Goal: Task Accomplishment & Management: Manage account settings

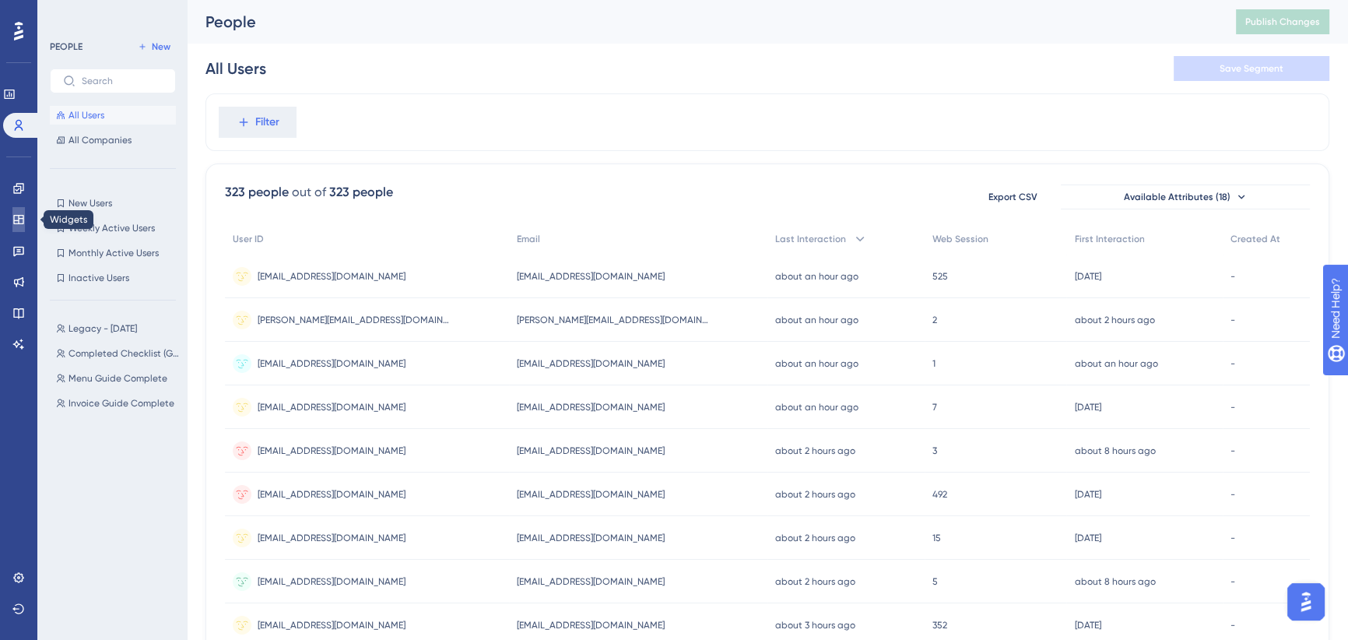
drag, startPoint x: 16, startPoint y: 221, endPoint x: 93, endPoint y: 156, distance: 101.0
click at [16, 222] on icon at bounding box center [18, 219] width 12 height 12
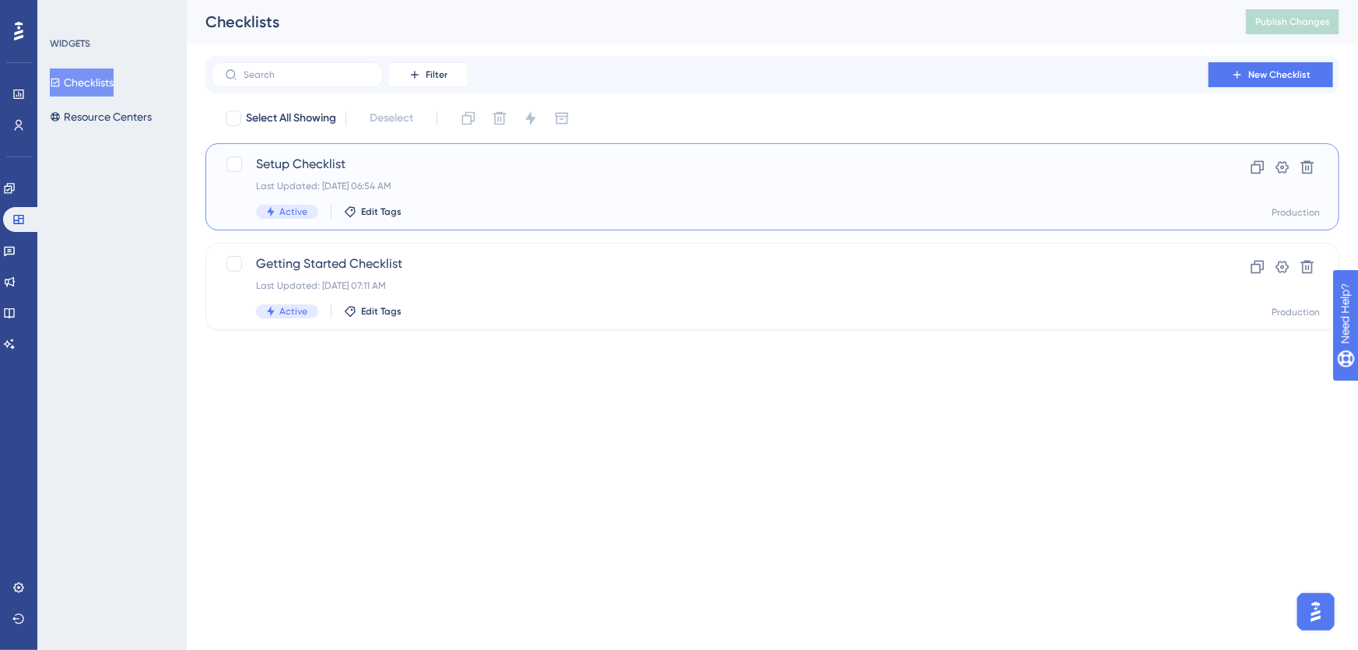
click at [439, 173] on span "Setup Checklist" at bounding box center [710, 164] width 908 height 19
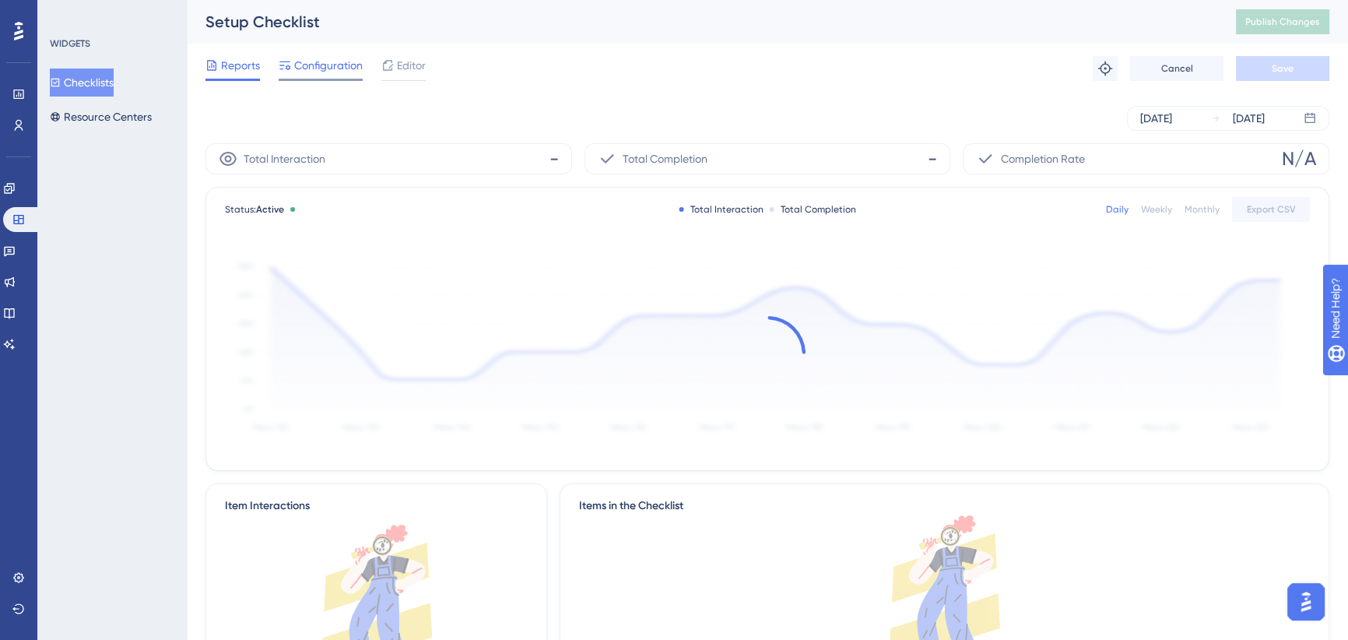
click at [328, 65] on span "Configuration" at bounding box center [328, 65] width 68 height 19
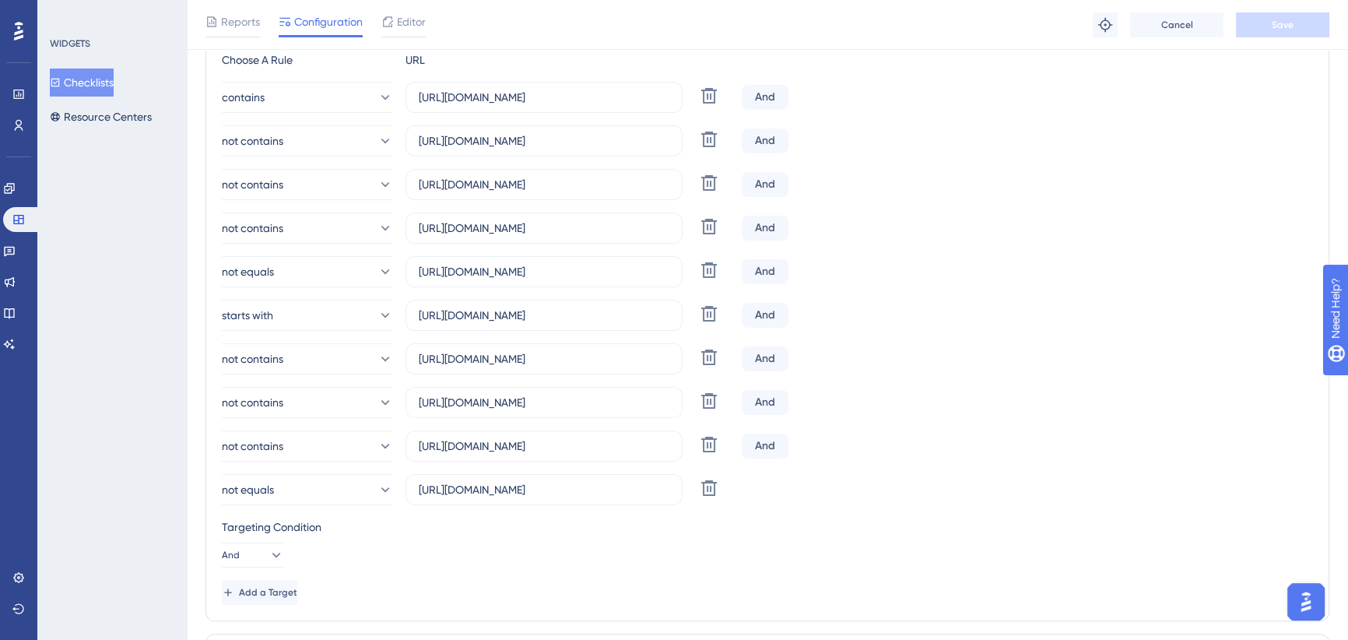
scroll to position [70, 0]
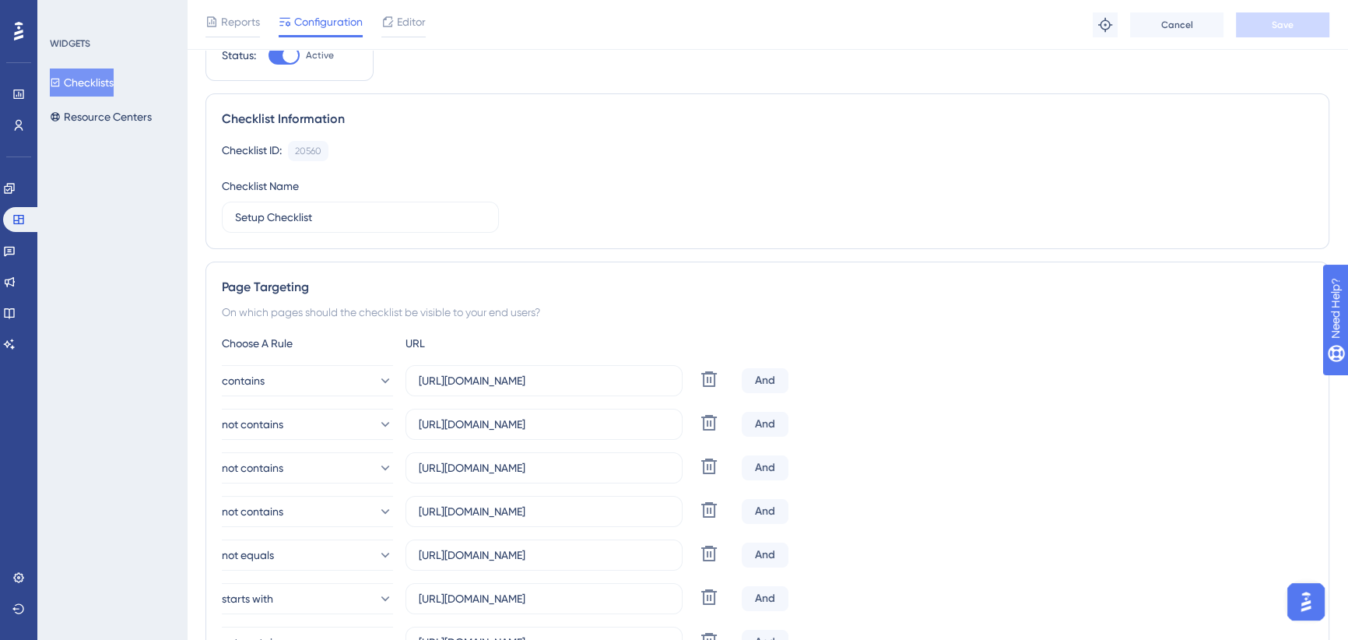
click at [101, 78] on button "Checklists" at bounding box center [82, 82] width 64 height 28
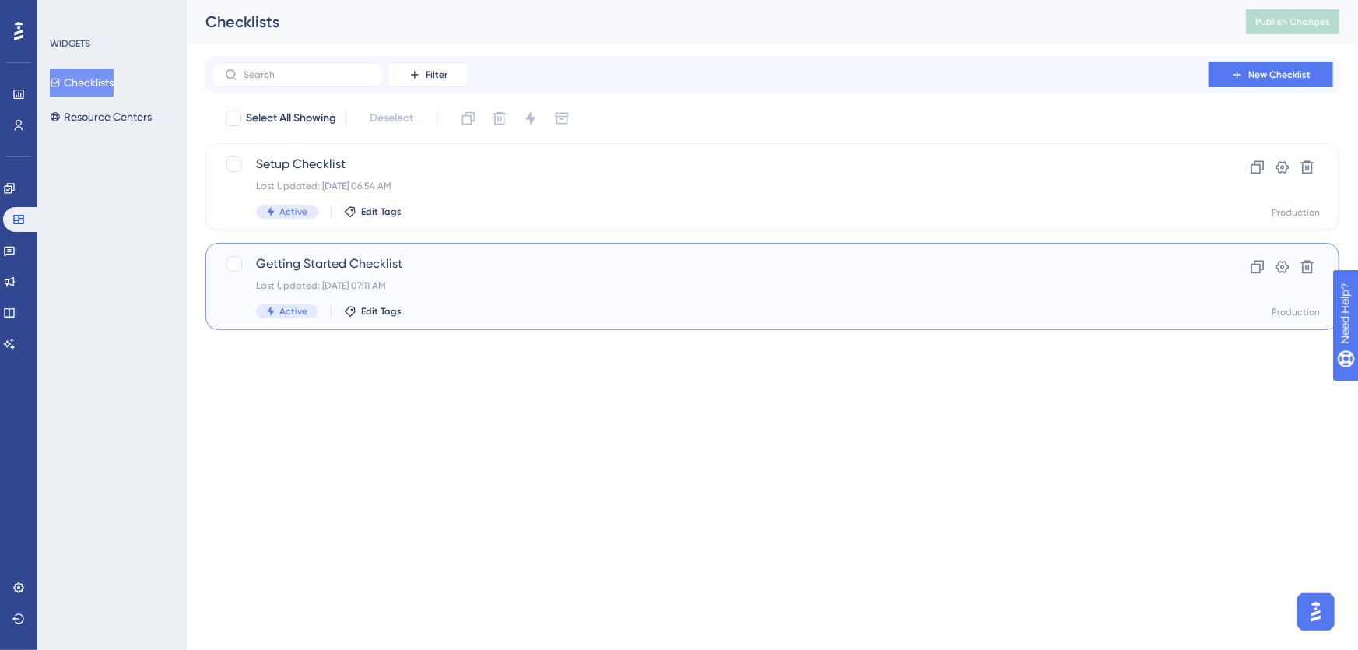
click at [435, 261] on span "Getting Started Checklist" at bounding box center [710, 263] width 908 height 19
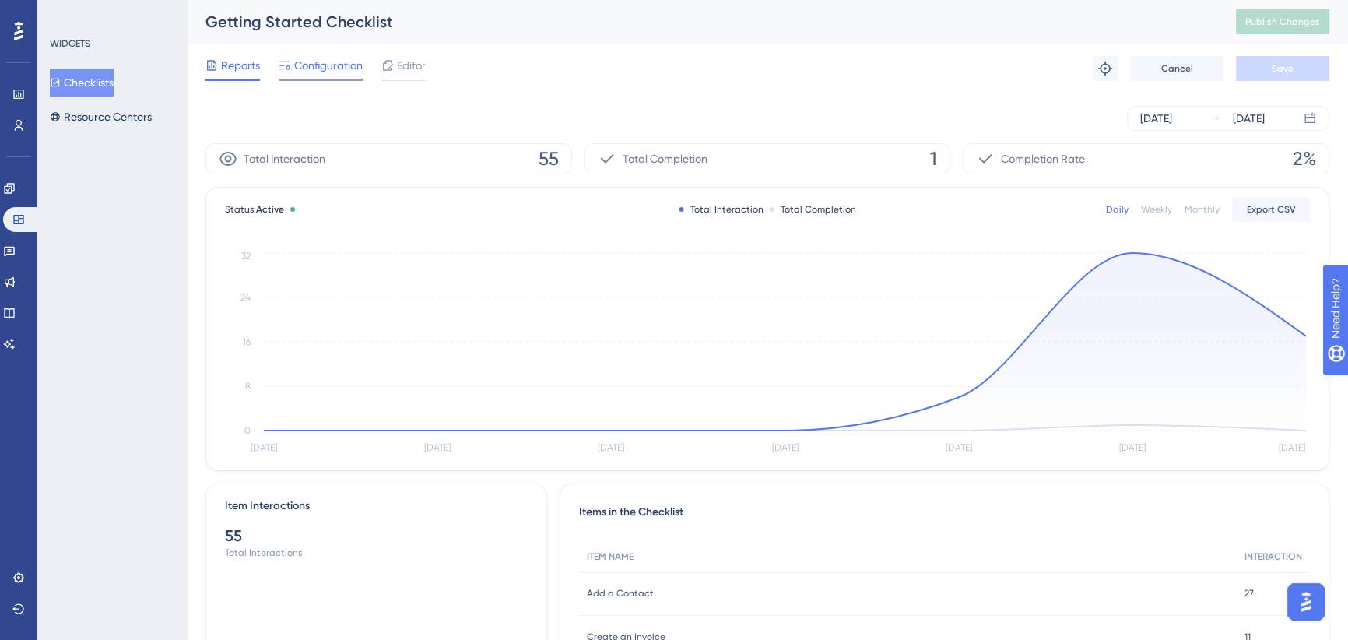
click at [340, 70] on span "Configuration" at bounding box center [328, 65] width 68 height 19
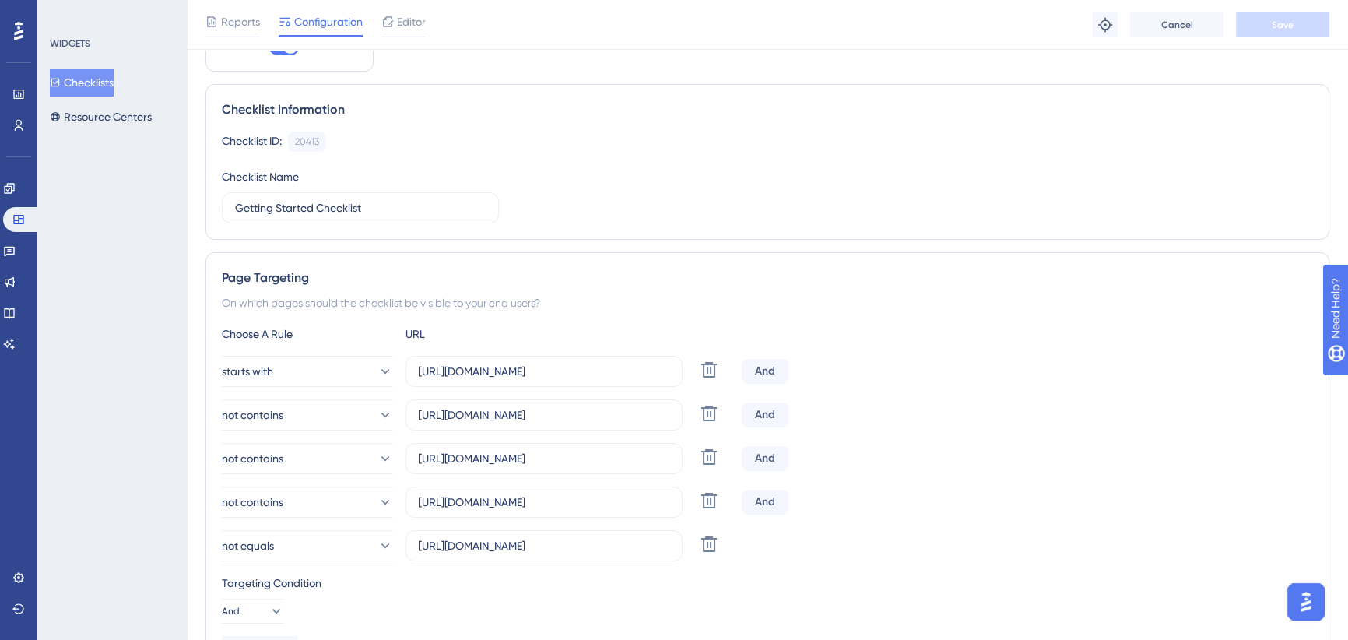
scroll to position [141, 0]
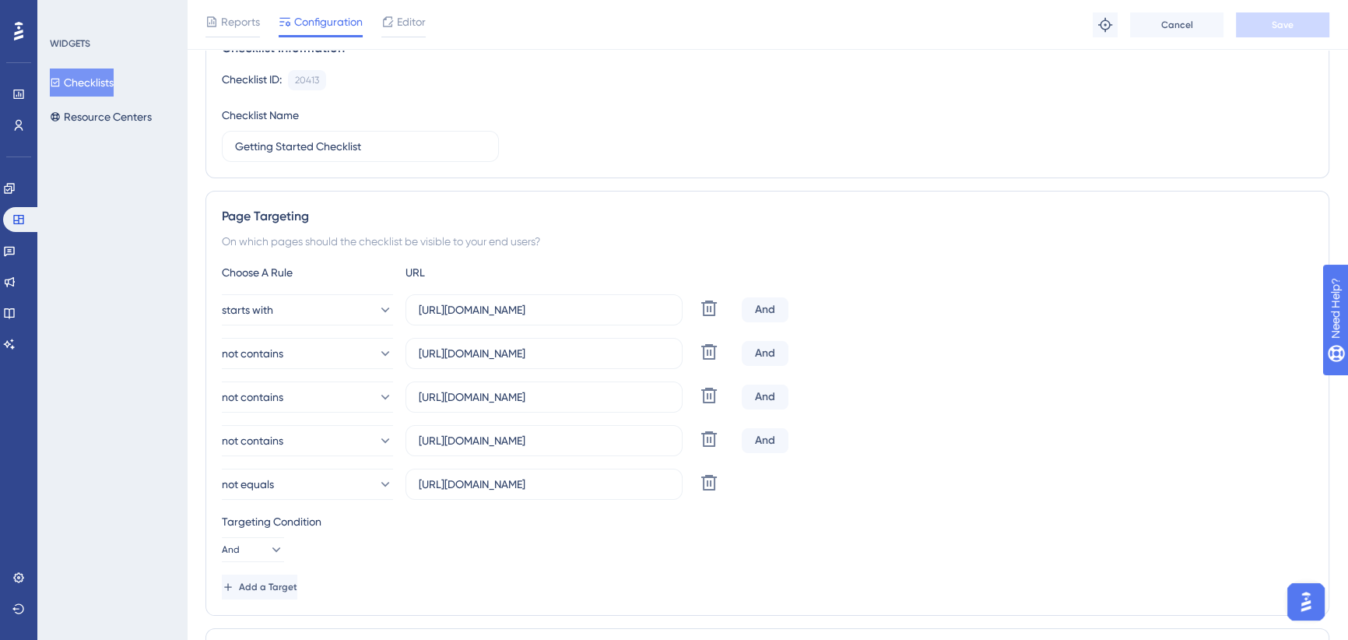
click at [101, 78] on button "Checklists" at bounding box center [82, 82] width 64 height 28
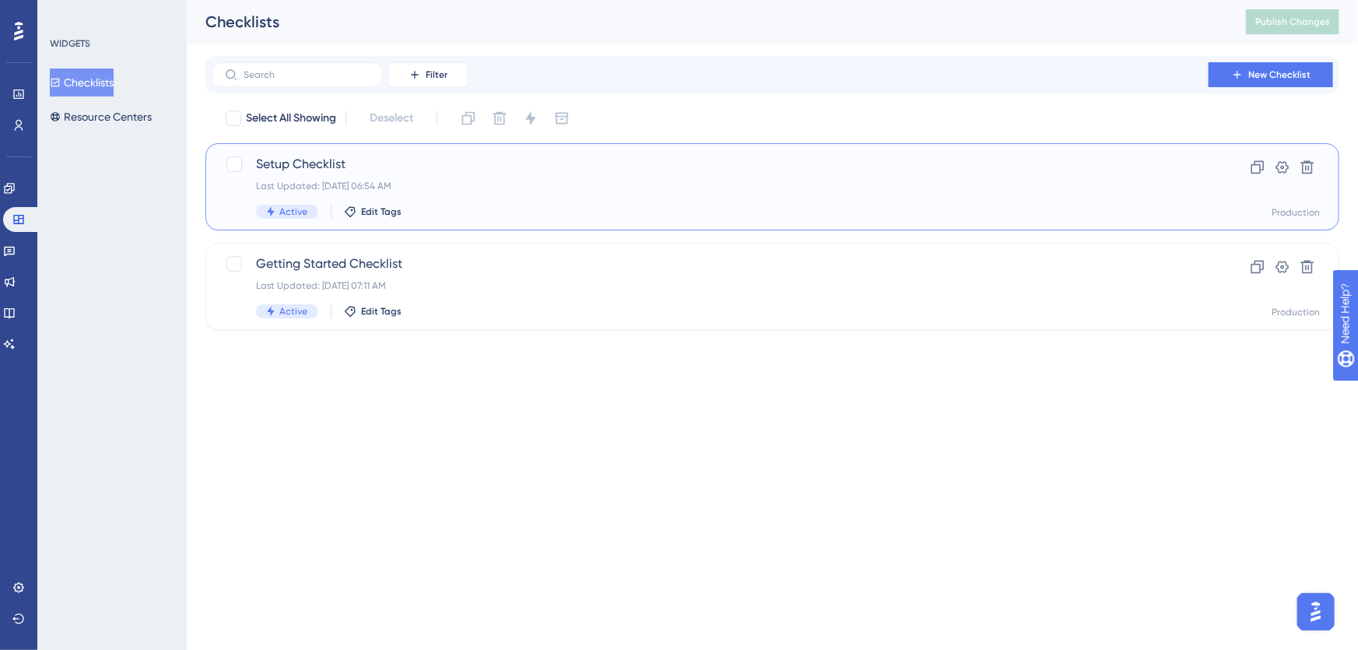
click at [486, 172] on span "Setup Checklist" at bounding box center [710, 164] width 908 height 19
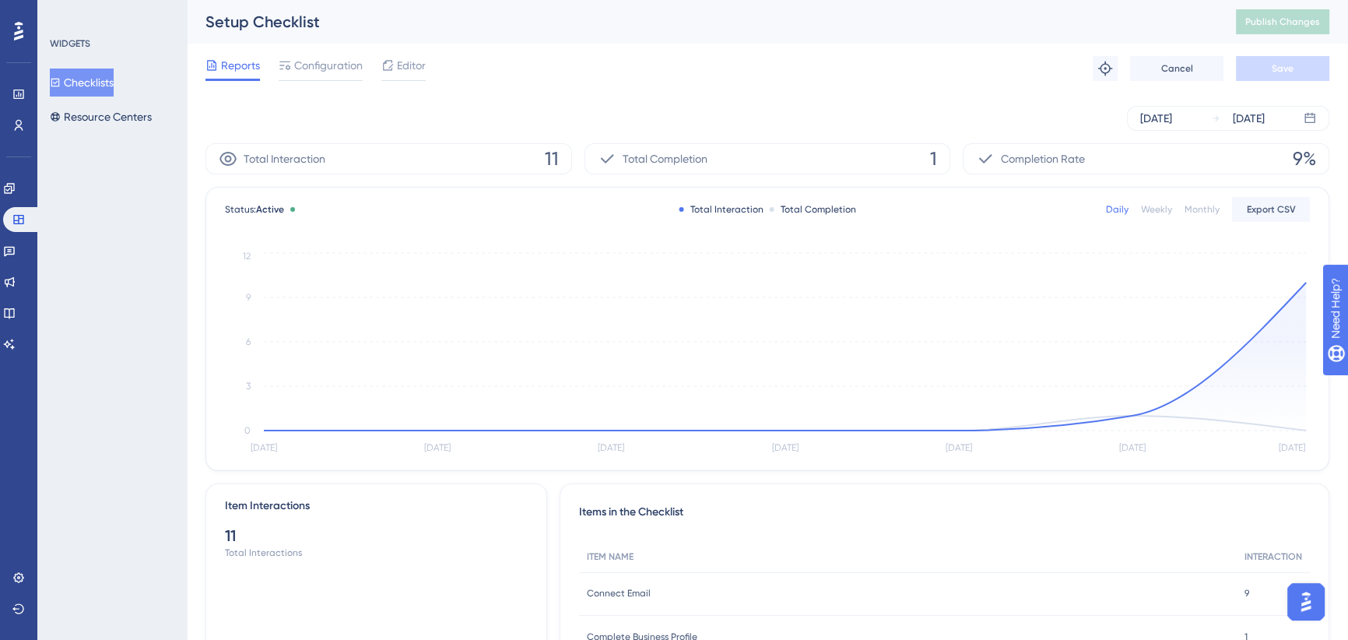
click at [327, 51] on div "Reports Configuration Editor Troubleshoot Cancel Save" at bounding box center [767, 69] width 1124 height 50
click at [324, 63] on span "Configuration" at bounding box center [328, 65] width 68 height 19
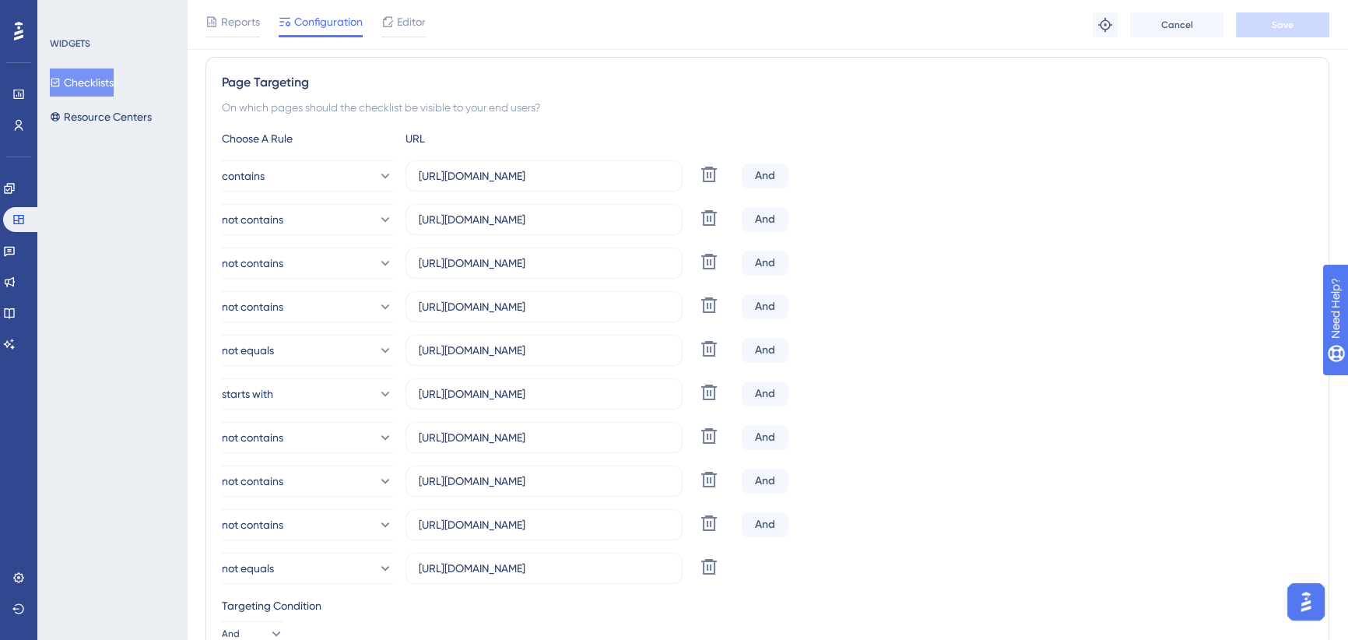
scroll to position [283, 0]
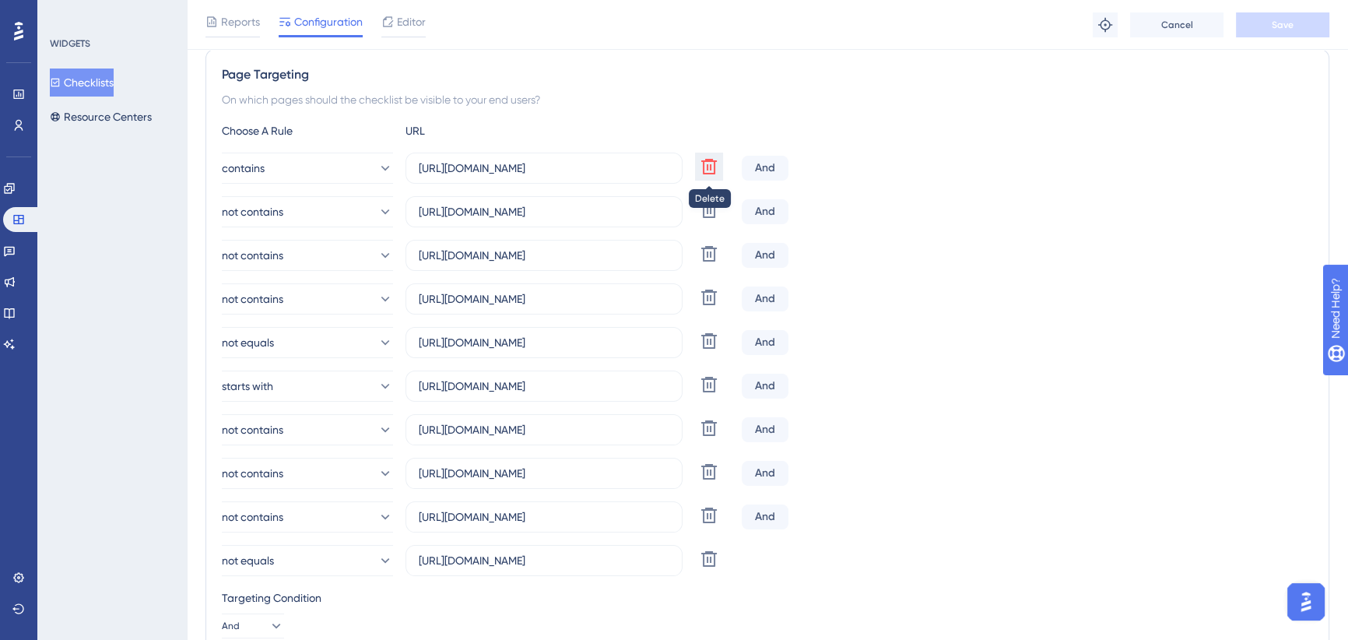
click at [706, 170] on icon at bounding box center [709, 166] width 19 height 19
type input "[URL][DOMAIN_NAME]"
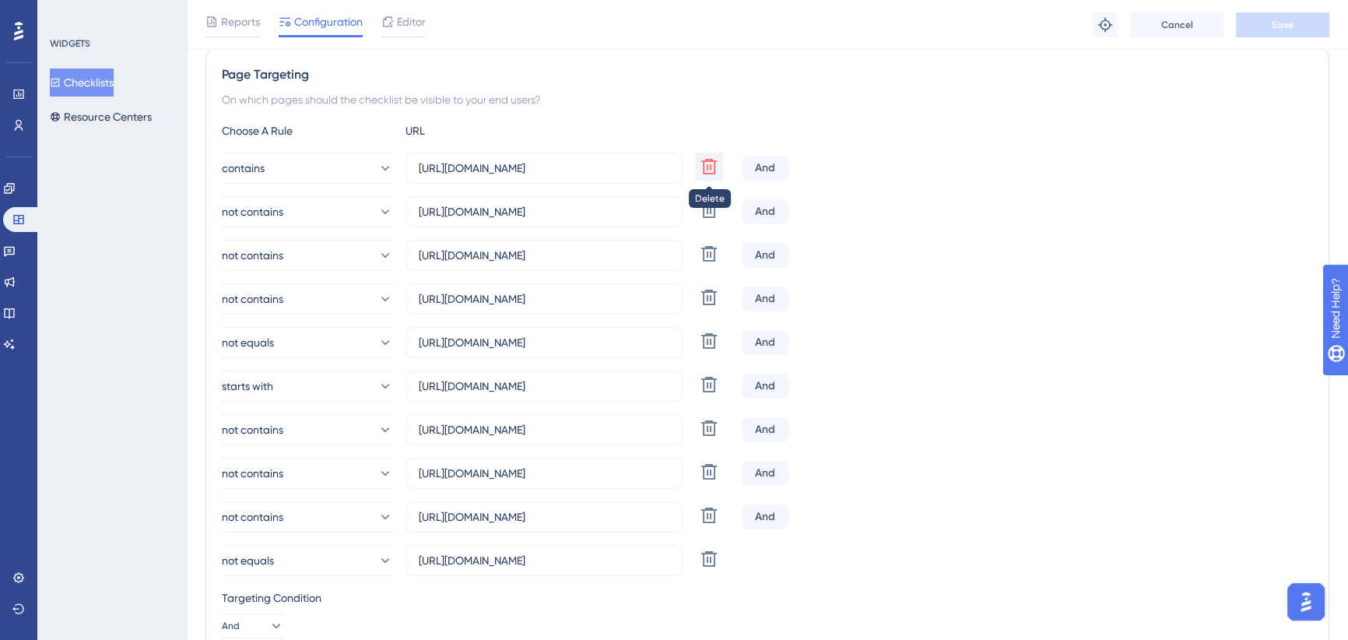
type input "[URL][DOMAIN_NAME]"
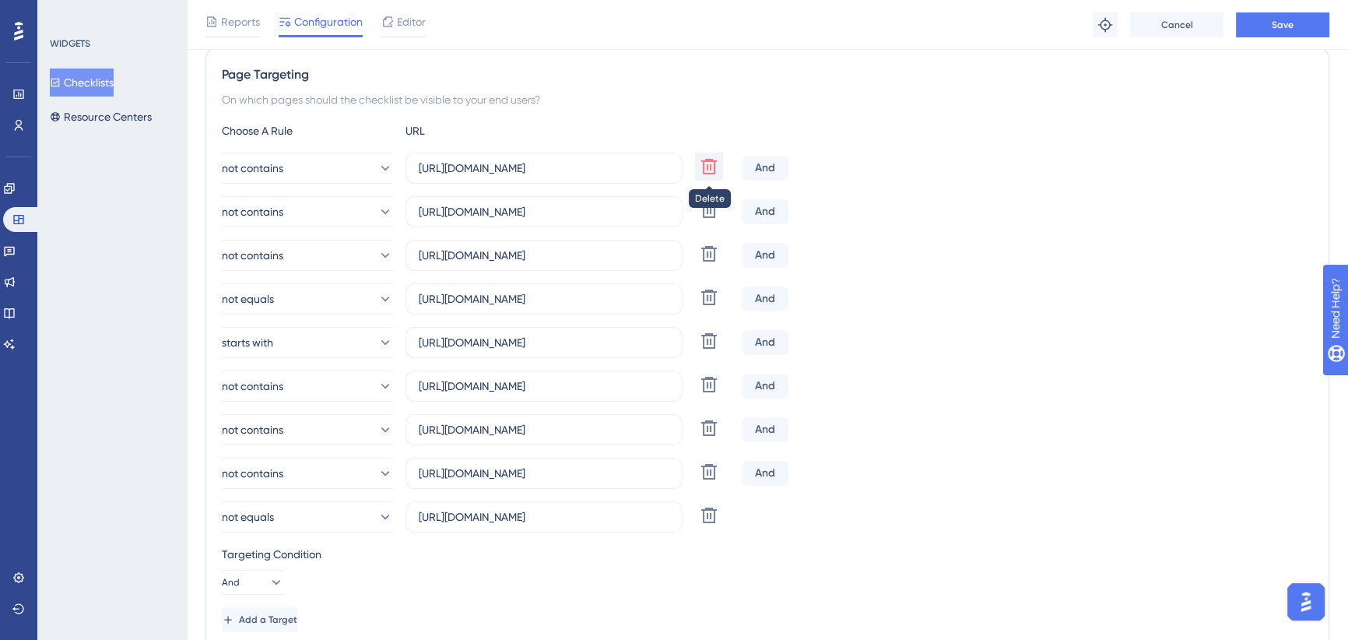
click at [707, 170] on icon at bounding box center [709, 166] width 19 height 19
type input "[URL][DOMAIN_NAME]"
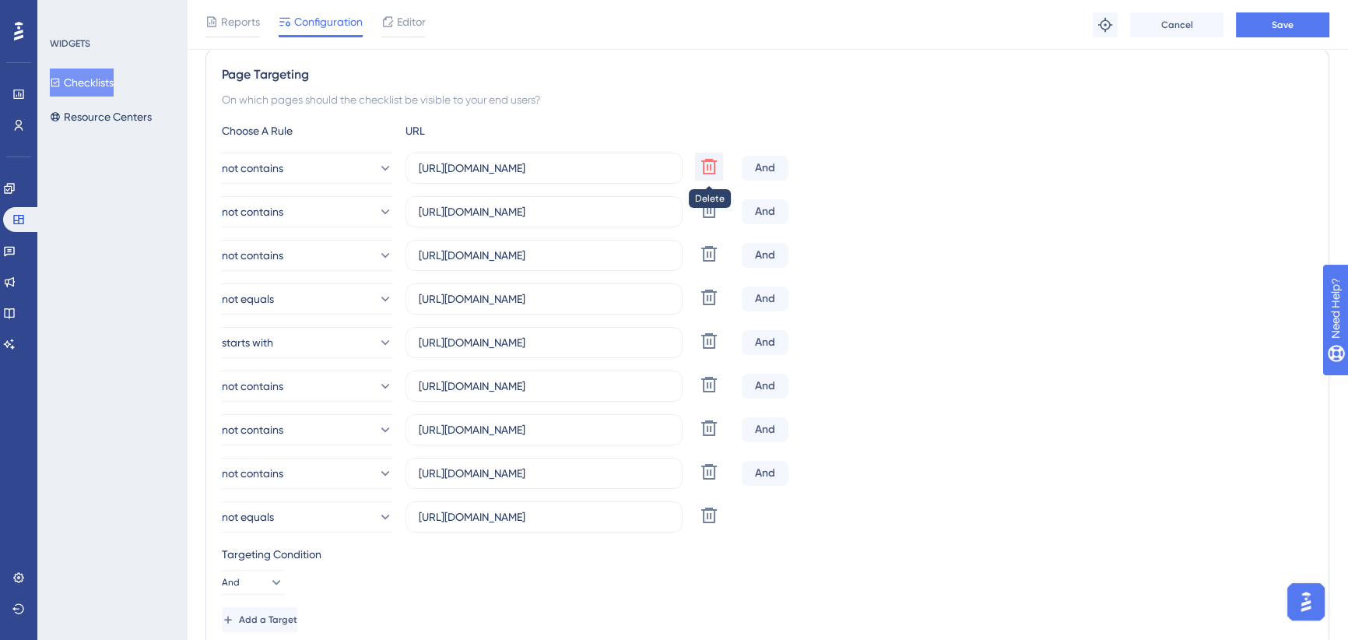
type input "[URL][DOMAIN_NAME]"
click at [707, 170] on icon at bounding box center [709, 166] width 19 height 19
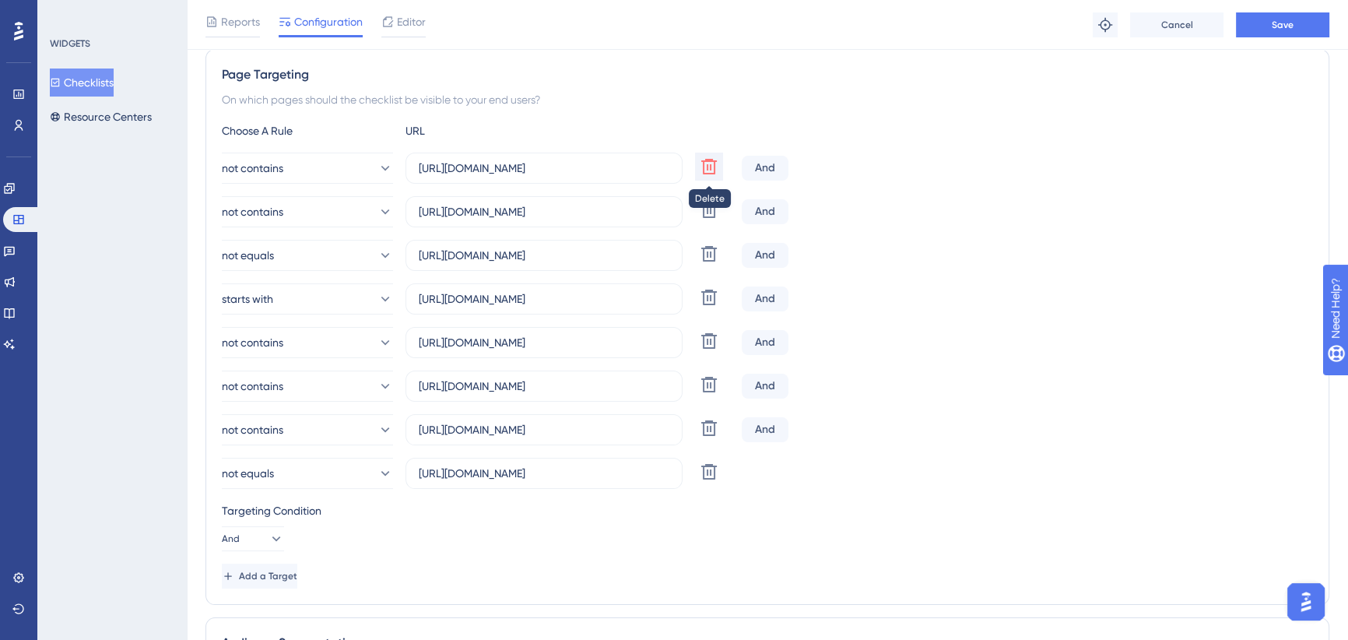
type input "[URL][DOMAIN_NAME]"
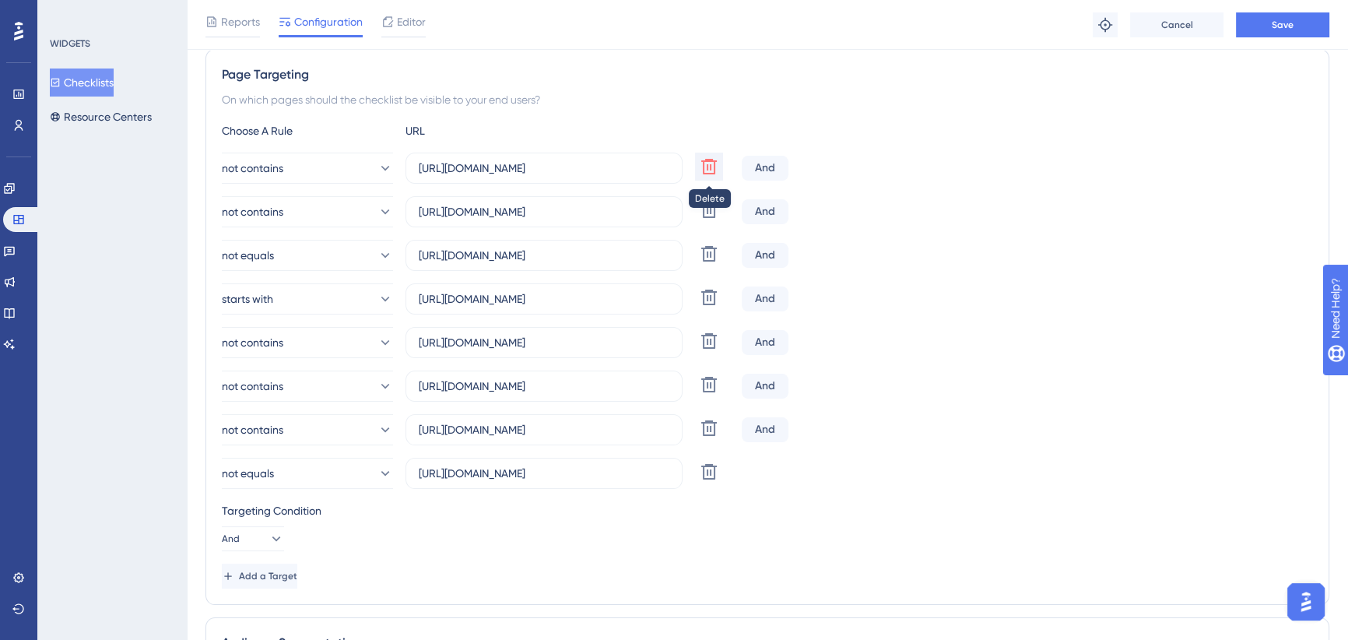
type input "[URL][DOMAIN_NAME]"
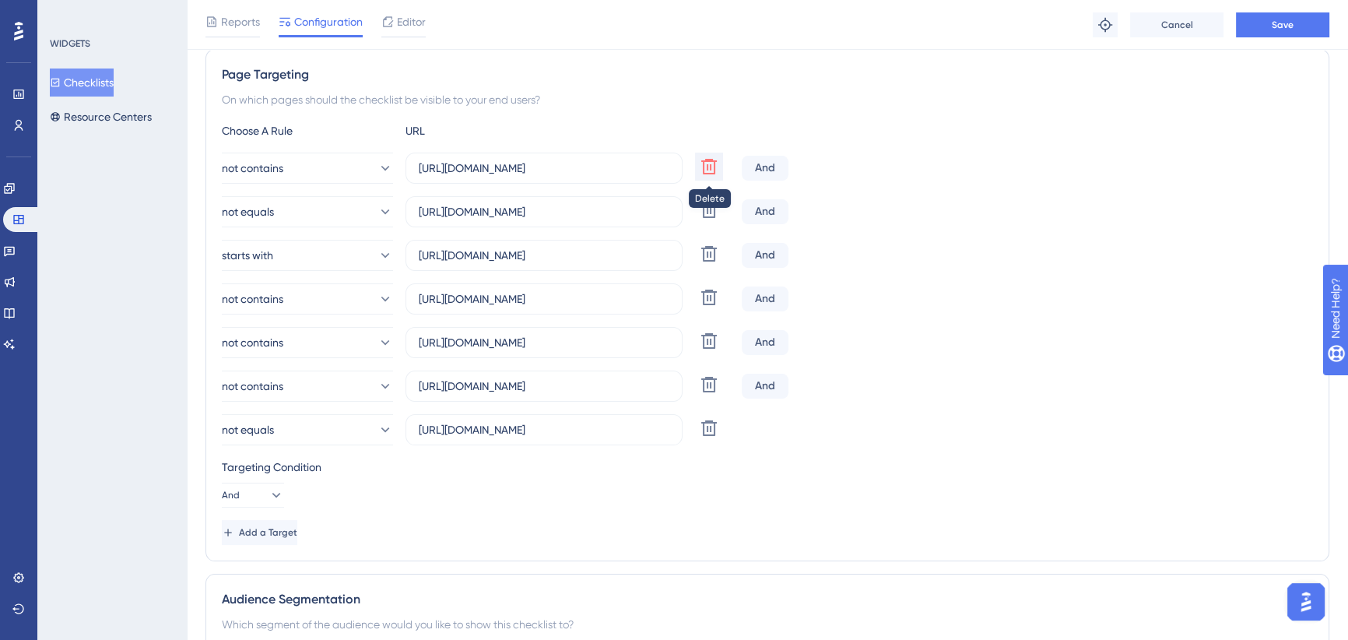
click at [707, 170] on icon at bounding box center [709, 166] width 19 height 19
type input "[URL][DOMAIN_NAME]"
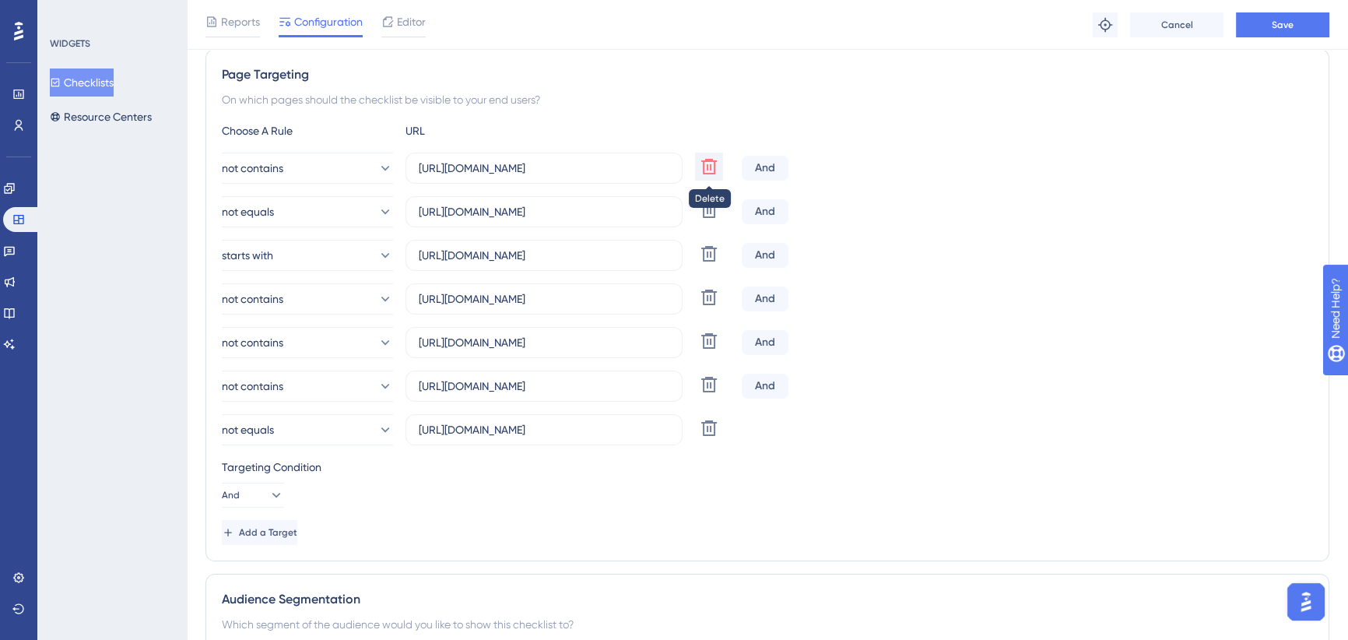
type input "[URL][DOMAIN_NAME]"
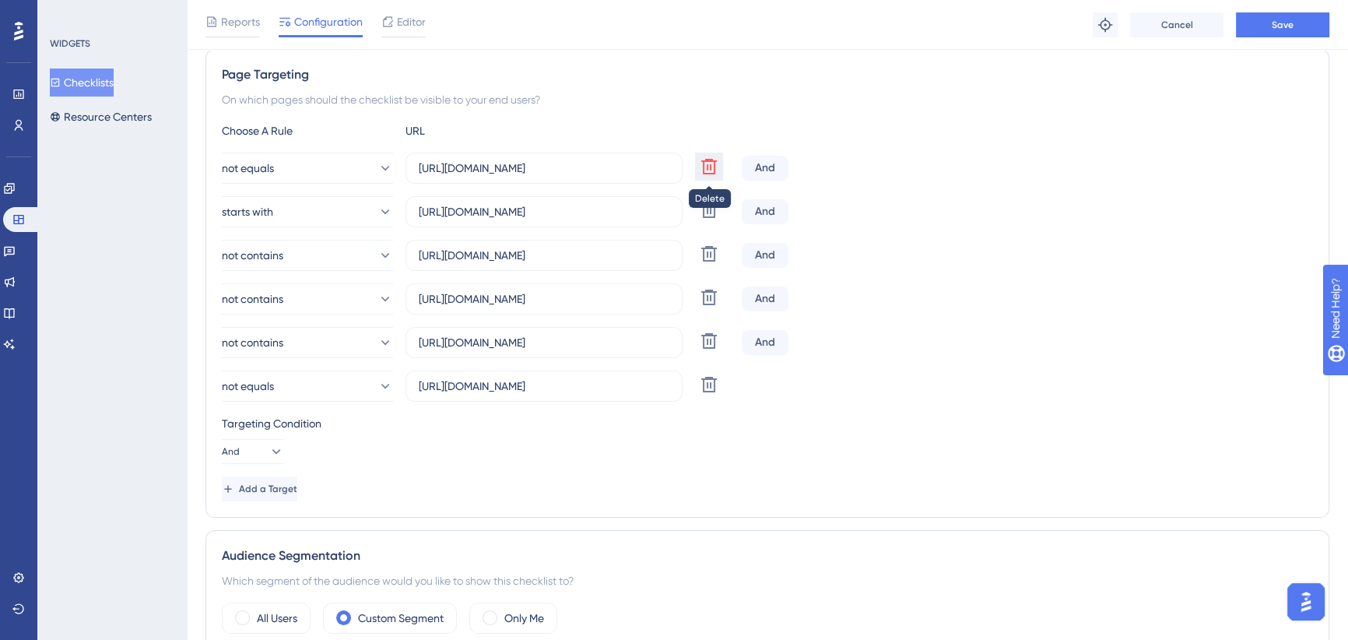
click at [707, 167] on icon at bounding box center [709, 166] width 19 height 19
type input "[URL][DOMAIN_NAME]"
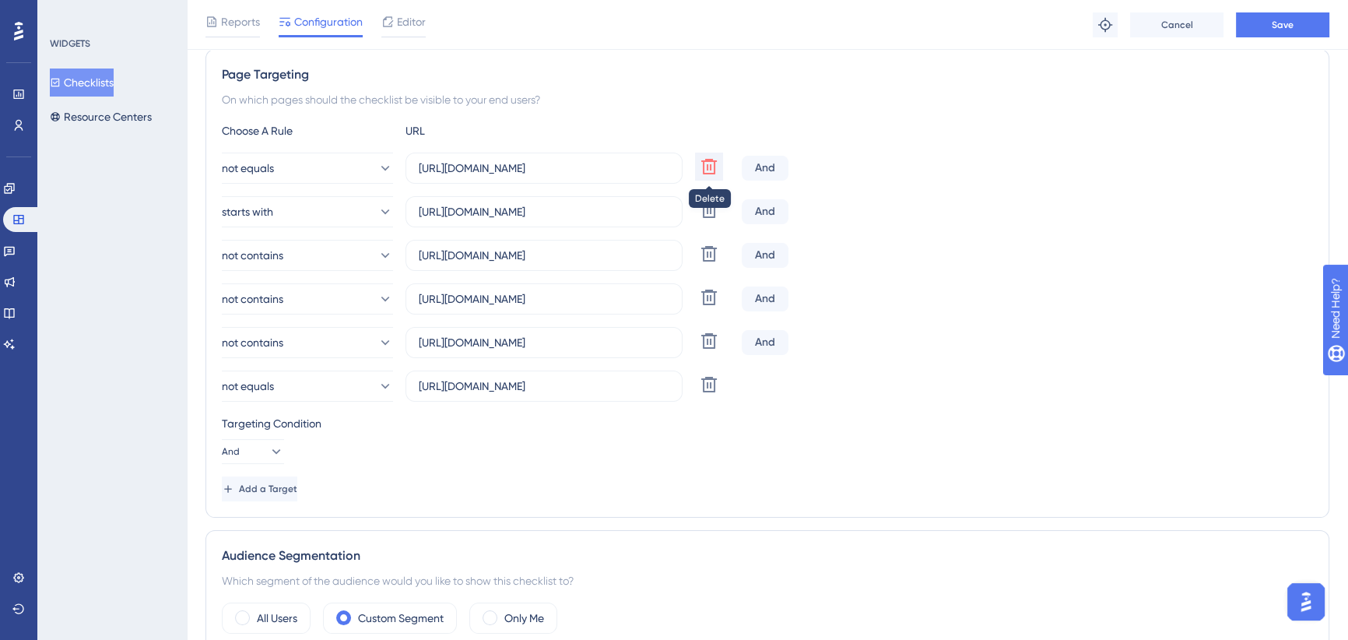
type input "[URL][DOMAIN_NAME]"
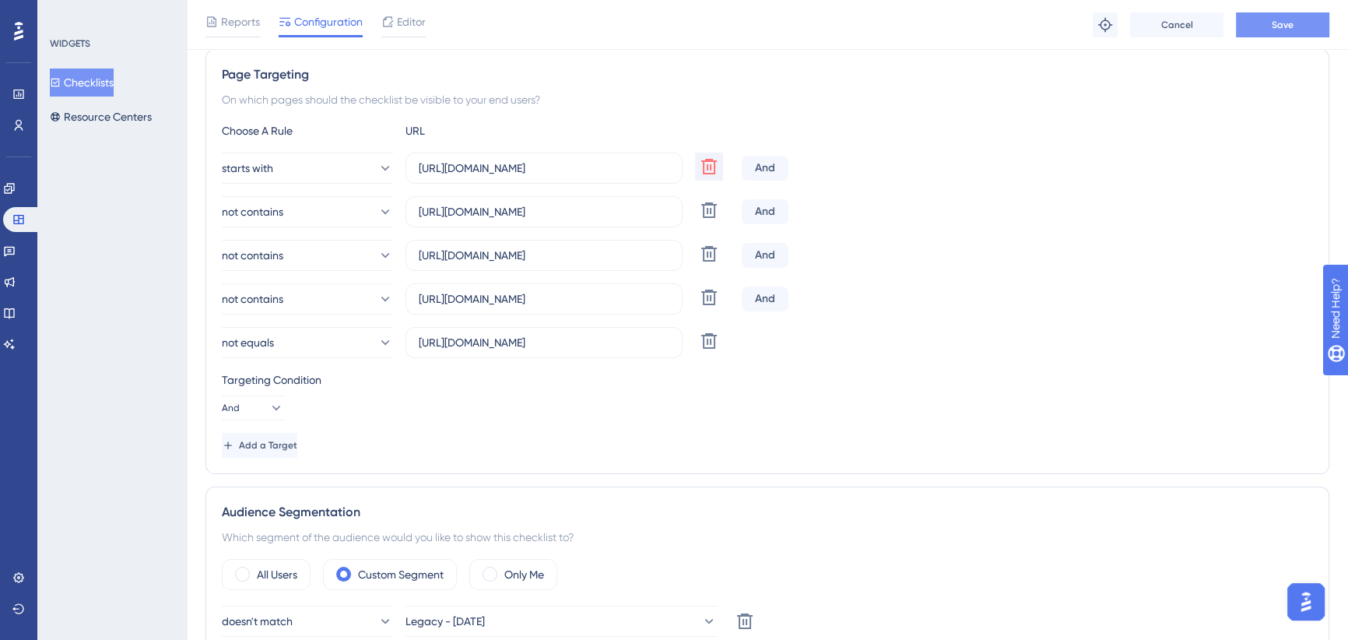
click at [1292, 30] on button "Save" at bounding box center [1282, 24] width 93 height 25
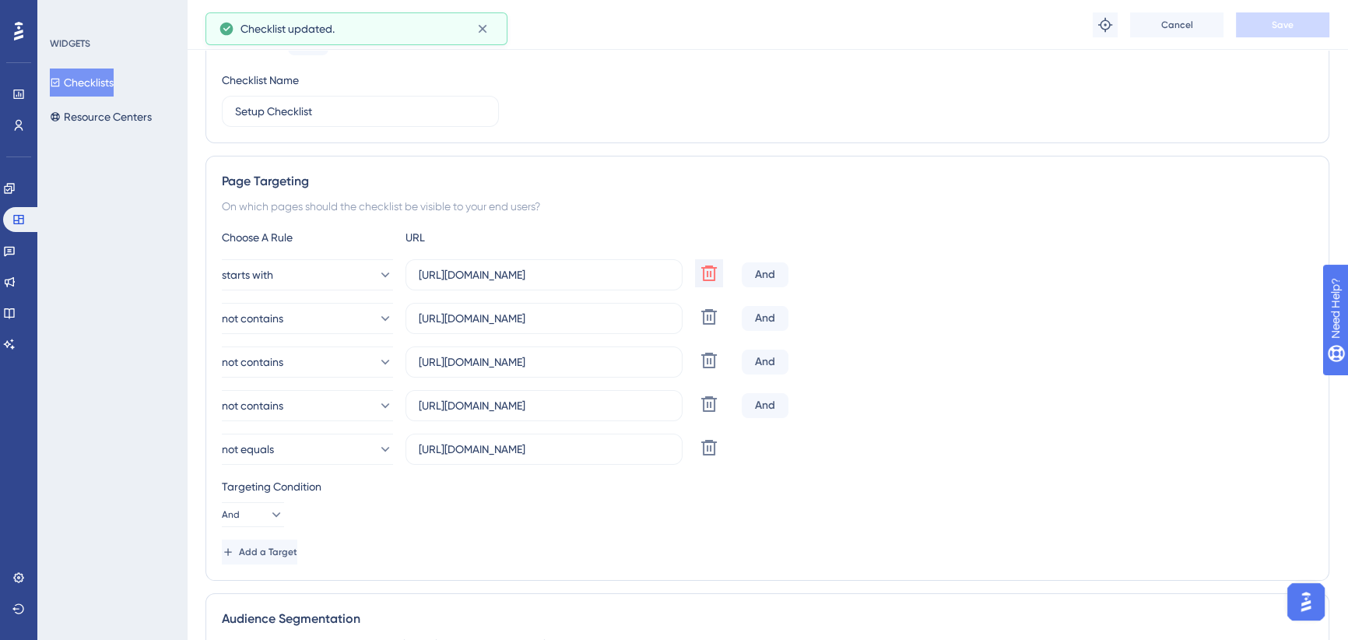
scroll to position [70, 0]
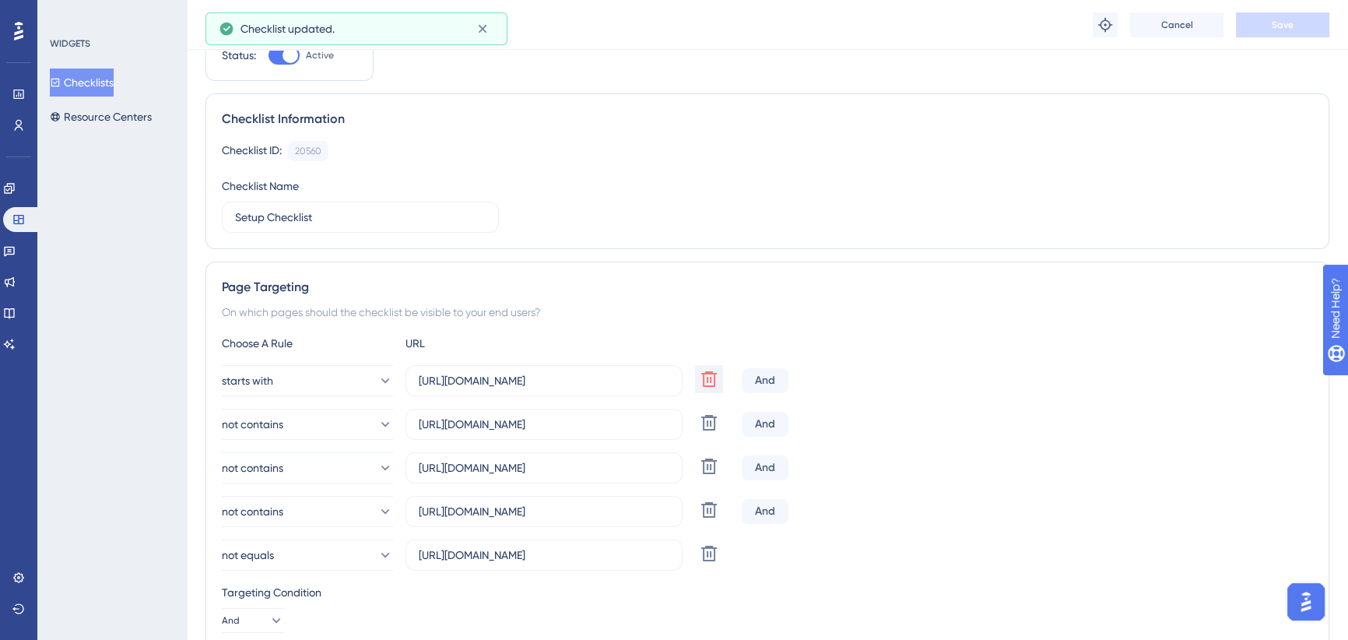
click at [93, 84] on button "Checklists" at bounding box center [82, 82] width 64 height 28
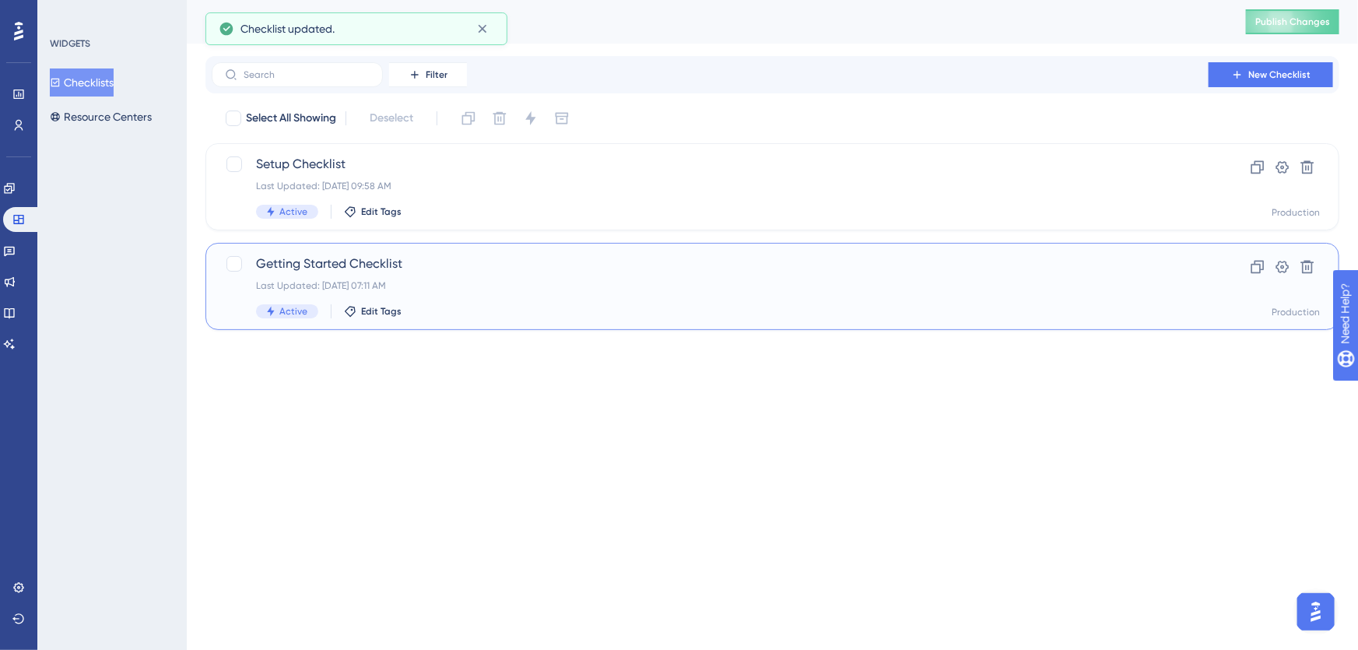
click at [444, 276] on div "Getting Started Checklist Last Updated: [DATE] 07:11 AM Active Edit Tags" at bounding box center [710, 286] width 908 height 64
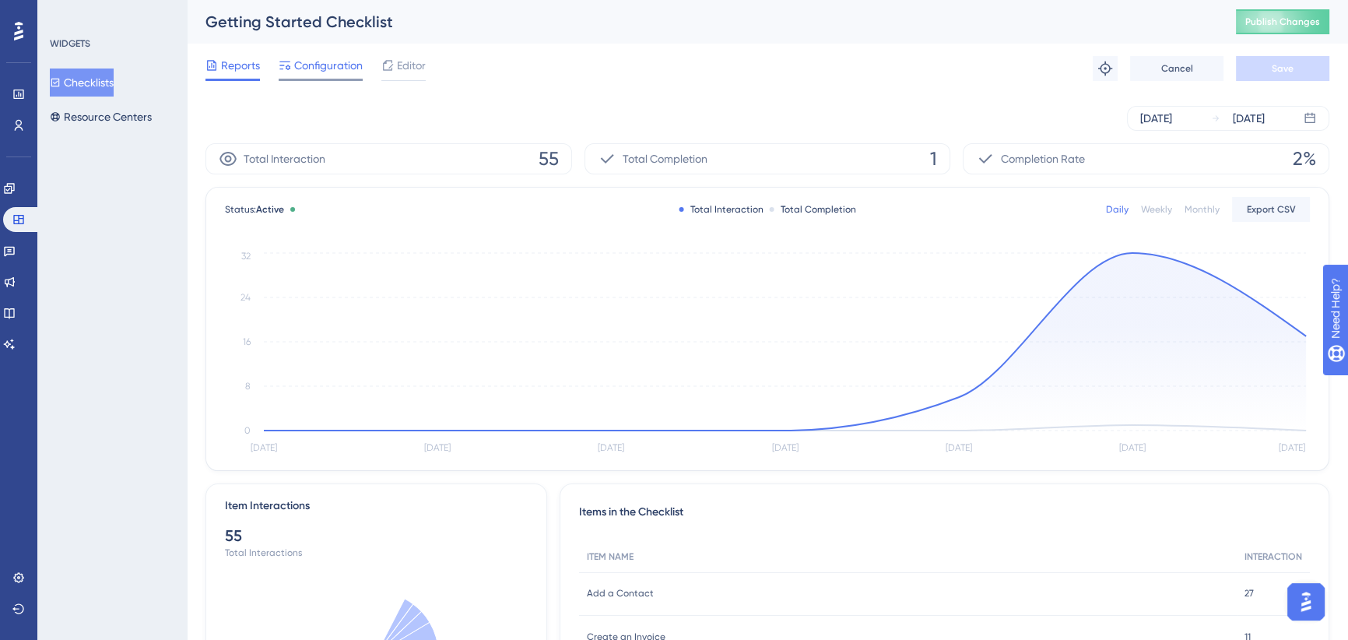
click at [302, 75] on div "Configuration" at bounding box center [321, 68] width 84 height 25
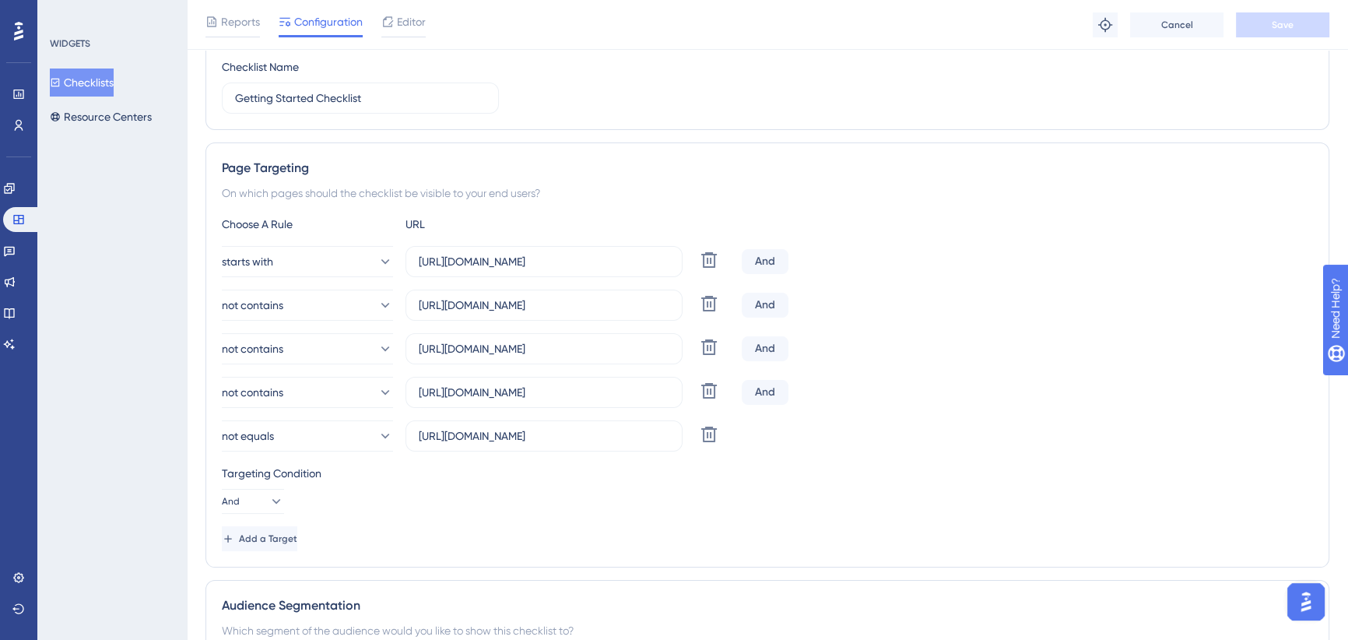
scroll to position [353, 0]
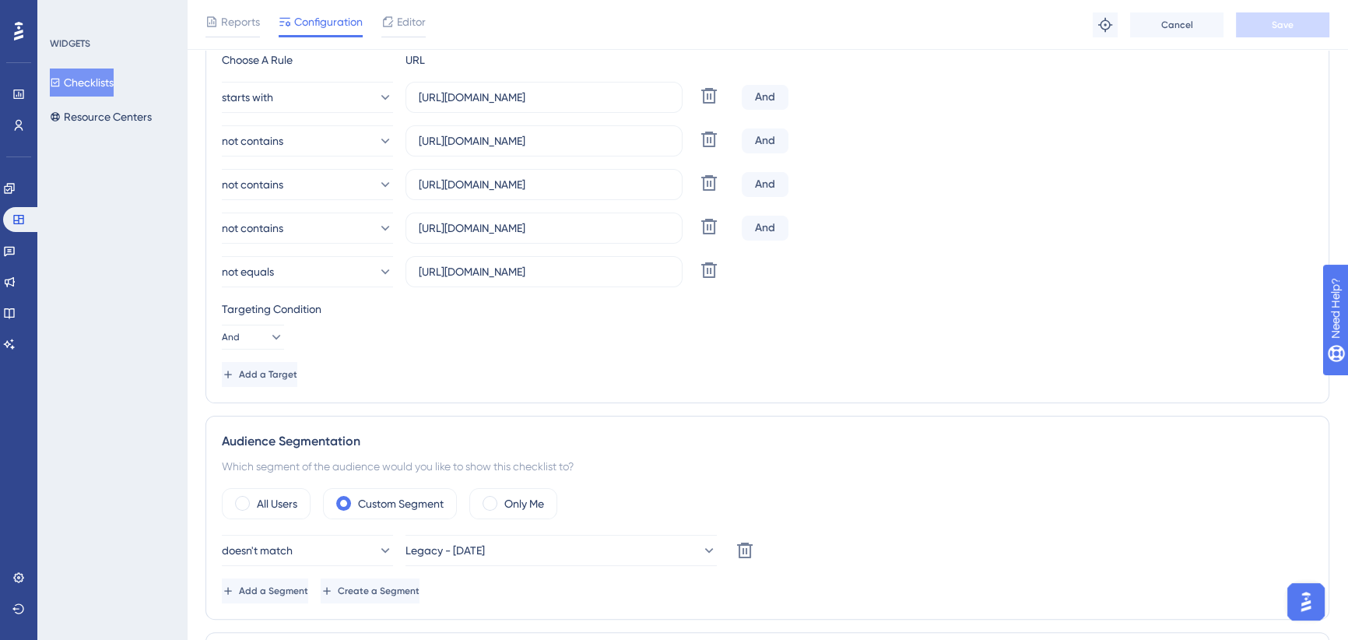
click at [107, 84] on button "Checklists" at bounding box center [82, 82] width 64 height 28
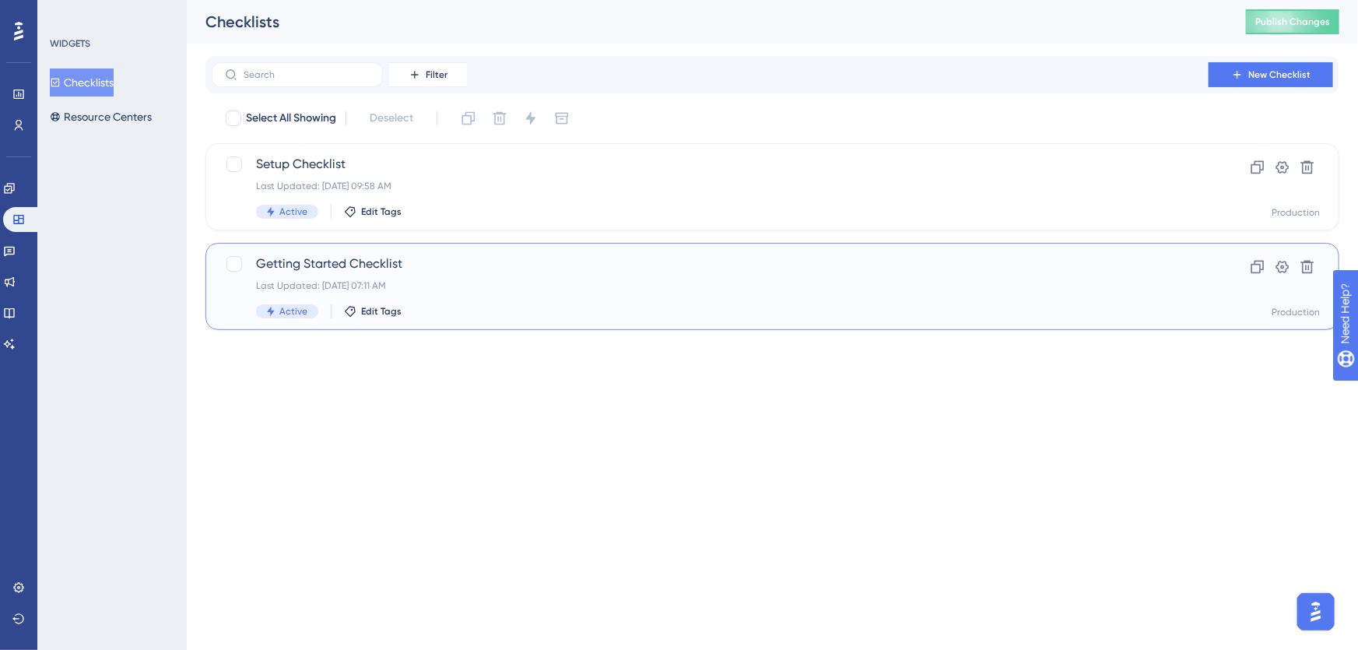
click at [472, 254] on span "Getting Started Checklist" at bounding box center [710, 263] width 908 height 19
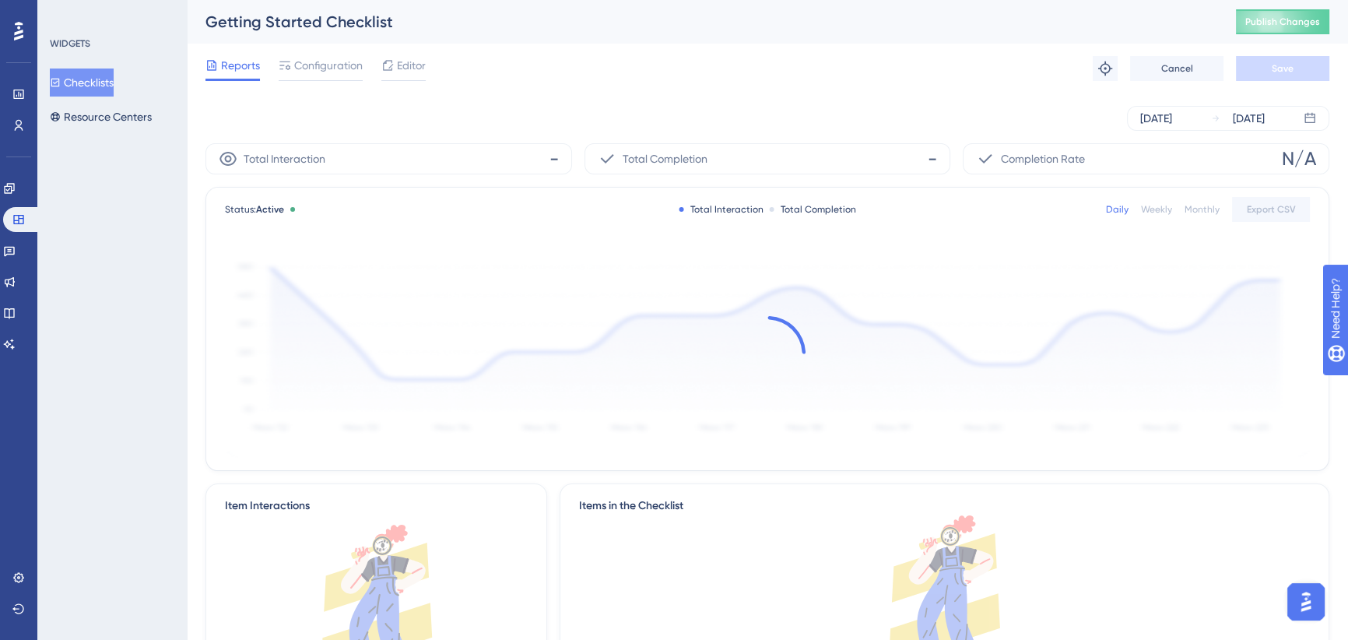
drag, startPoint x: 334, startPoint y: 61, endPoint x: 560, endPoint y: 209, distance: 269.8
click at [334, 62] on span "Configuration" at bounding box center [328, 65] width 68 height 19
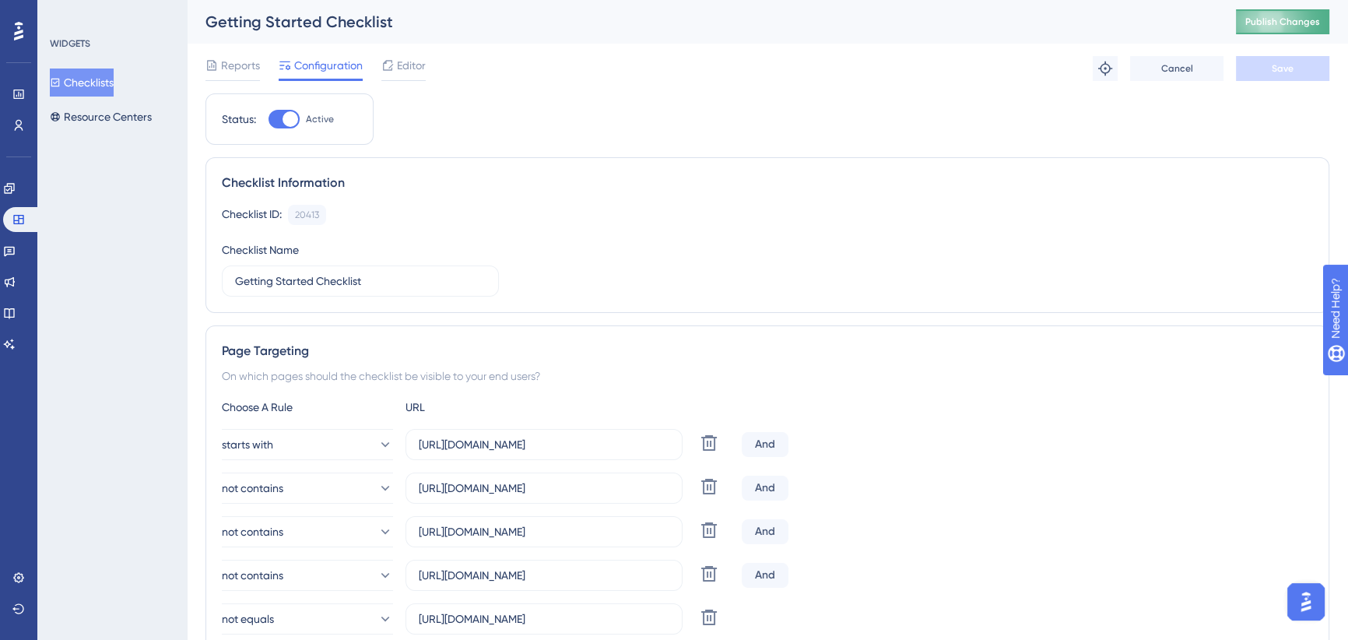
click at [1272, 23] on span "Publish Changes" at bounding box center [1282, 22] width 75 height 12
click at [16, 191] on icon at bounding box center [9, 188] width 12 height 12
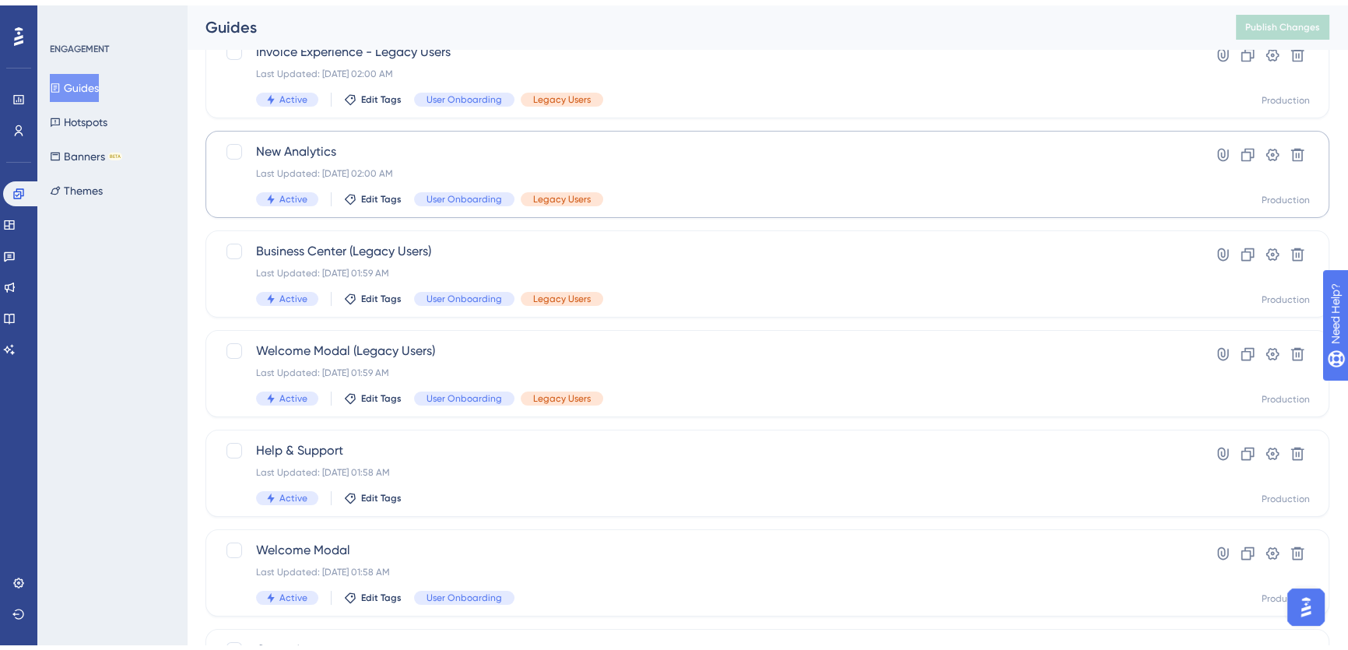
scroll to position [353, 0]
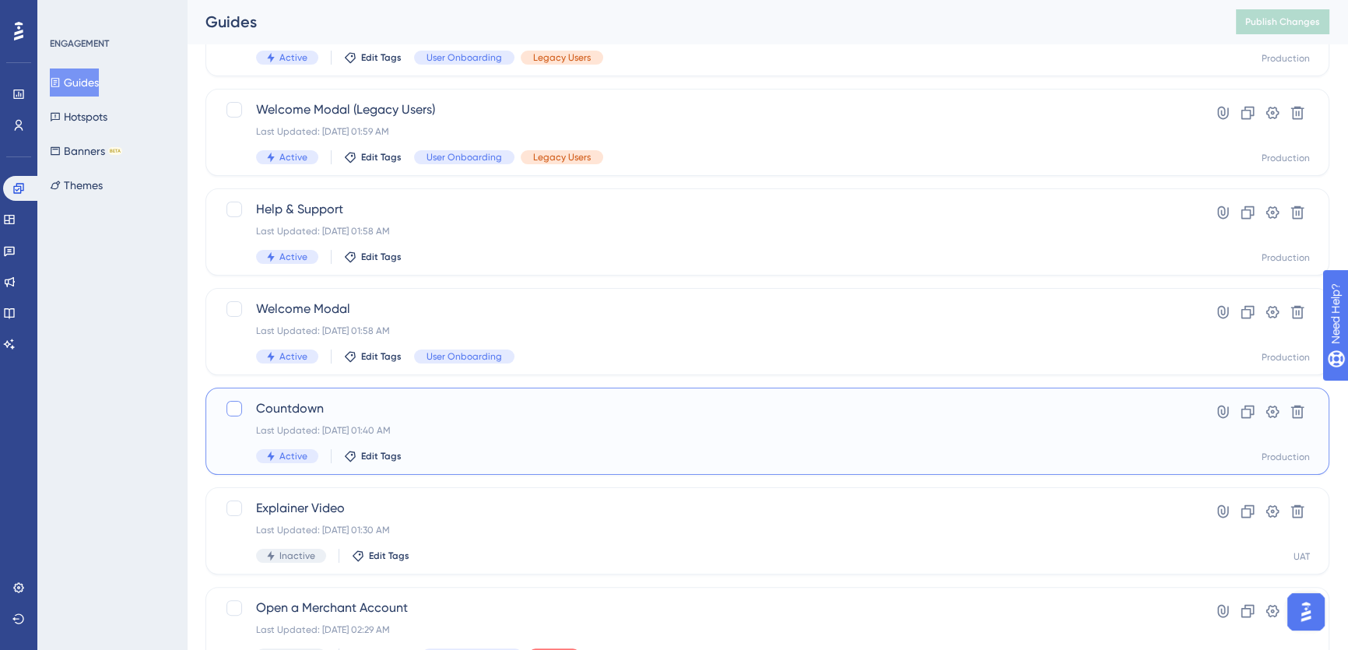
click at [230, 412] on div at bounding box center [234, 409] width 16 height 16
checkbox input "true"
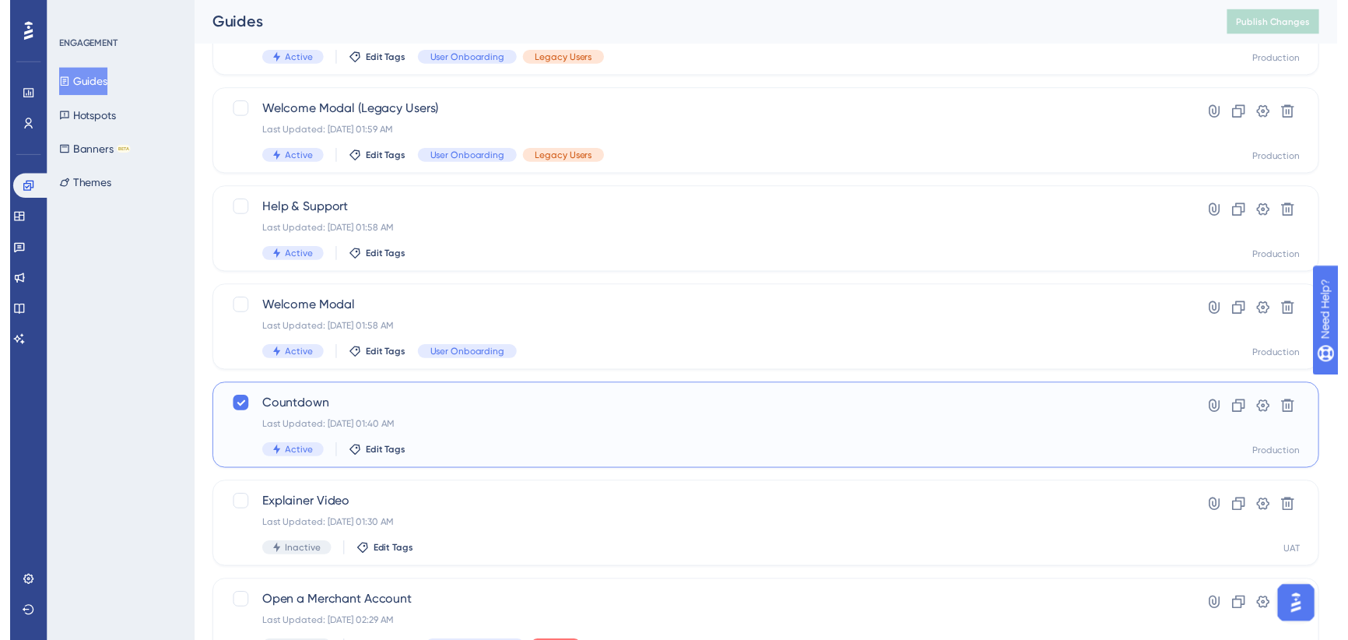
scroll to position [0, 0]
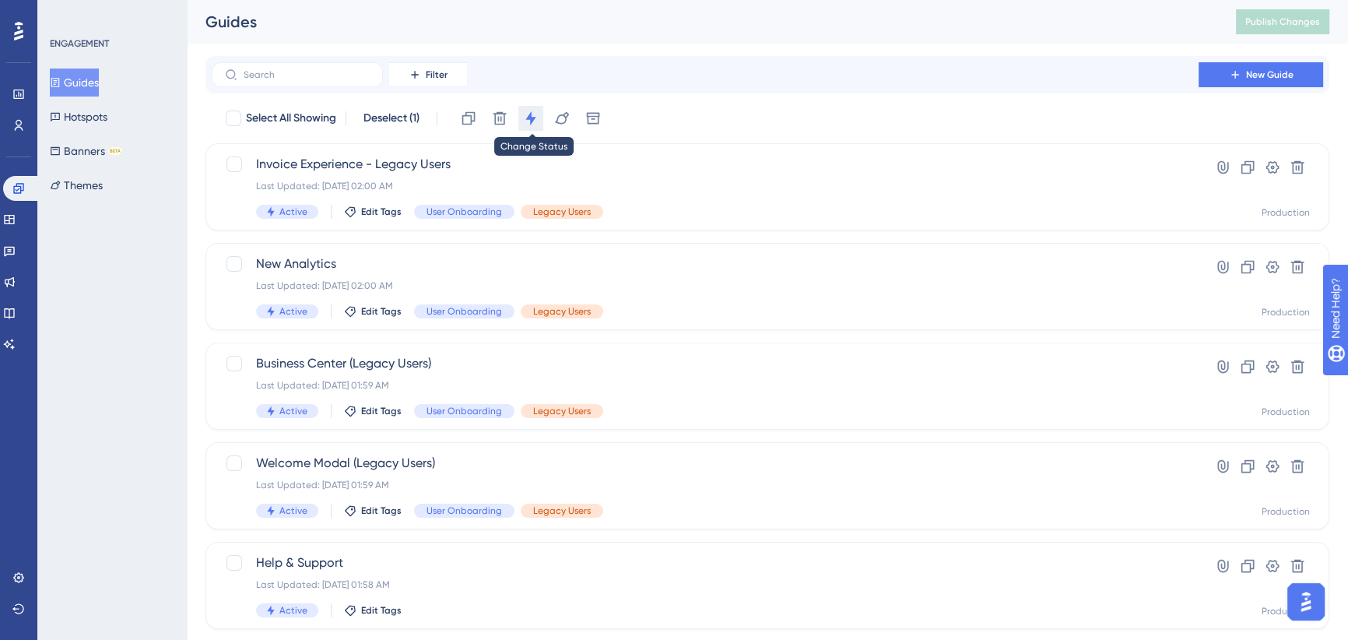
click at [535, 117] on icon at bounding box center [531, 119] width 16 height 16
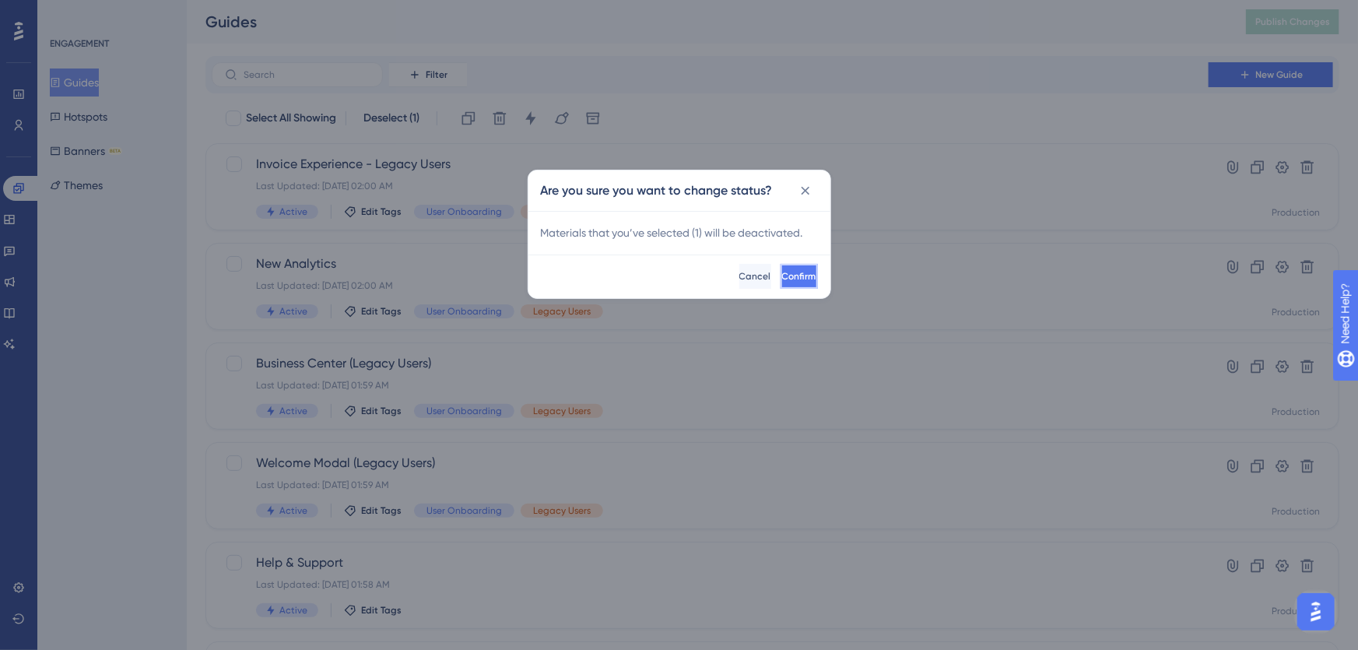
click at [782, 276] on span "Confirm" at bounding box center [799, 276] width 34 height 12
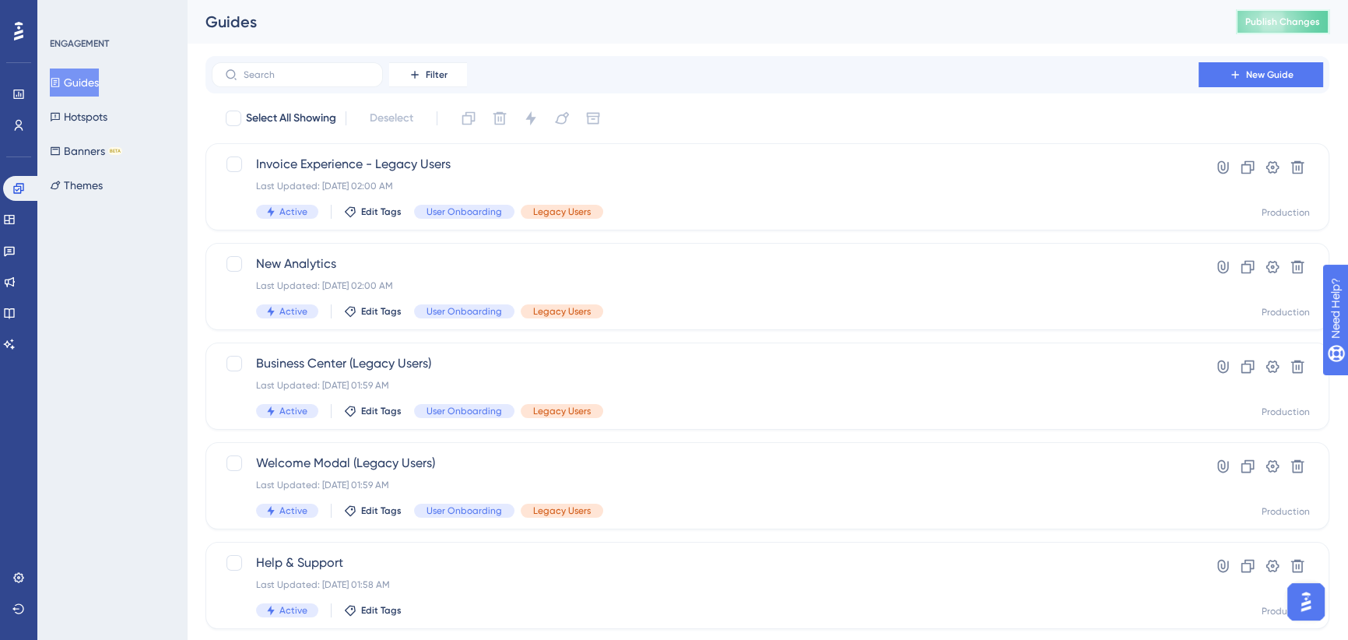
click at [1268, 15] on button "Publish Changes" at bounding box center [1282, 21] width 93 height 25
click at [14, 218] on icon at bounding box center [9, 219] width 10 height 9
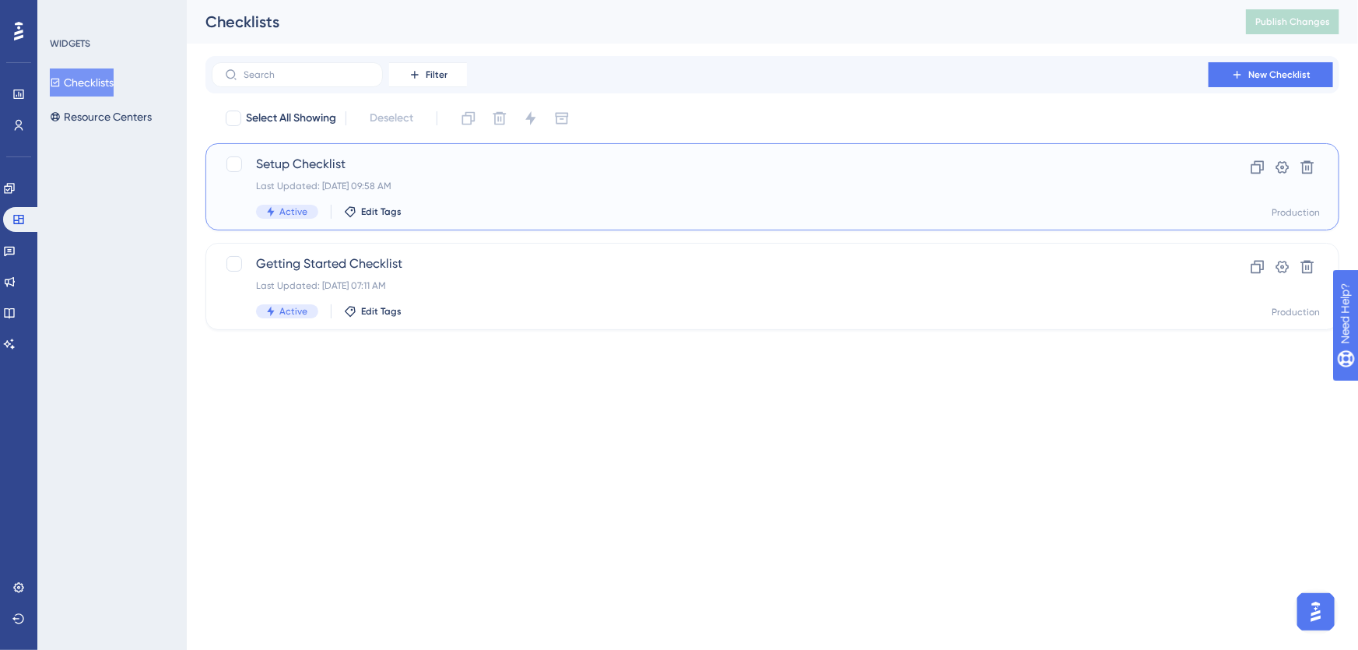
click at [483, 170] on span "Setup Checklist" at bounding box center [710, 164] width 908 height 19
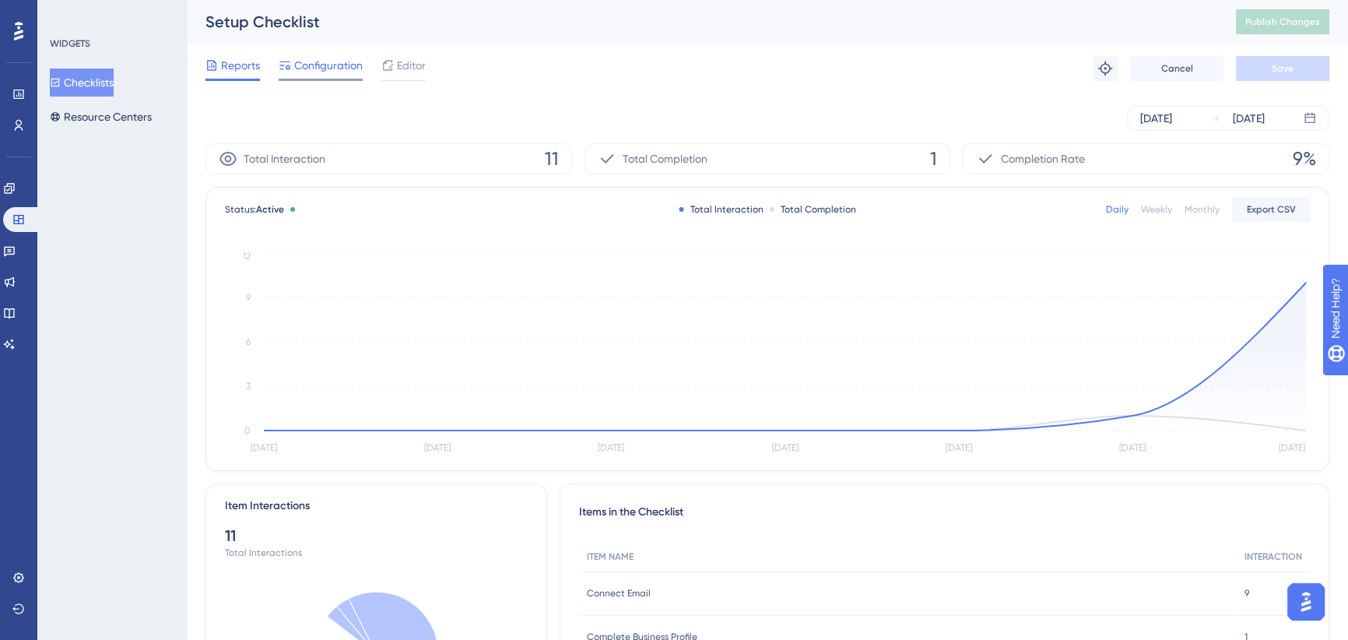
drag, startPoint x: 317, startPoint y: 67, endPoint x: 320, endPoint y: 76, distance: 9.8
click at [318, 68] on span "Configuration" at bounding box center [328, 65] width 68 height 19
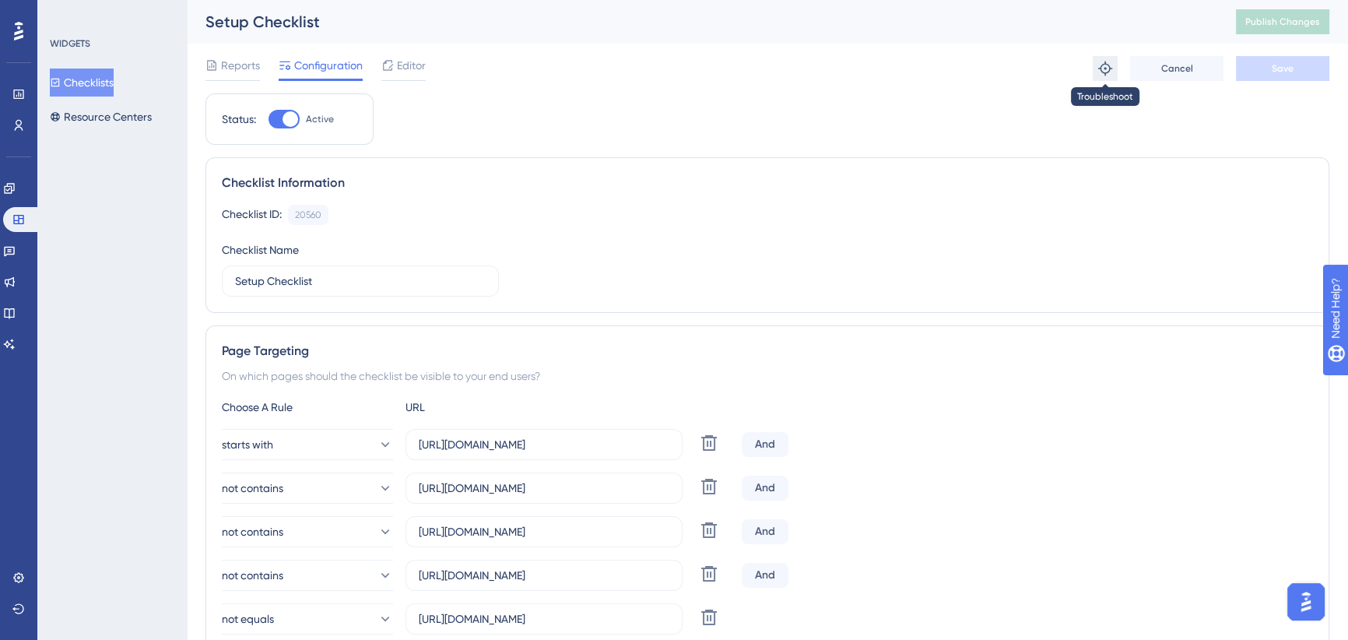
click at [1107, 66] on icon at bounding box center [1105, 69] width 16 height 16
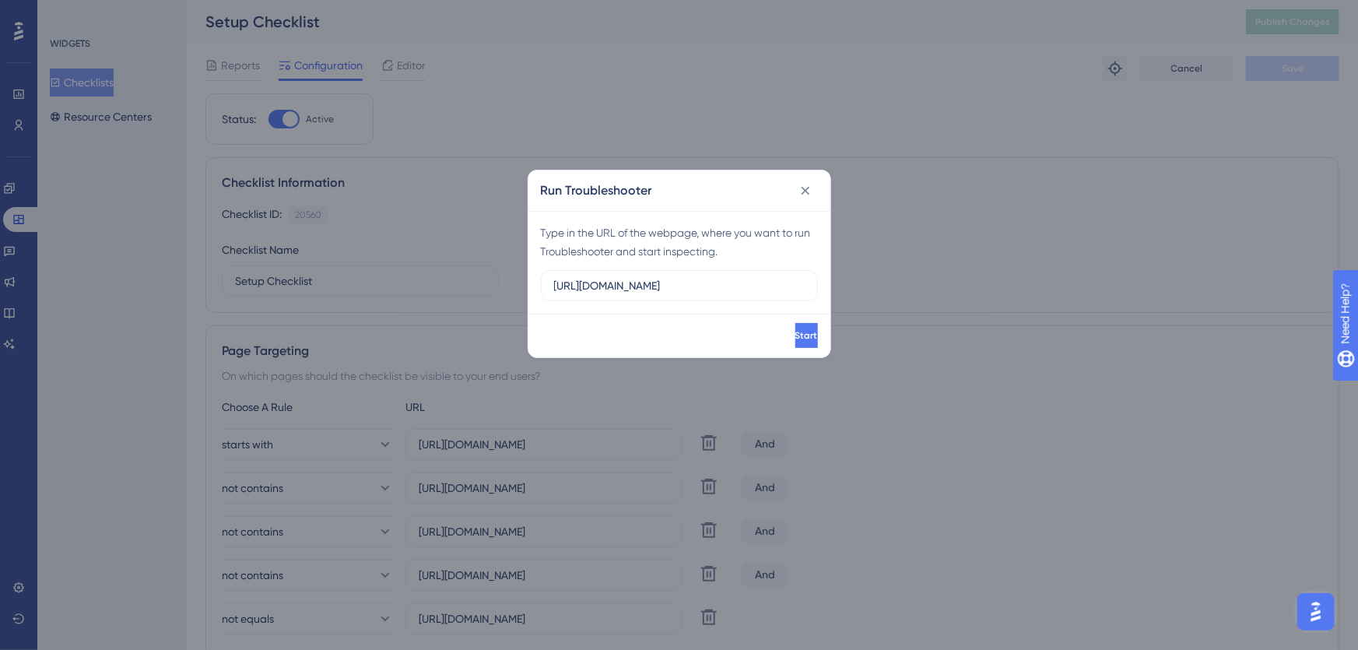
type input "[URL][DOMAIN_NAME]"
click at [804, 191] on icon at bounding box center [805, 190] width 9 height 9
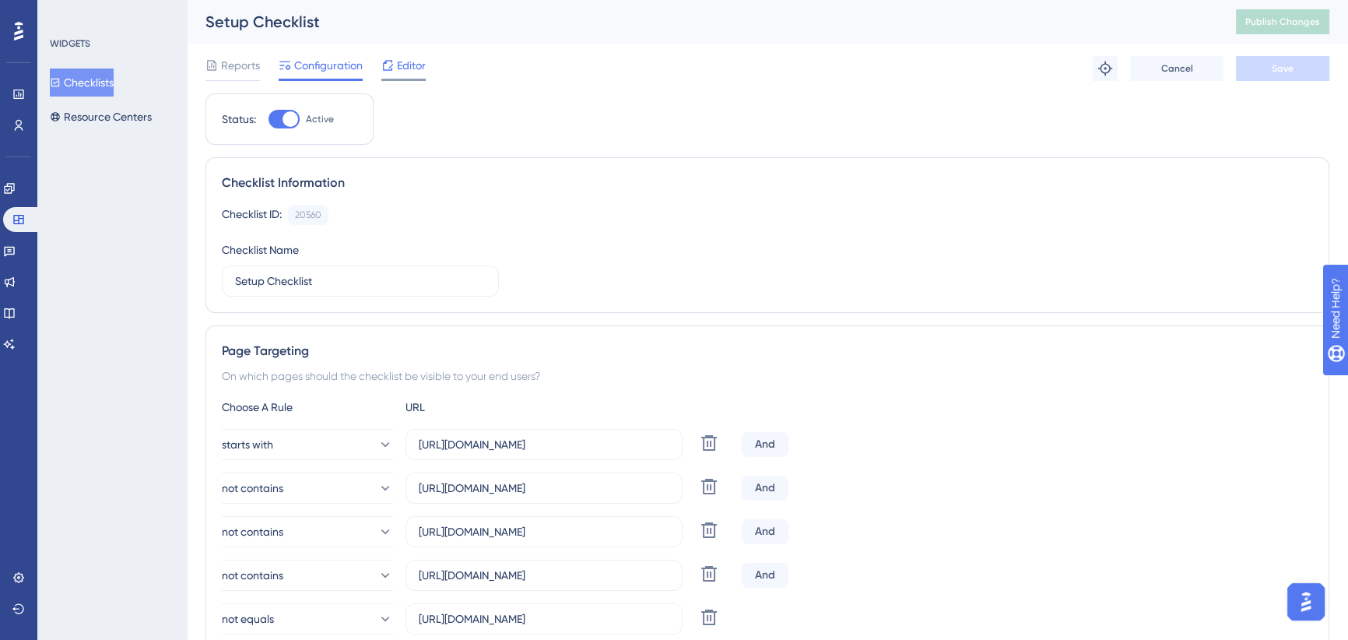
click at [412, 68] on span "Editor" at bounding box center [411, 65] width 29 height 19
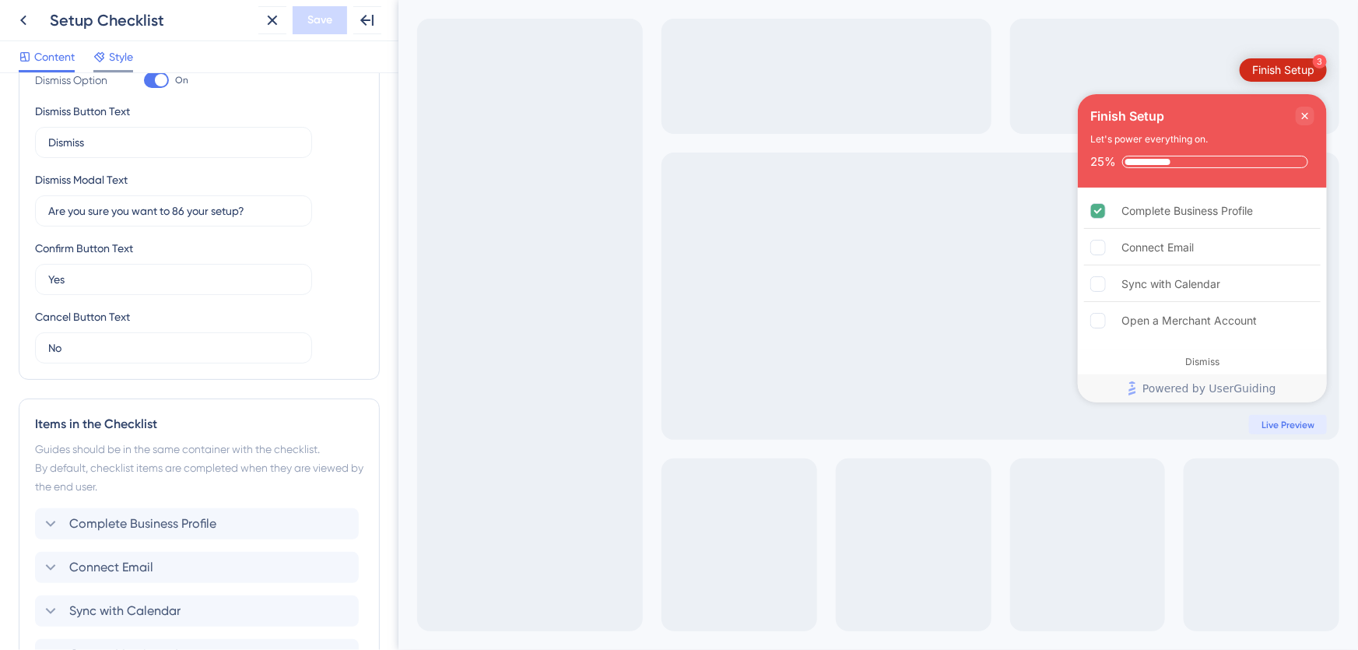
scroll to position [424, 0]
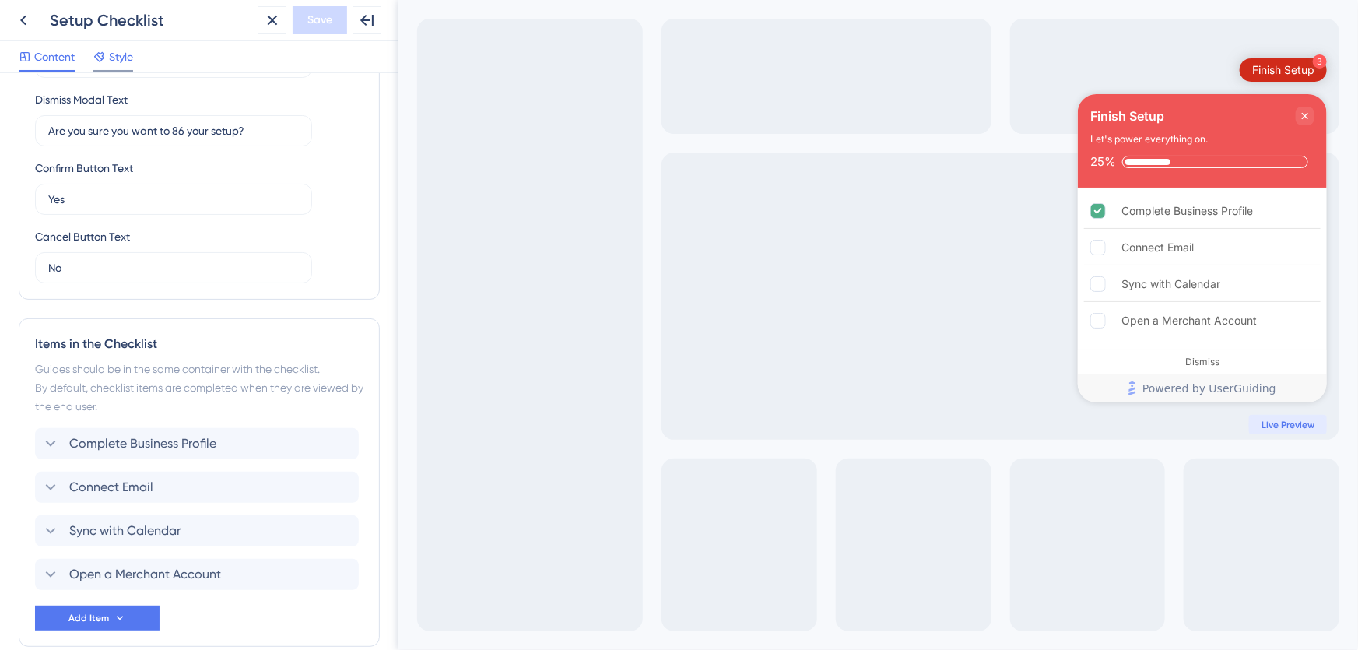
click at [119, 49] on span "Style" at bounding box center [121, 56] width 24 height 19
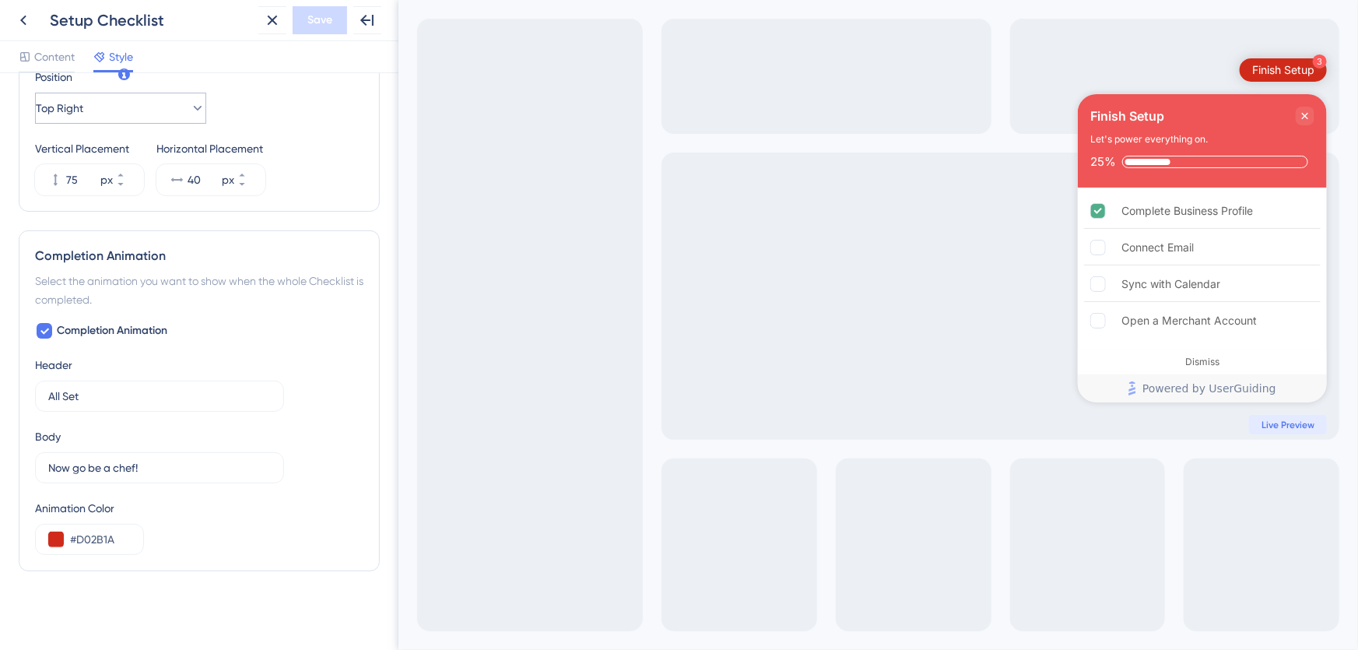
scroll to position [543, 0]
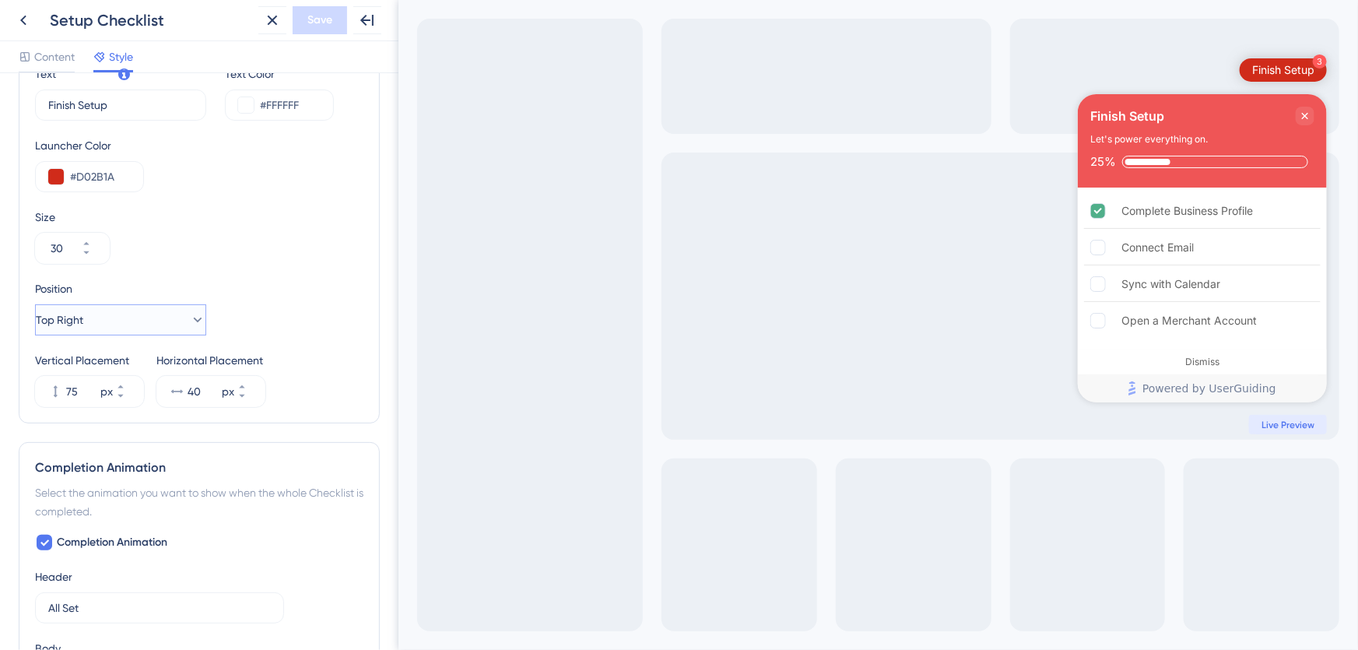
click at [92, 329] on button "Top Right" at bounding box center [120, 319] width 171 height 31
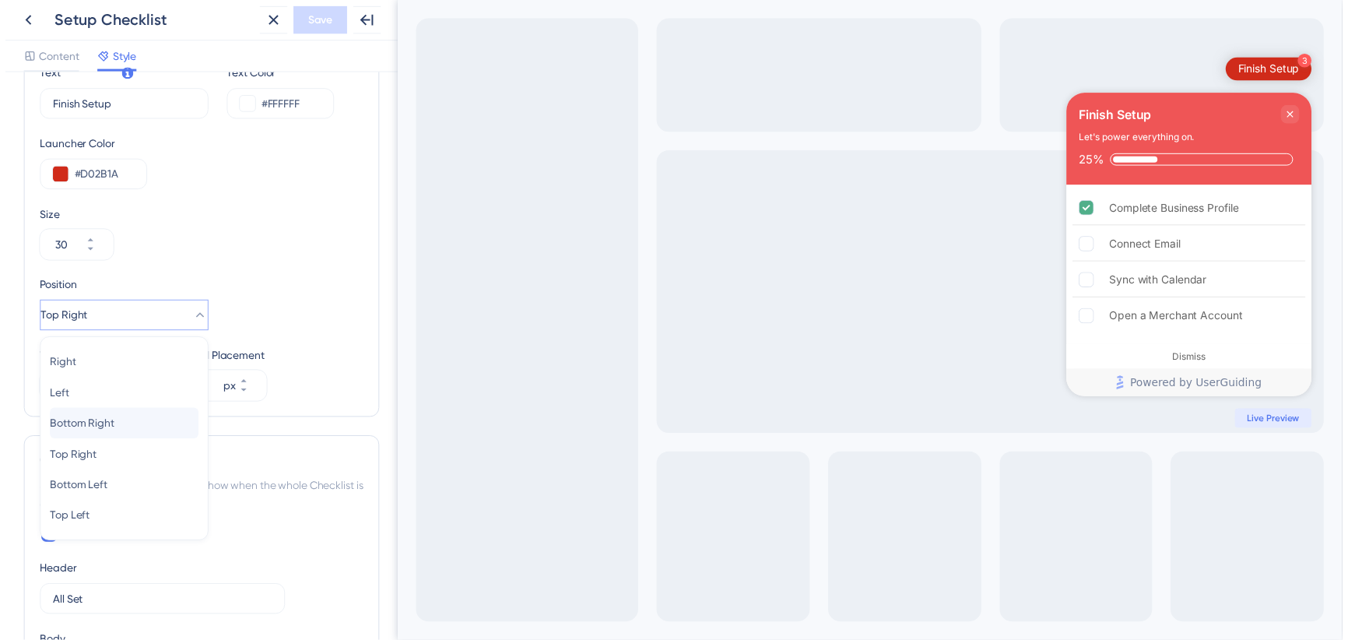
scroll to position [626, 0]
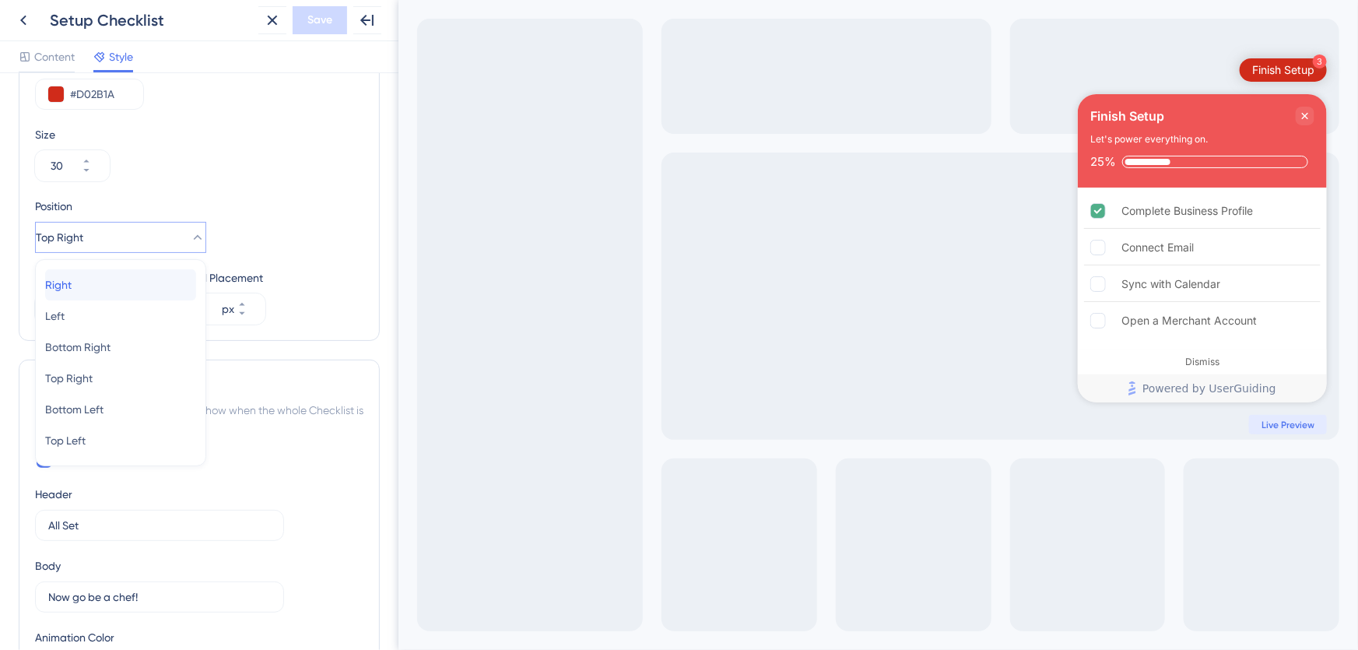
click at [101, 290] on div "Right Right" at bounding box center [120, 284] width 151 height 31
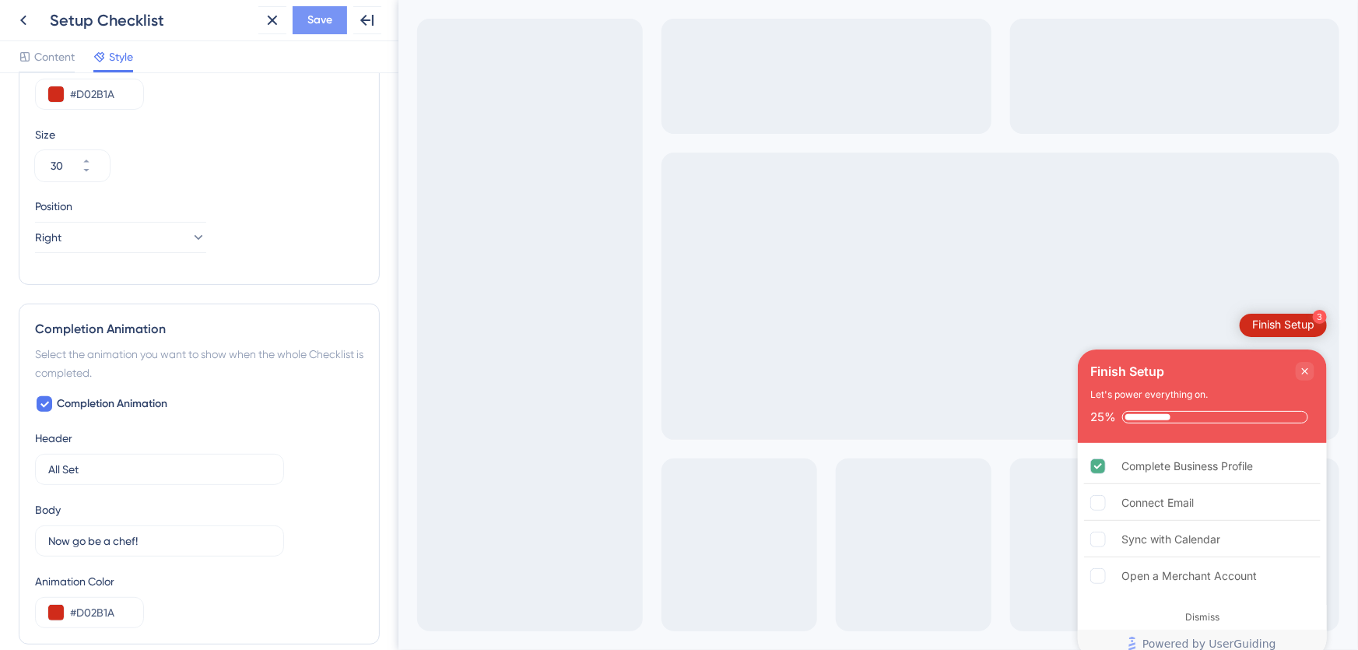
click at [321, 23] on span "Save" at bounding box center [319, 20] width 25 height 19
click at [96, 240] on button "Right" at bounding box center [120, 237] width 171 height 31
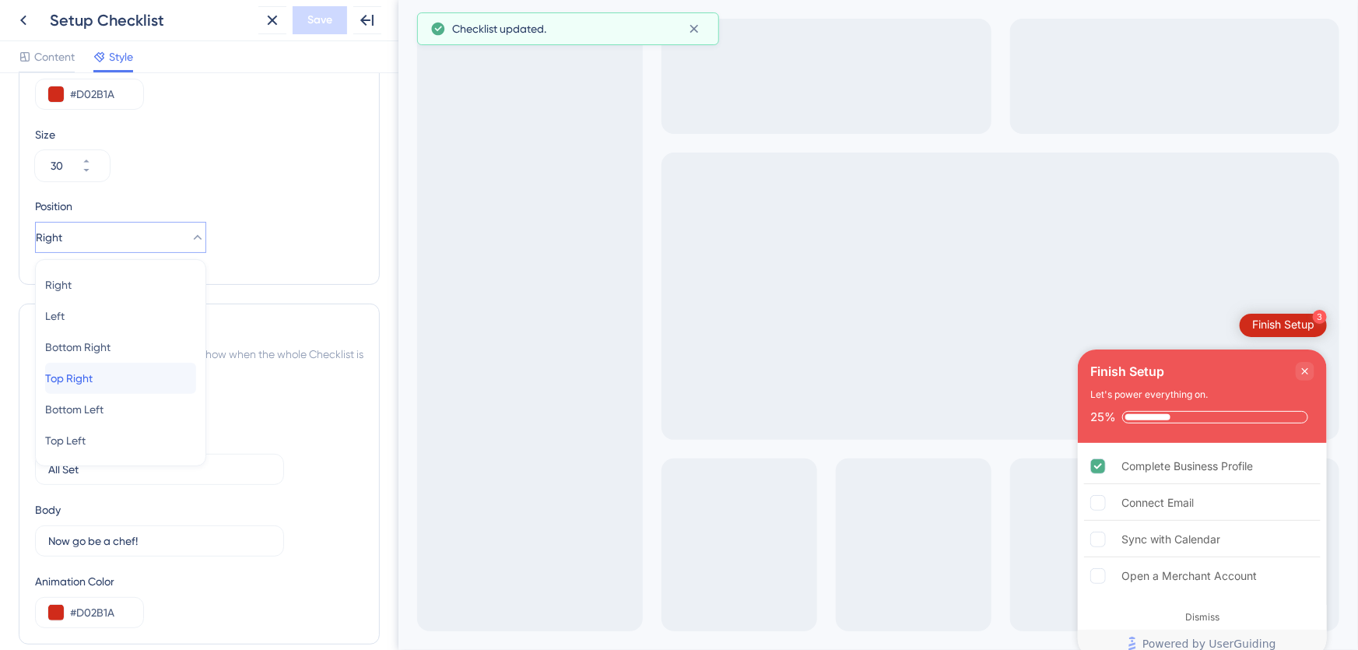
click at [90, 379] on span "Top Right" at bounding box center [68, 378] width 47 height 19
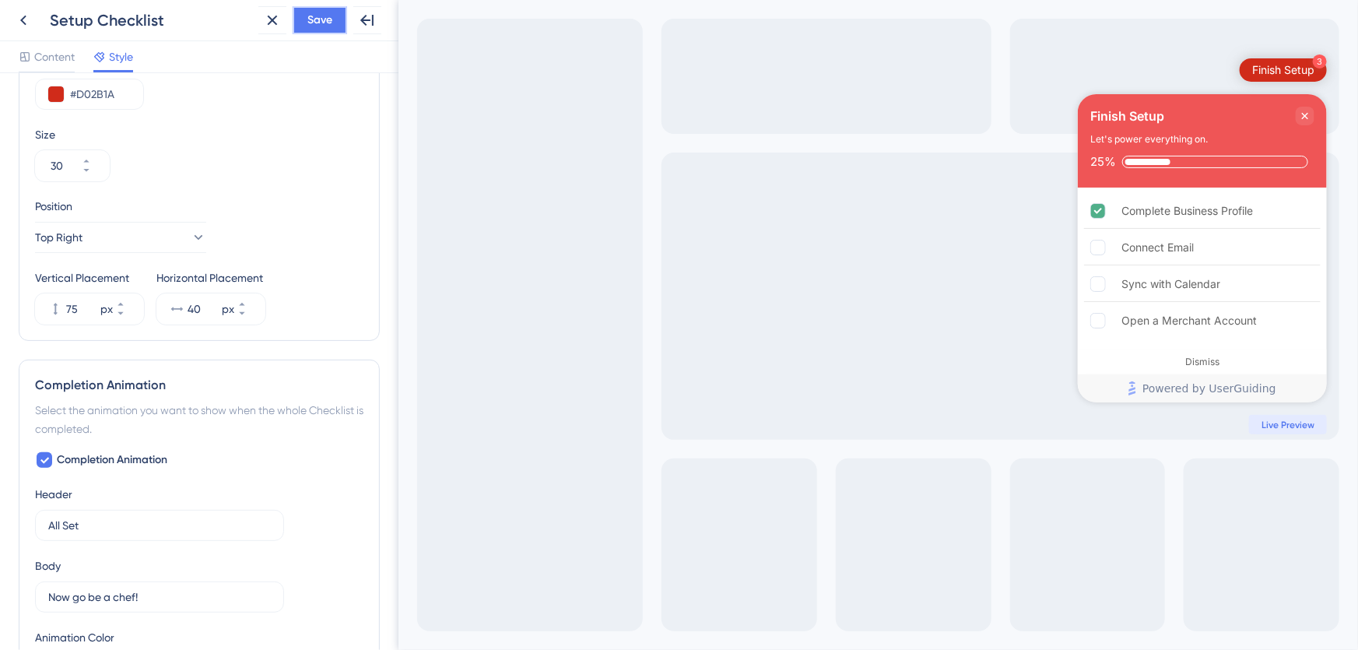
click at [332, 14] on button "Save" at bounding box center [320, 20] width 54 height 28
click at [273, 19] on icon at bounding box center [273, 21] width 10 height 10
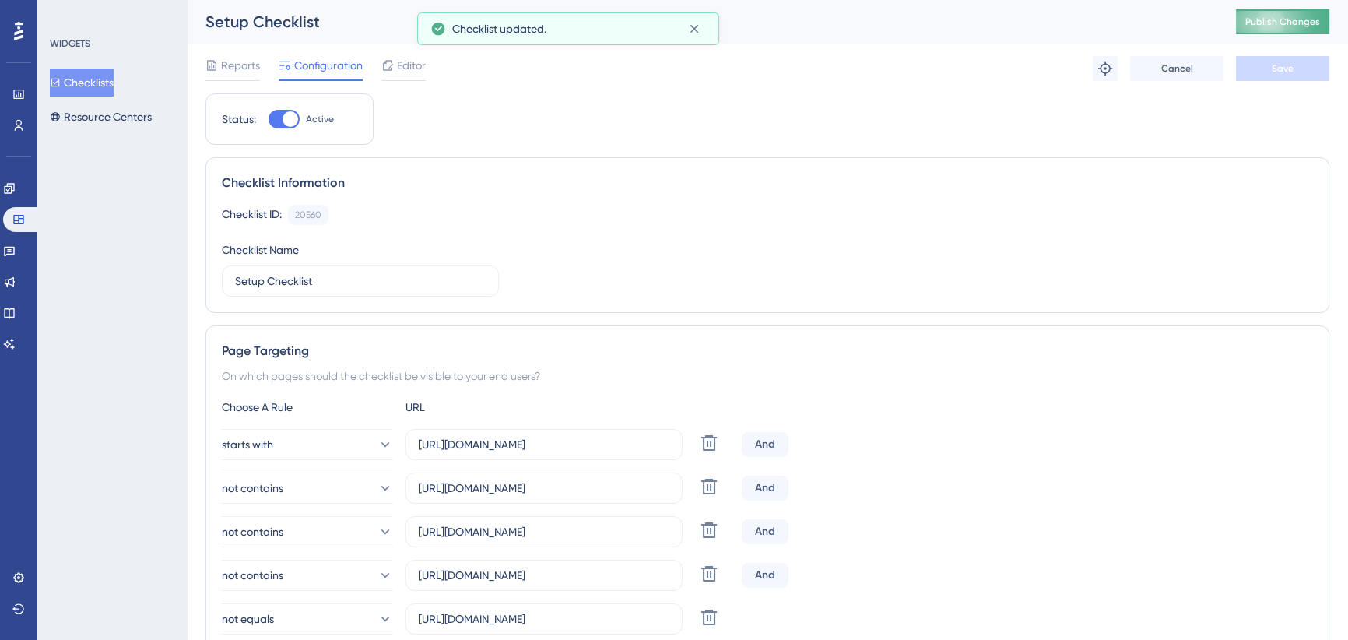
click at [1291, 19] on span "Publish Changes" at bounding box center [1282, 22] width 75 height 12
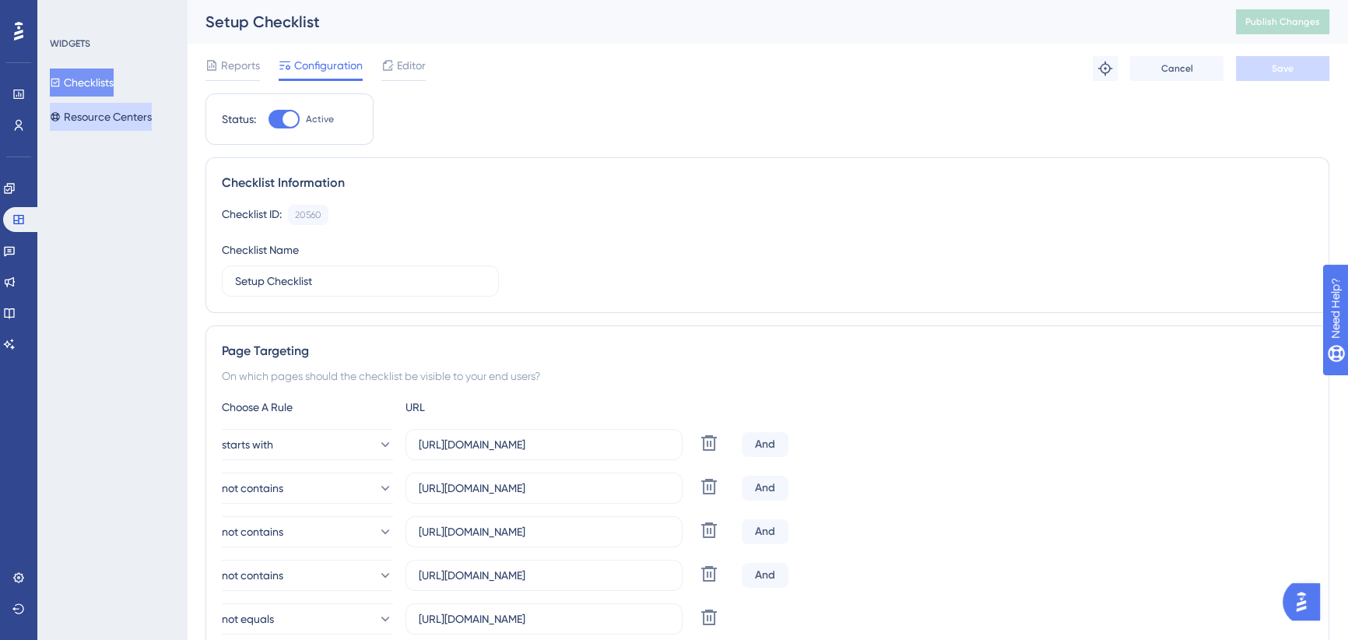
click at [105, 121] on button "Resource Centers" at bounding box center [101, 117] width 102 height 28
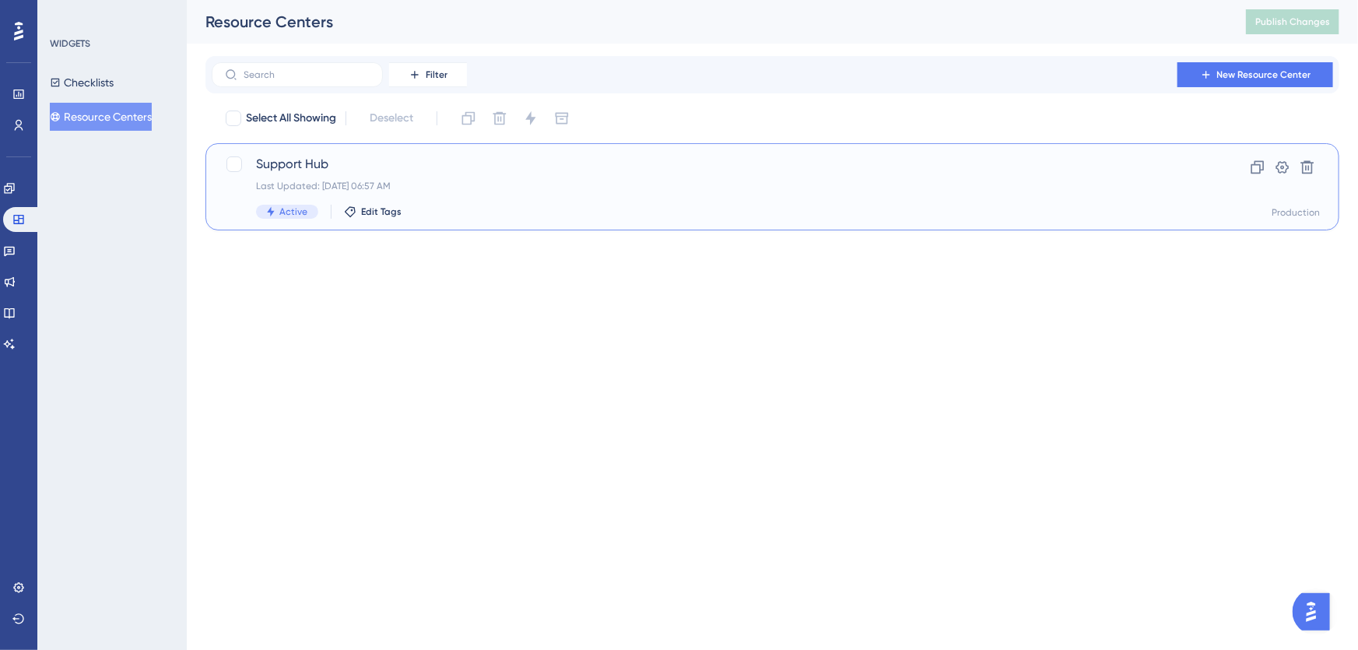
click at [490, 184] on div "Last Updated: [DATE] 06:57 AM" at bounding box center [710, 186] width 908 height 12
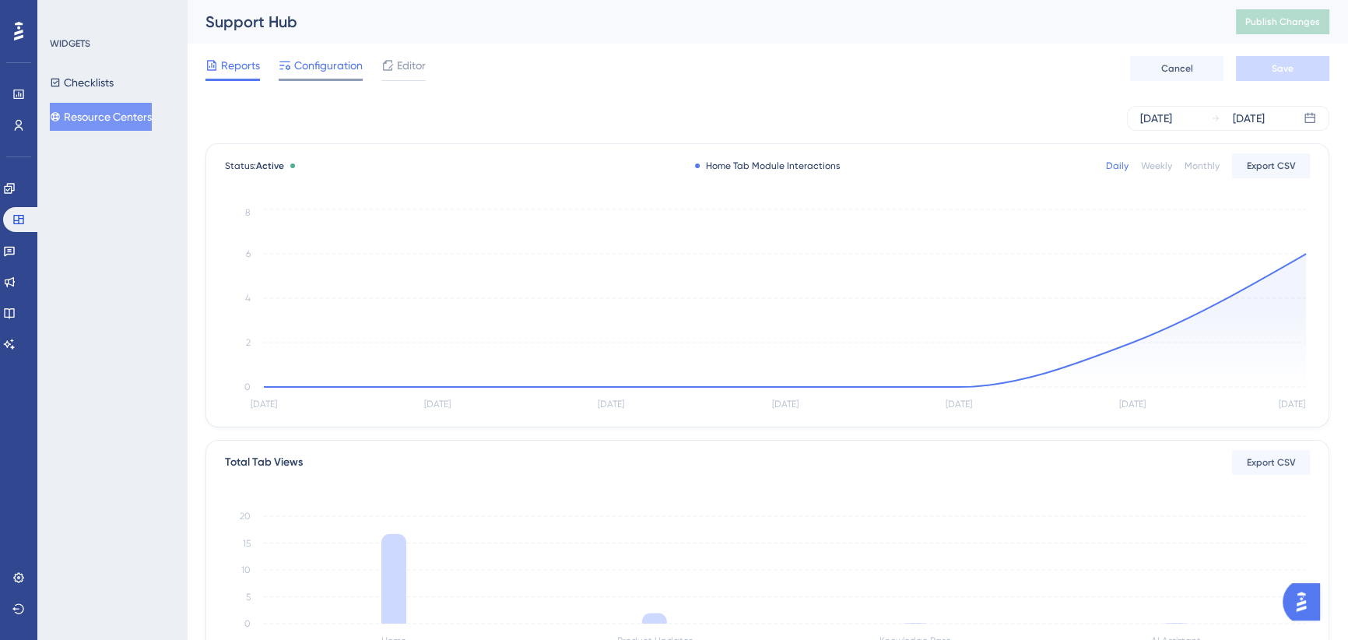
click at [311, 58] on span "Configuration" at bounding box center [328, 65] width 68 height 19
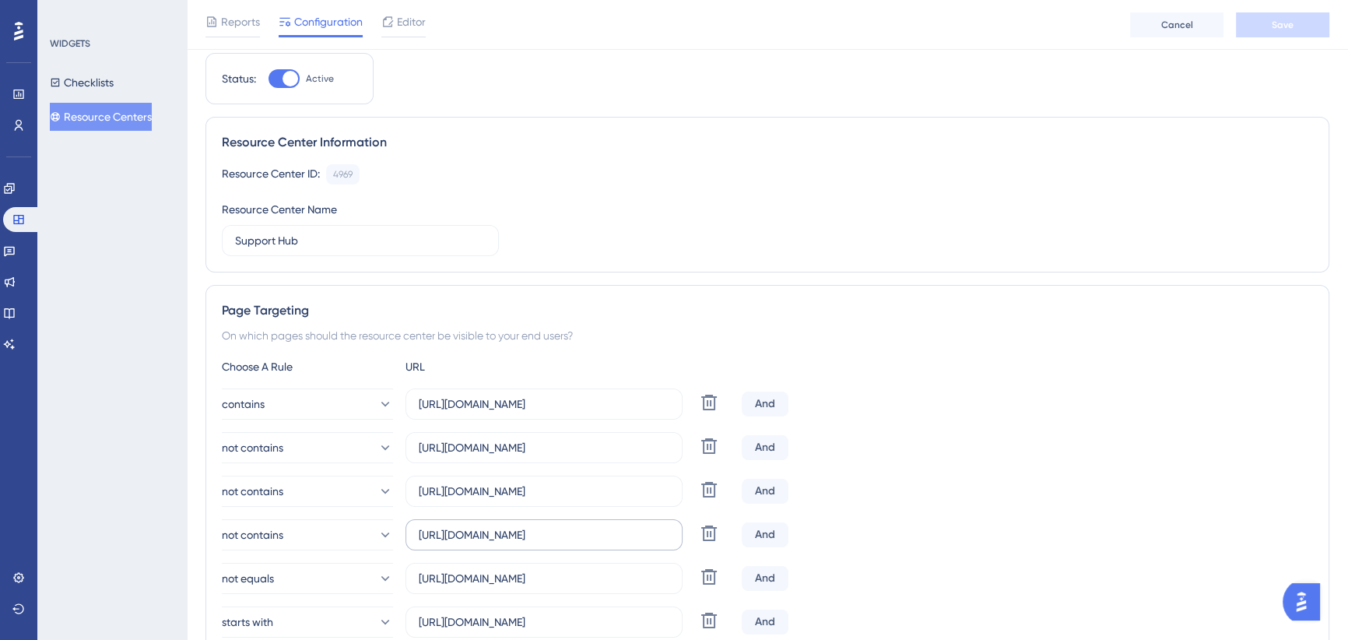
scroll to position [212, 0]
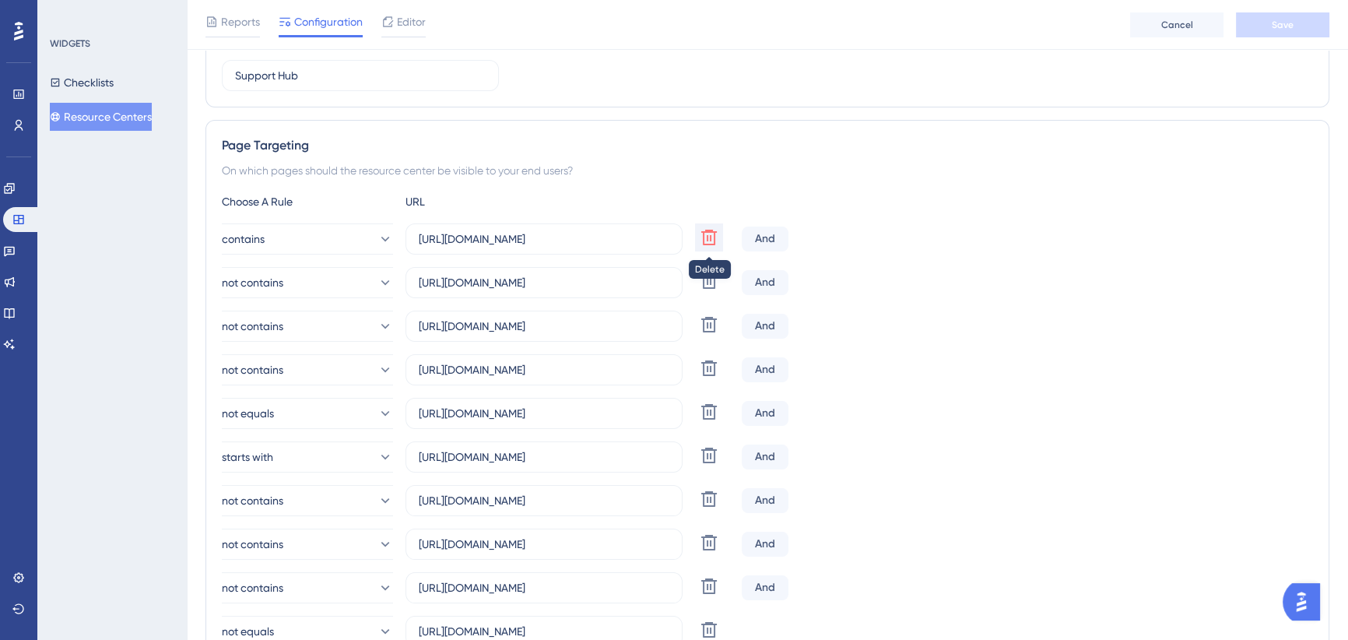
click at [707, 238] on icon at bounding box center [709, 238] width 16 height 16
type input "[URL][DOMAIN_NAME]"
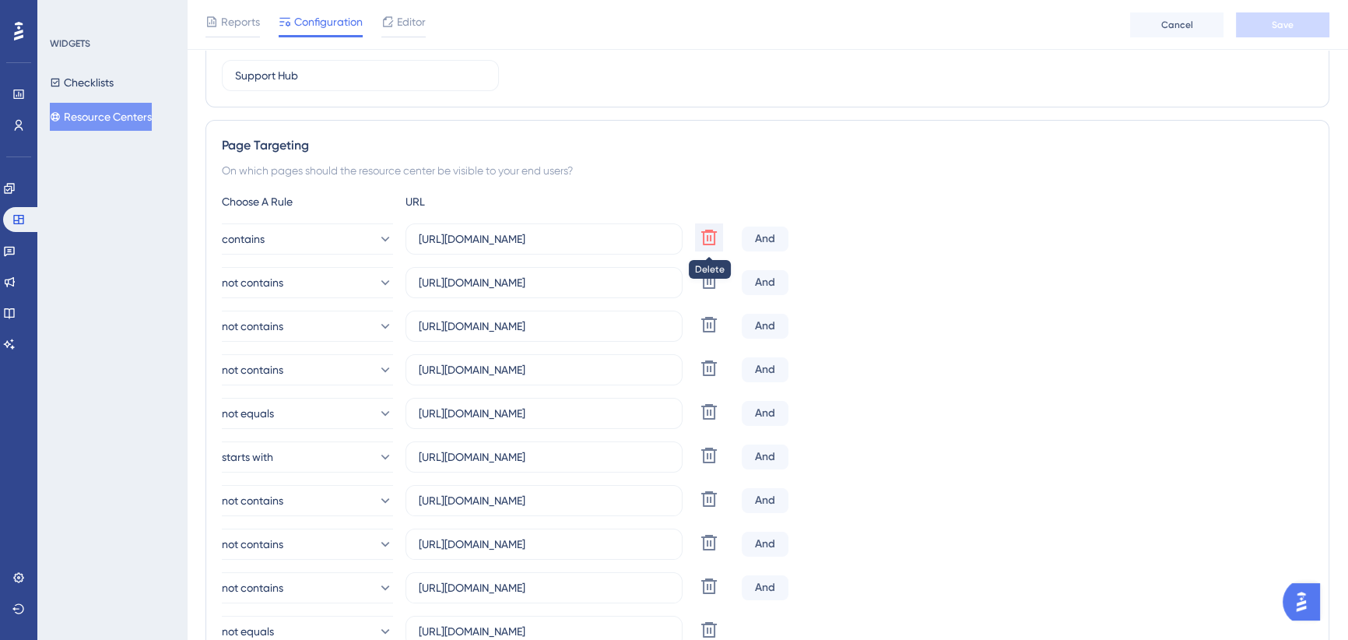
type input "[URL][DOMAIN_NAME]"
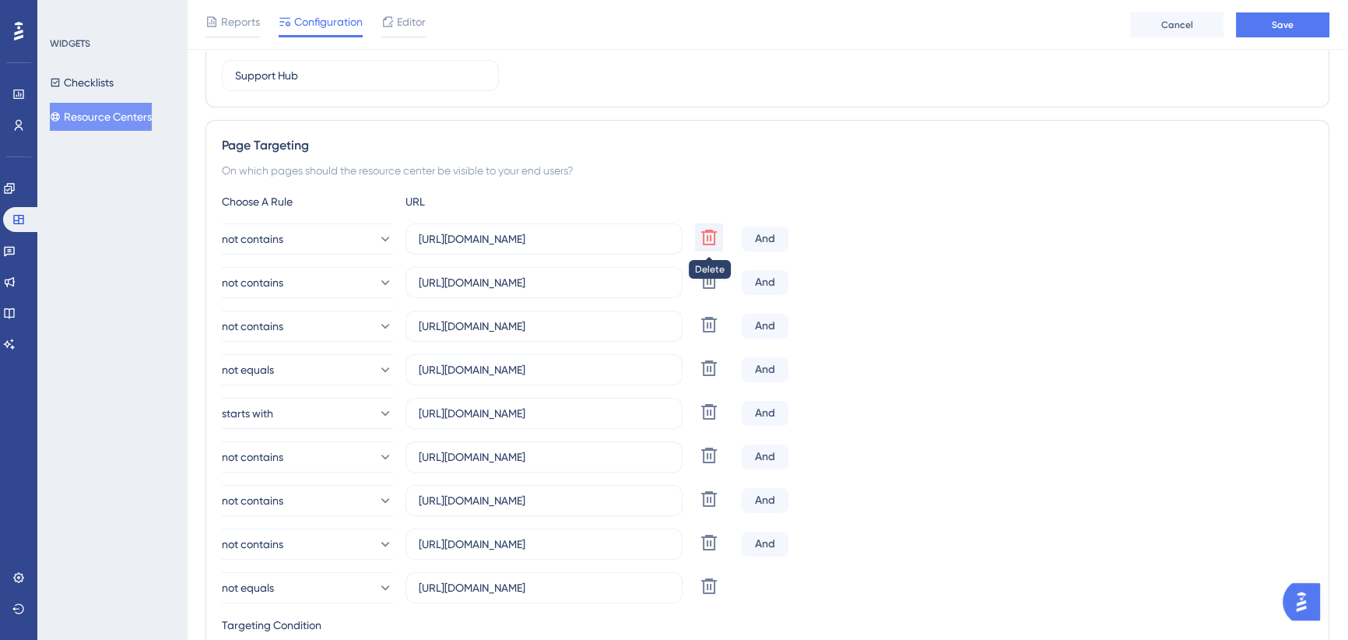
click at [707, 238] on icon at bounding box center [709, 238] width 16 height 16
type input "[URL][DOMAIN_NAME]"
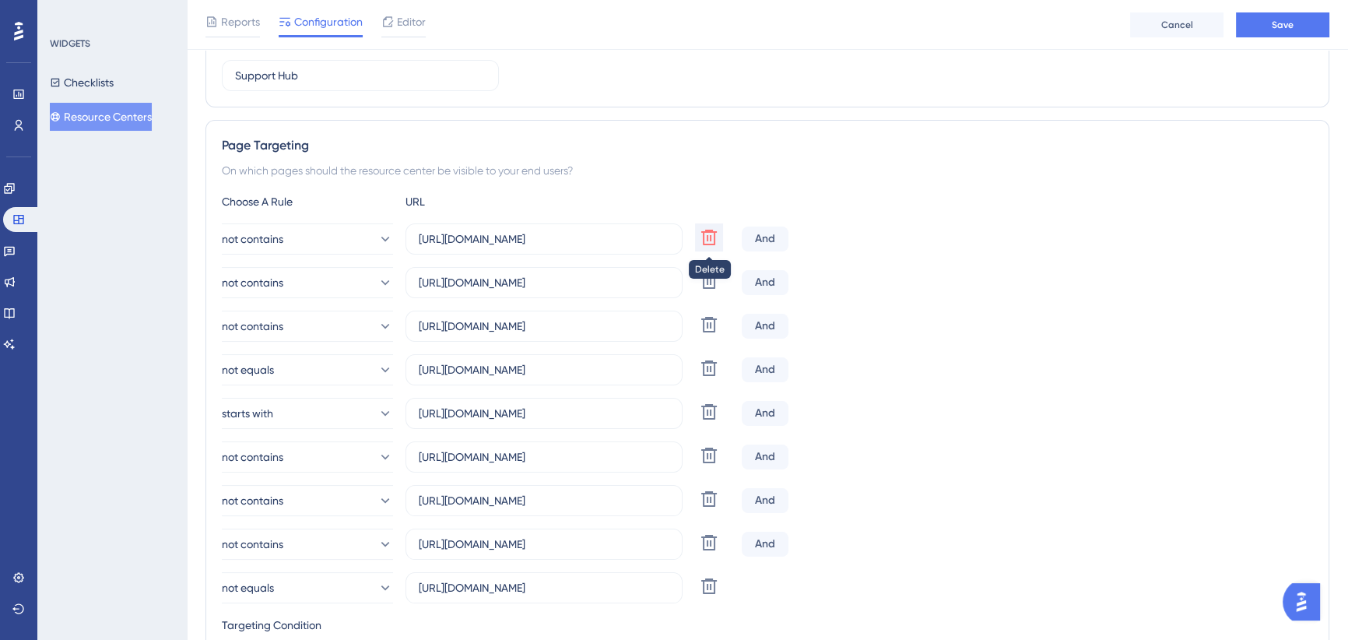
type input "[URL][DOMAIN_NAME]"
click at [707, 238] on icon at bounding box center [709, 238] width 16 height 16
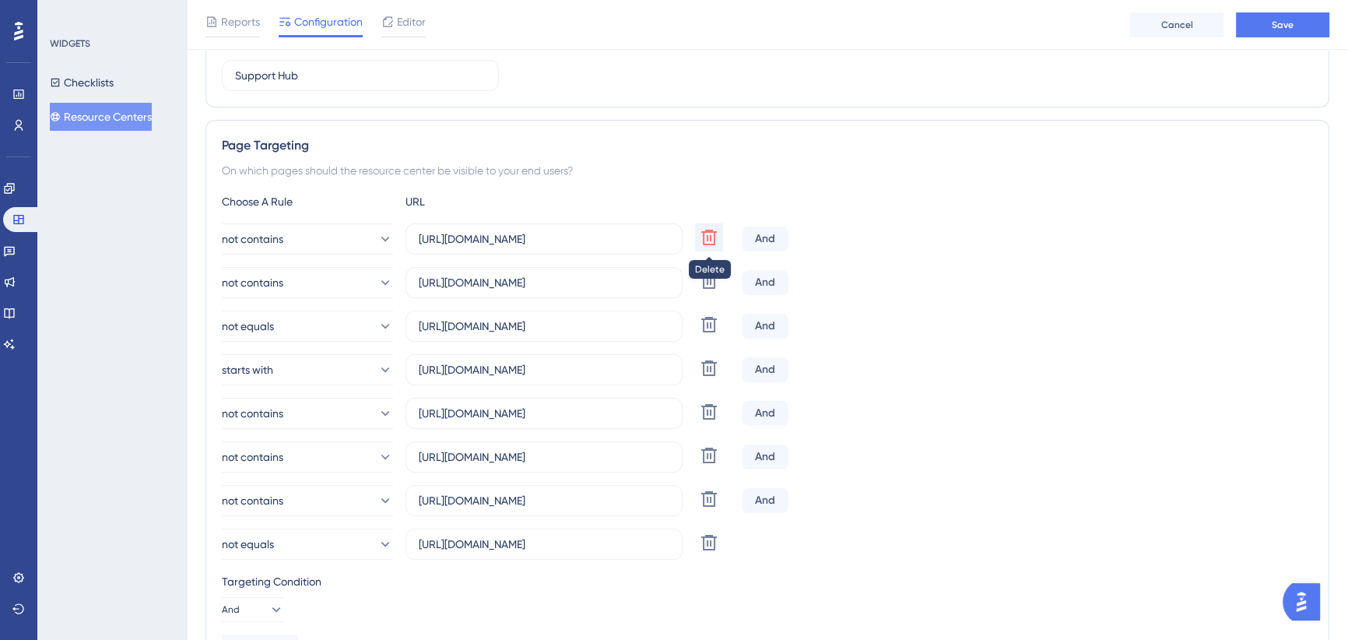
type input "[URL][DOMAIN_NAME]"
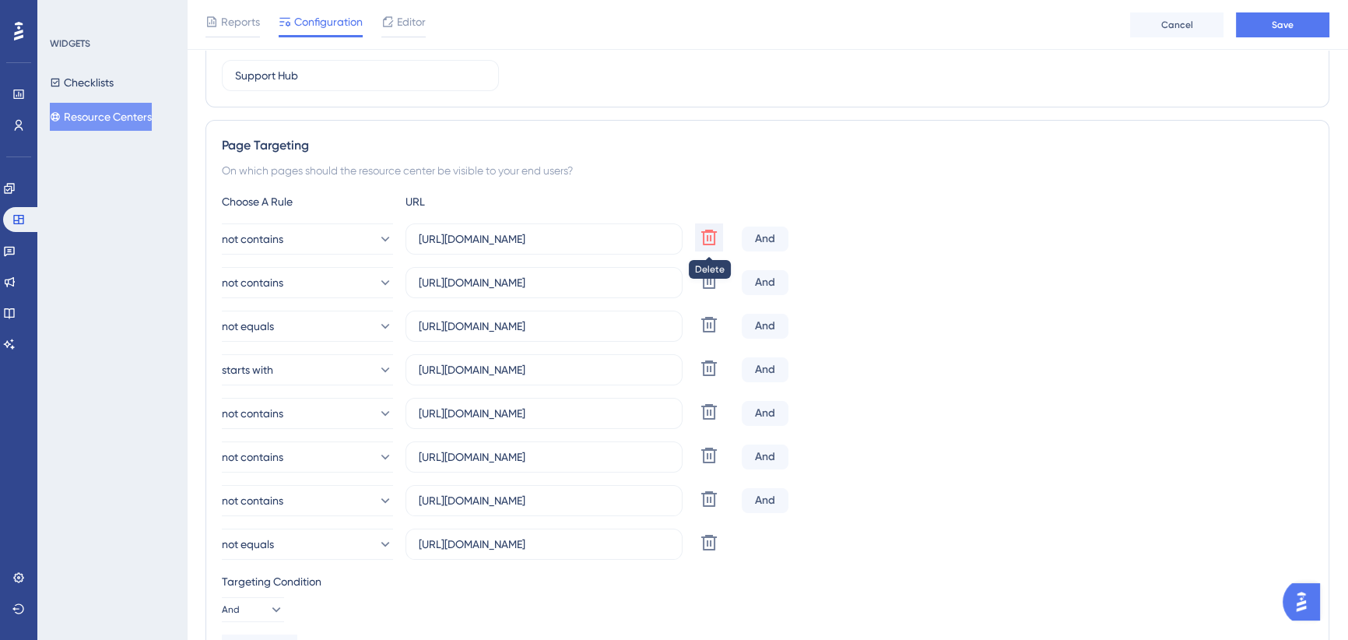
type input "[URL][DOMAIN_NAME]"
click at [707, 238] on icon at bounding box center [709, 238] width 16 height 16
type input "[URL][DOMAIN_NAME]"
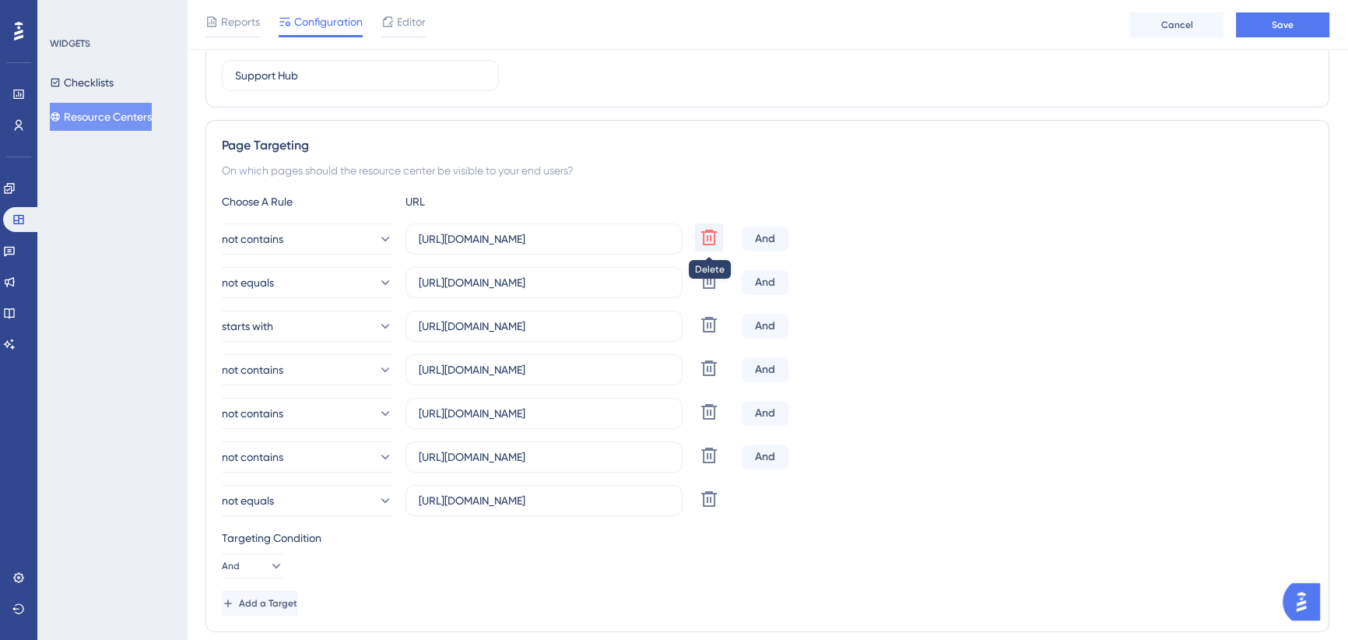
type input "[URL][DOMAIN_NAME]"
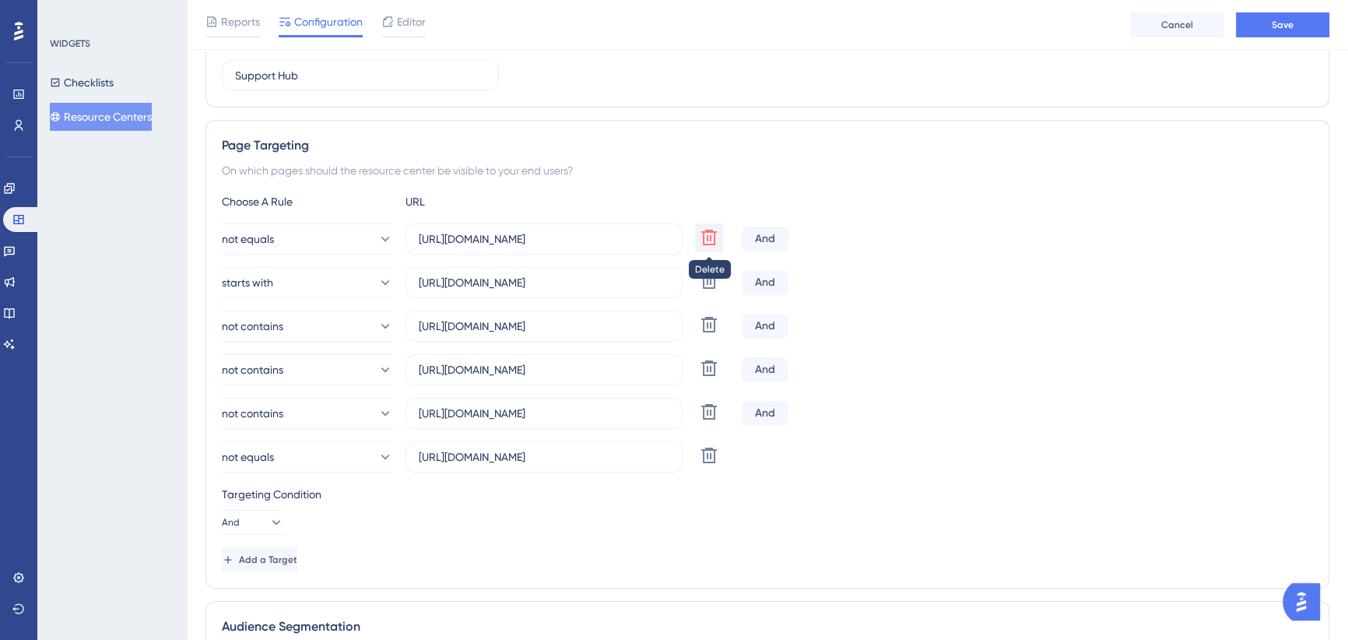
click at [707, 238] on icon at bounding box center [709, 238] width 16 height 16
type input "[URL][DOMAIN_NAME]"
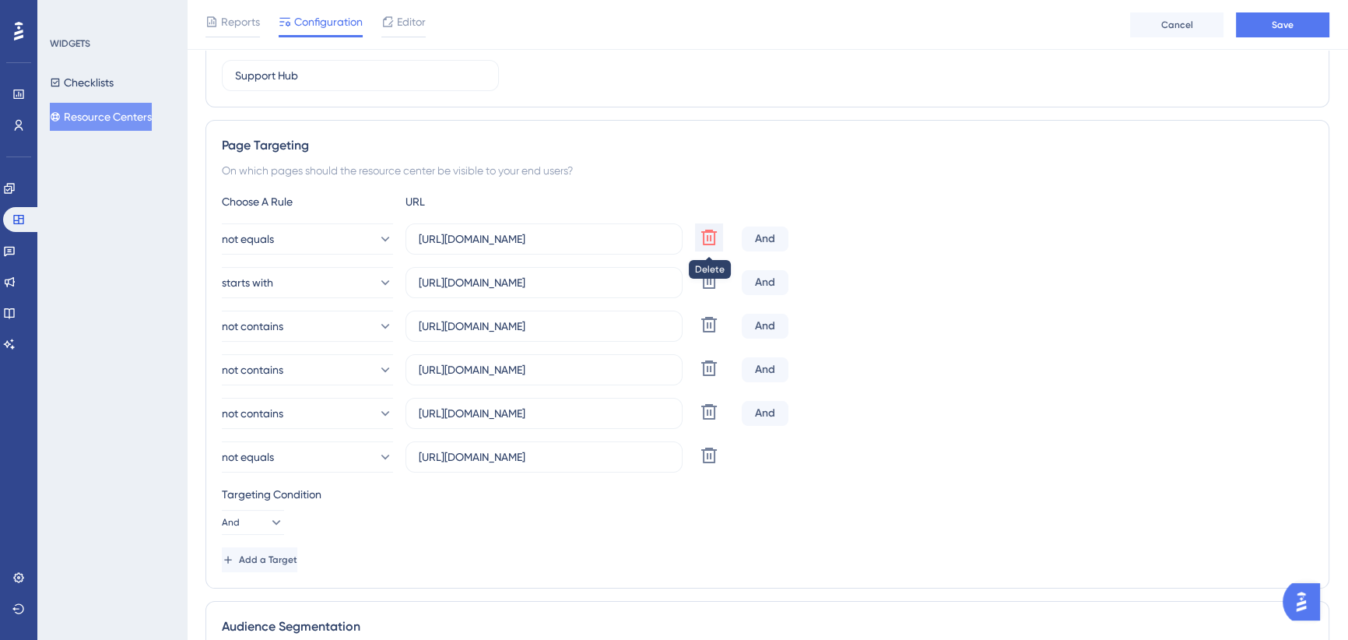
type input "[URL][DOMAIN_NAME]"
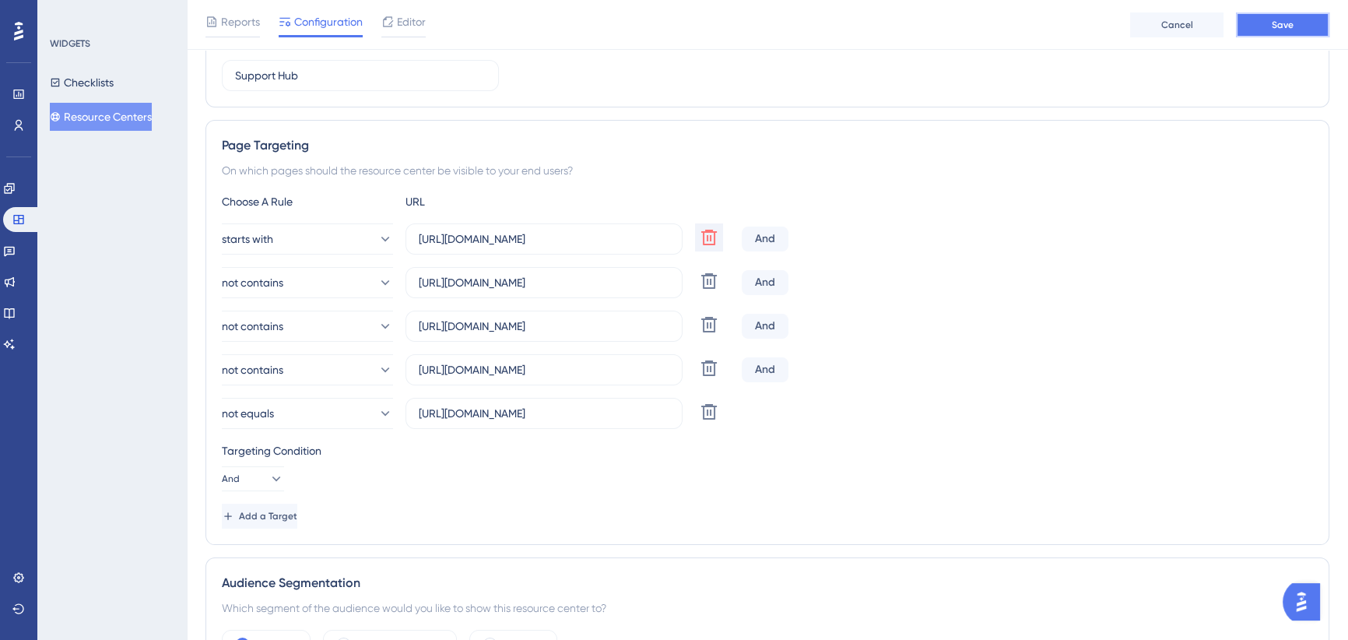
click at [1272, 20] on span "Save" at bounding box center [1283, 25] width 22 height 12
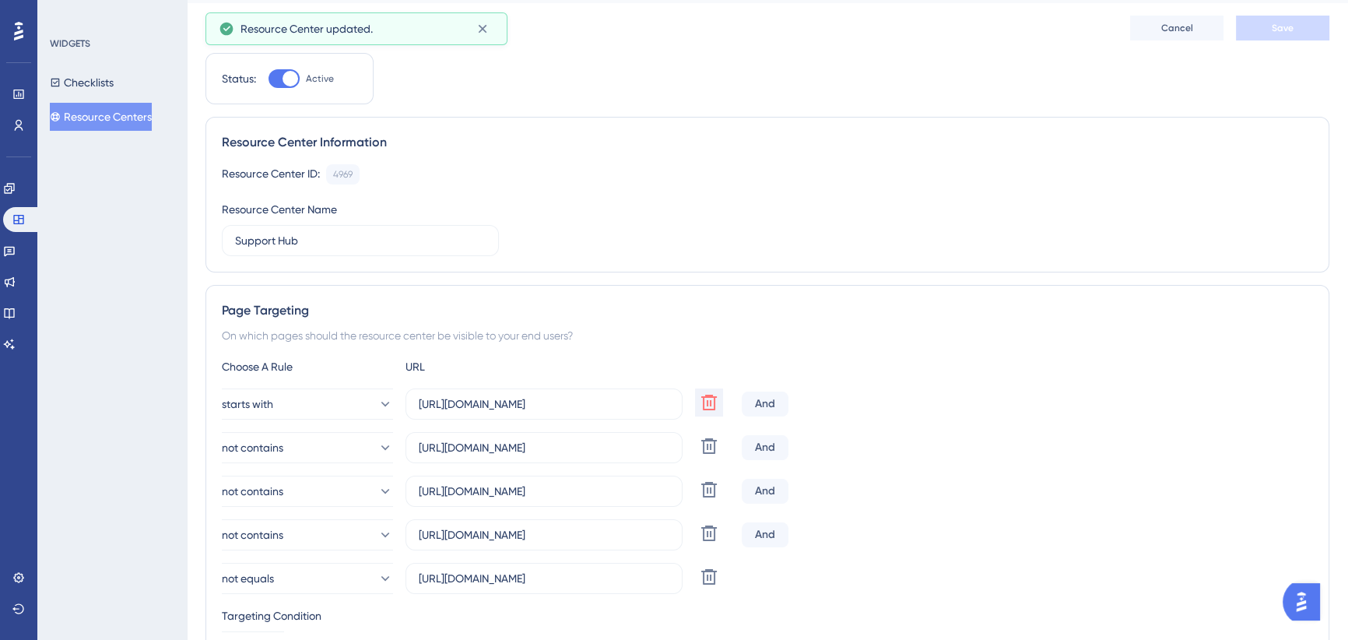
scroll to position [0, 0]
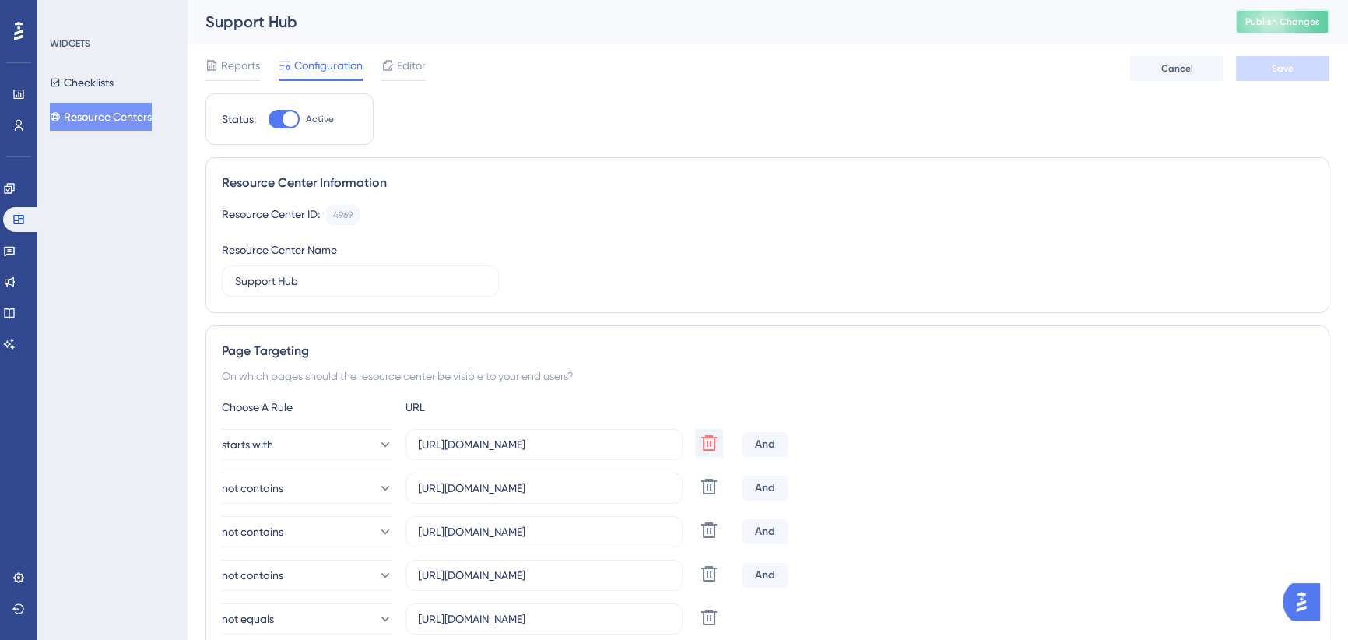
click at [1300, 18] on button "Publish Changes" at bounding box center [1282, 21] width 93 height 25
click at [16, 192] on icon at bounding box center [9, 188] width 12 height 12
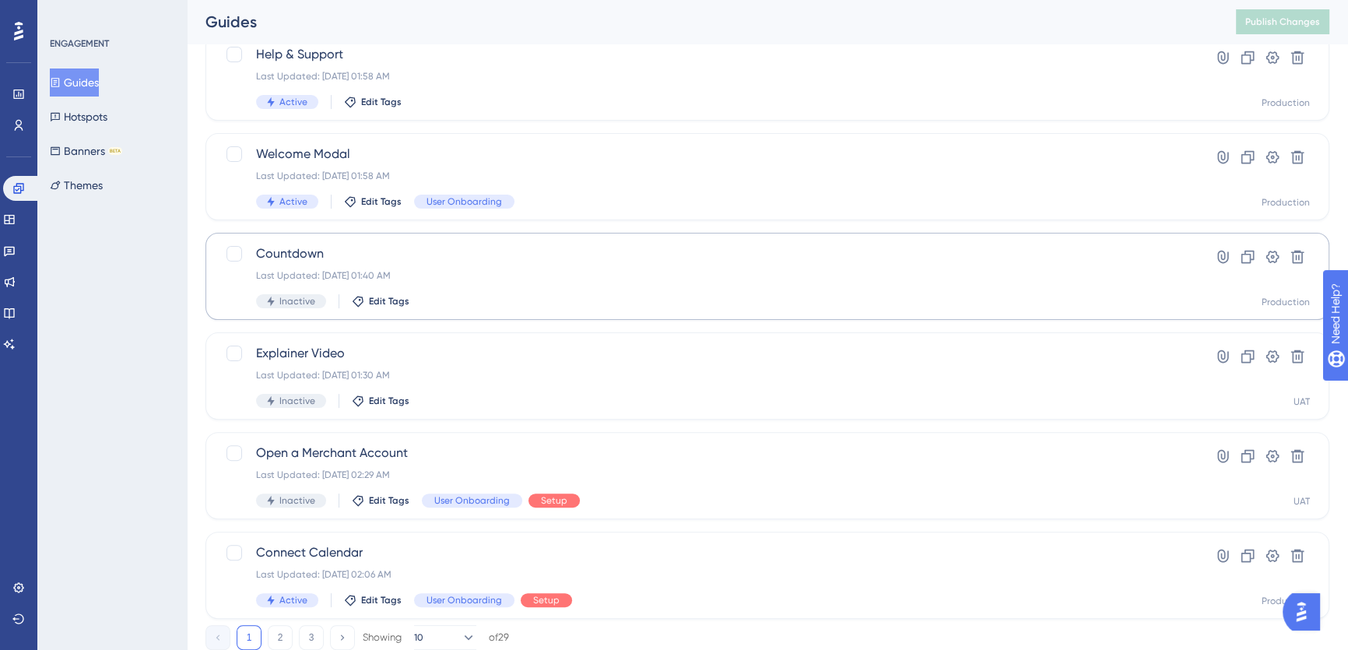
scroll to position [557, 0]
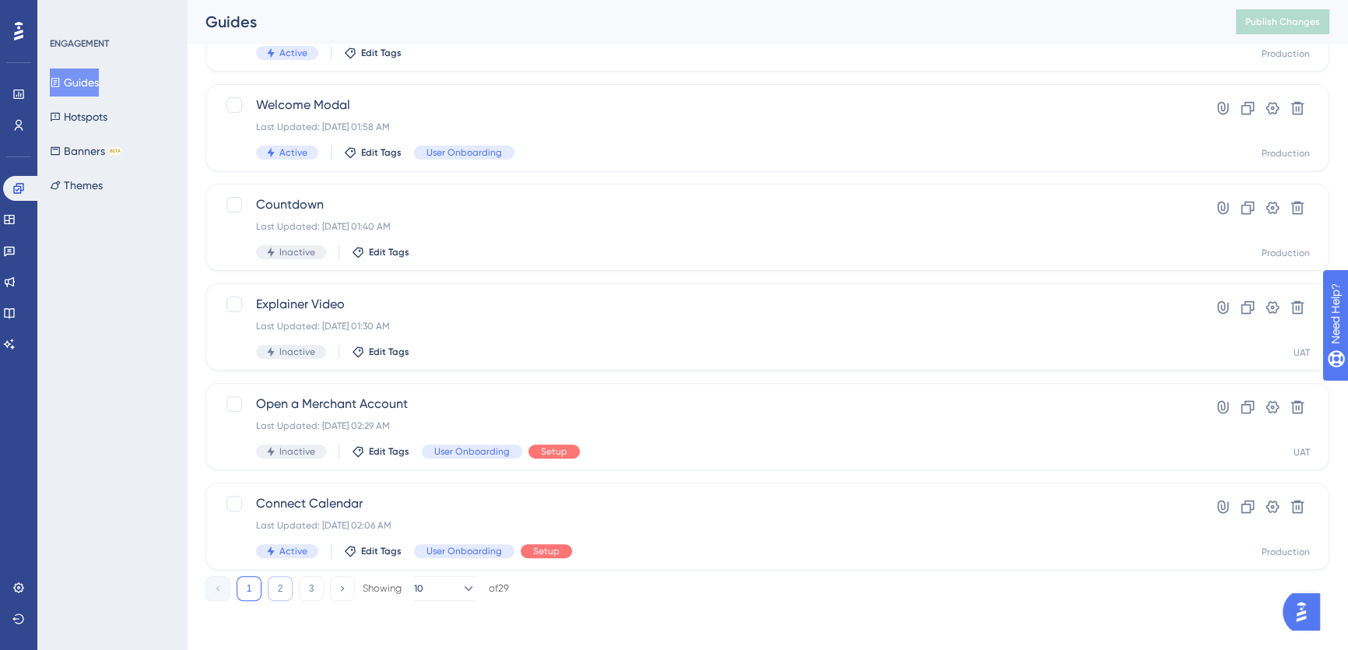
click at [279, 588] on button "2" at bounding box center [280, 588] width 25 height 25
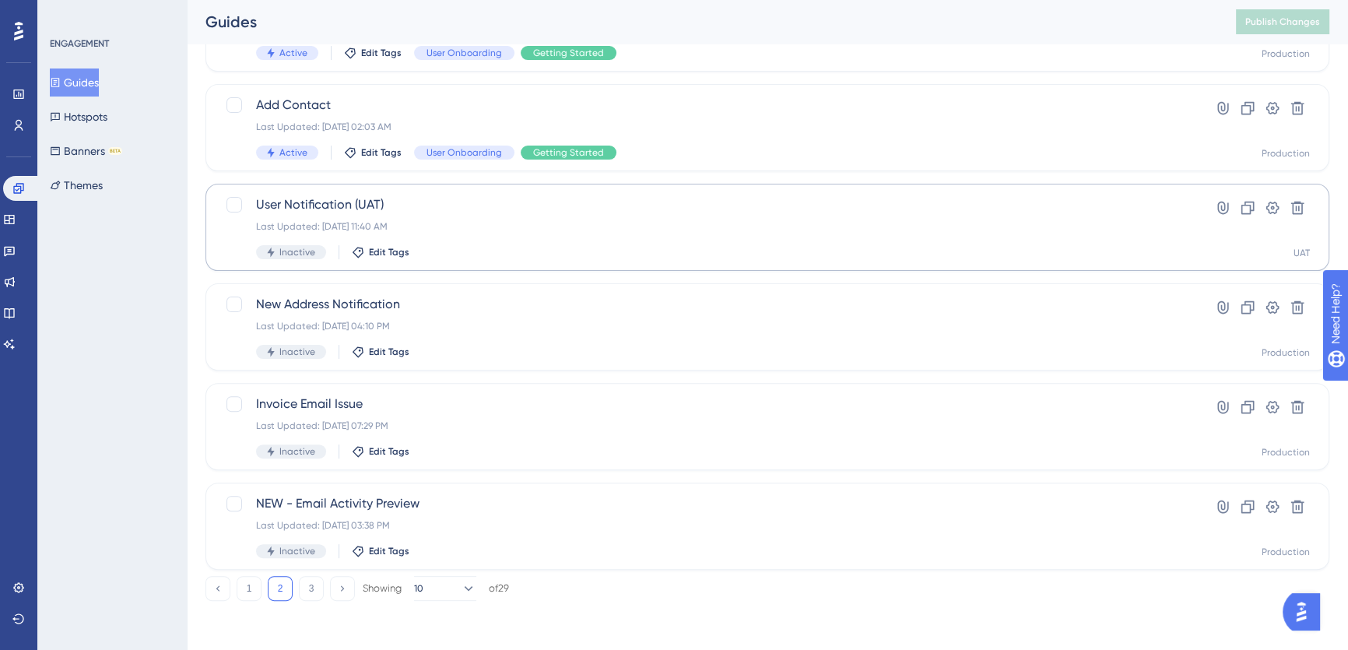
scroll to position [203, 0]
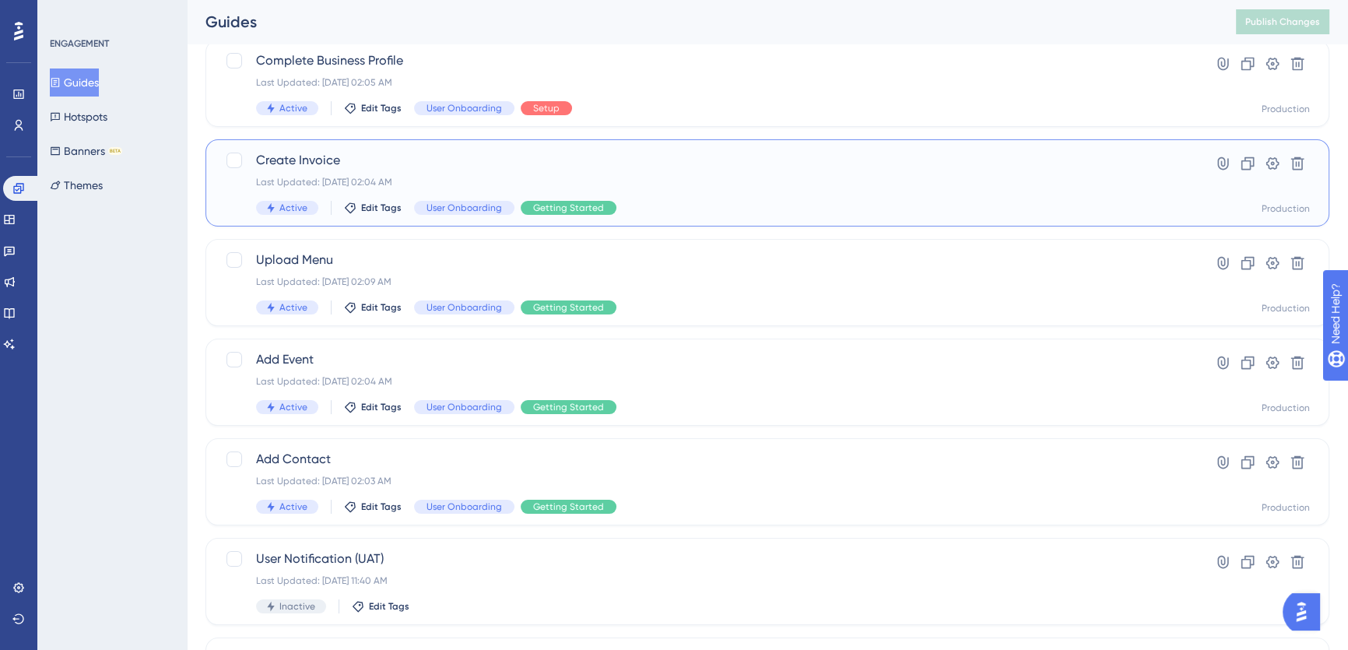
click at [425, 163] on span "Create Invoice" at bounding box center [705, 160] width 898 height 19
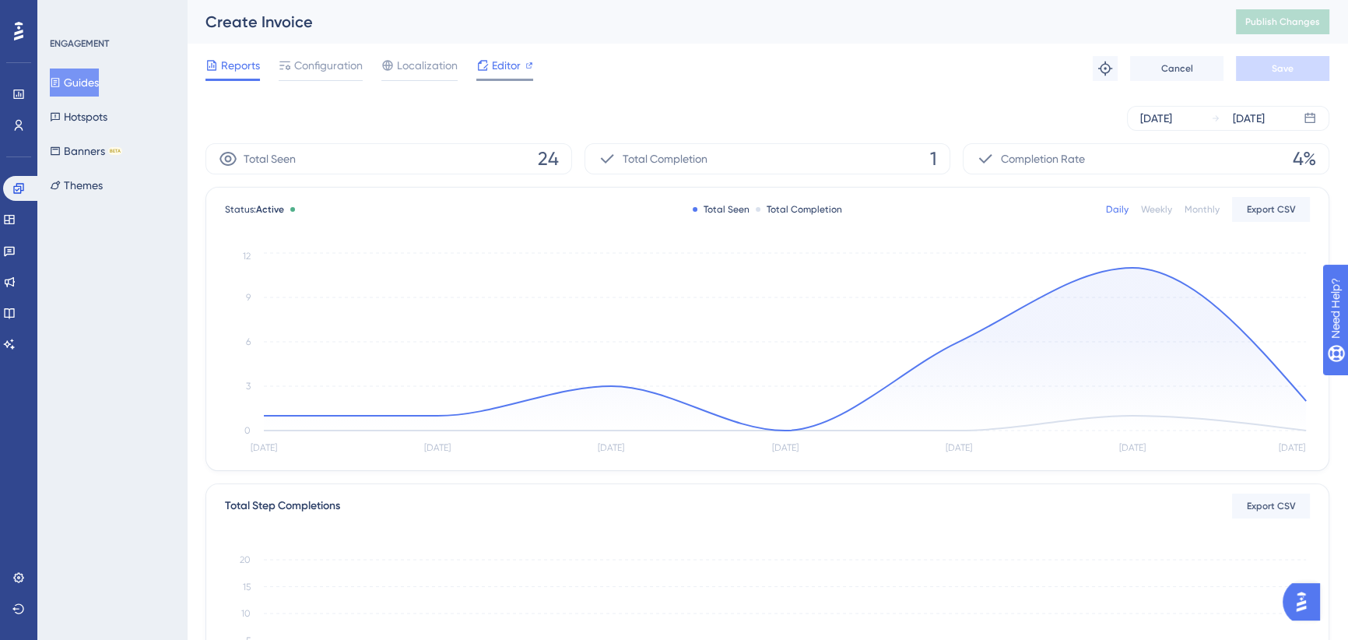
click at [511, 62] on span "Editor" at bounding box center [506, 65] width 29 height 19
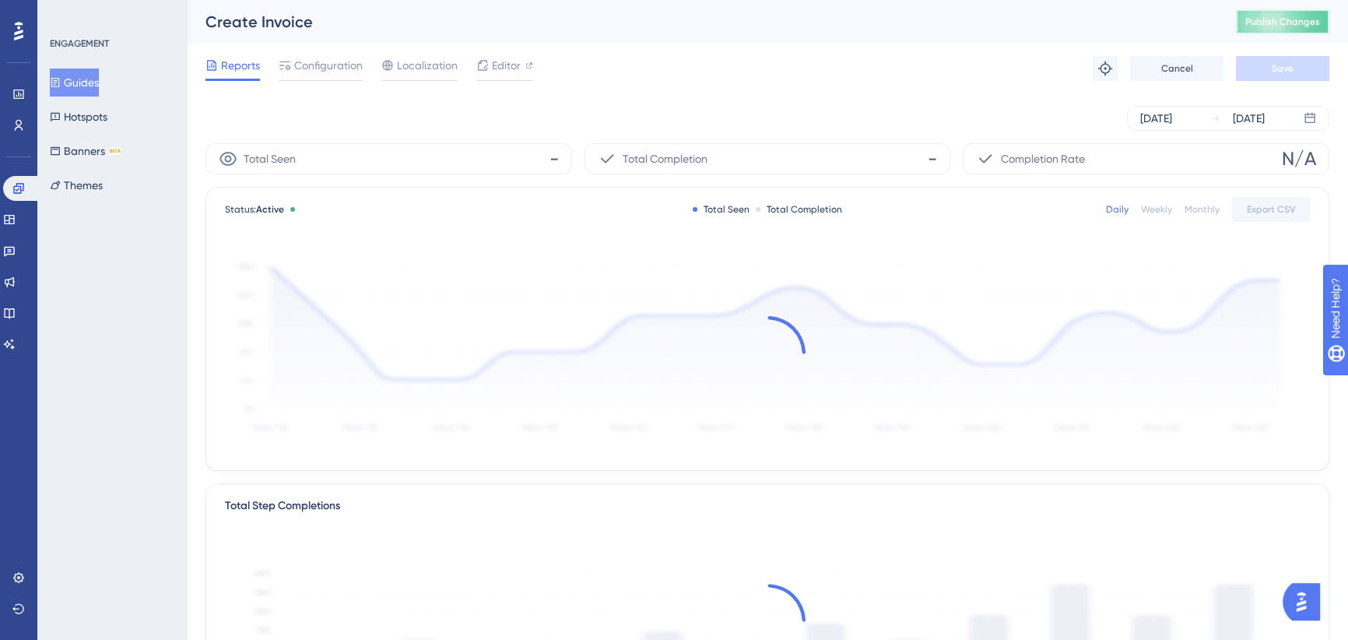
click at [1265, 21] on span "Publish Changes" at bounding box center [1282, 22] width 75 height 12
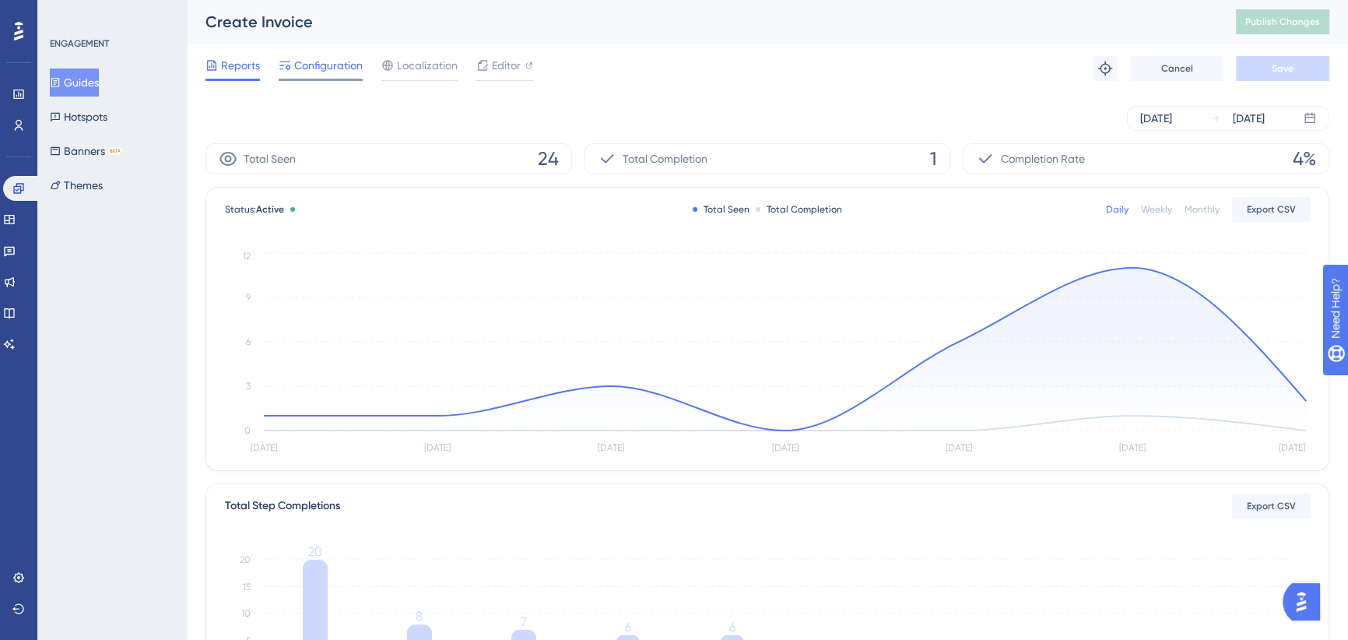
click at [322, 64] on span "Configuration" at bounding box center [328, 65] width 68 height 19
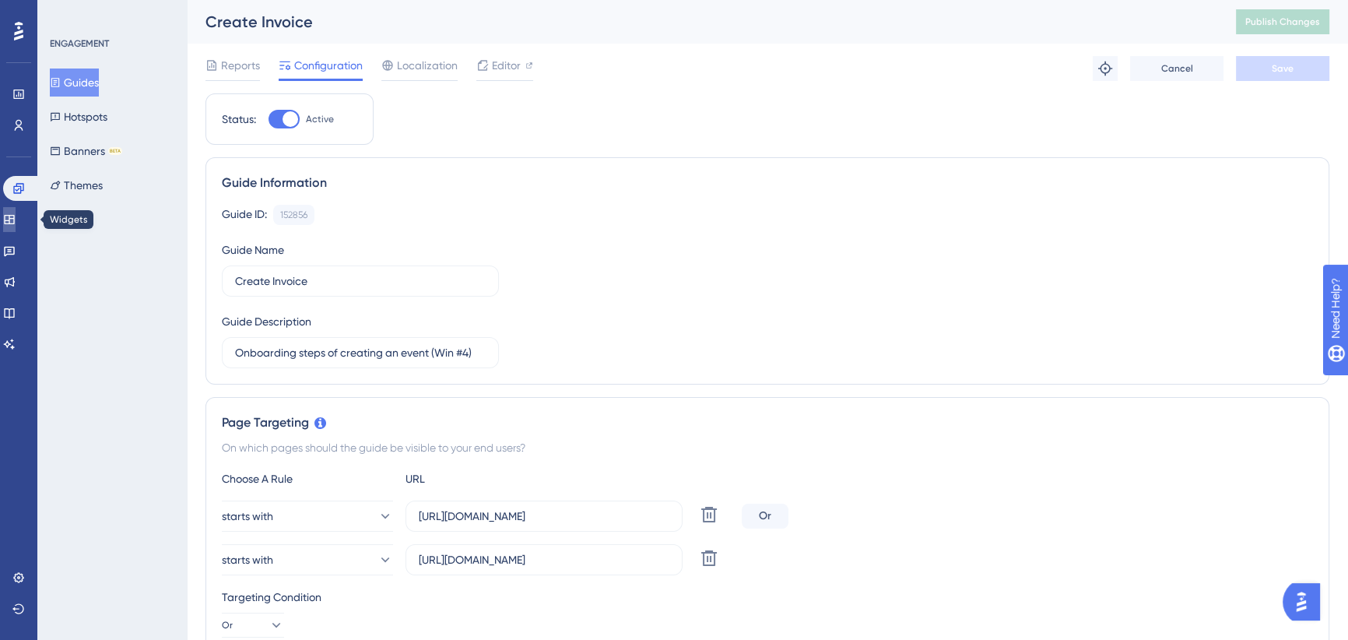
click at [16, 218] on icon at bounding box center [9, 219] width 12 height 12
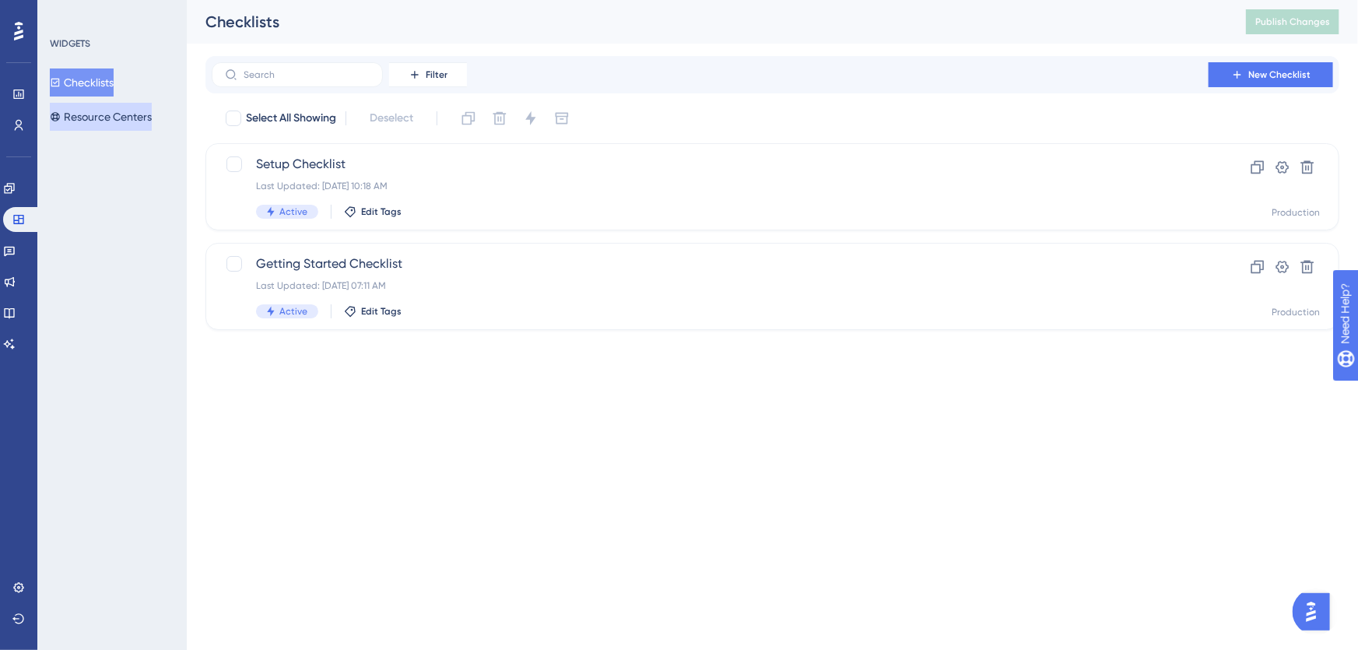
click at [133, 117] on button "Resource Centers" at bounding box center [101, 117] width 102 height 28
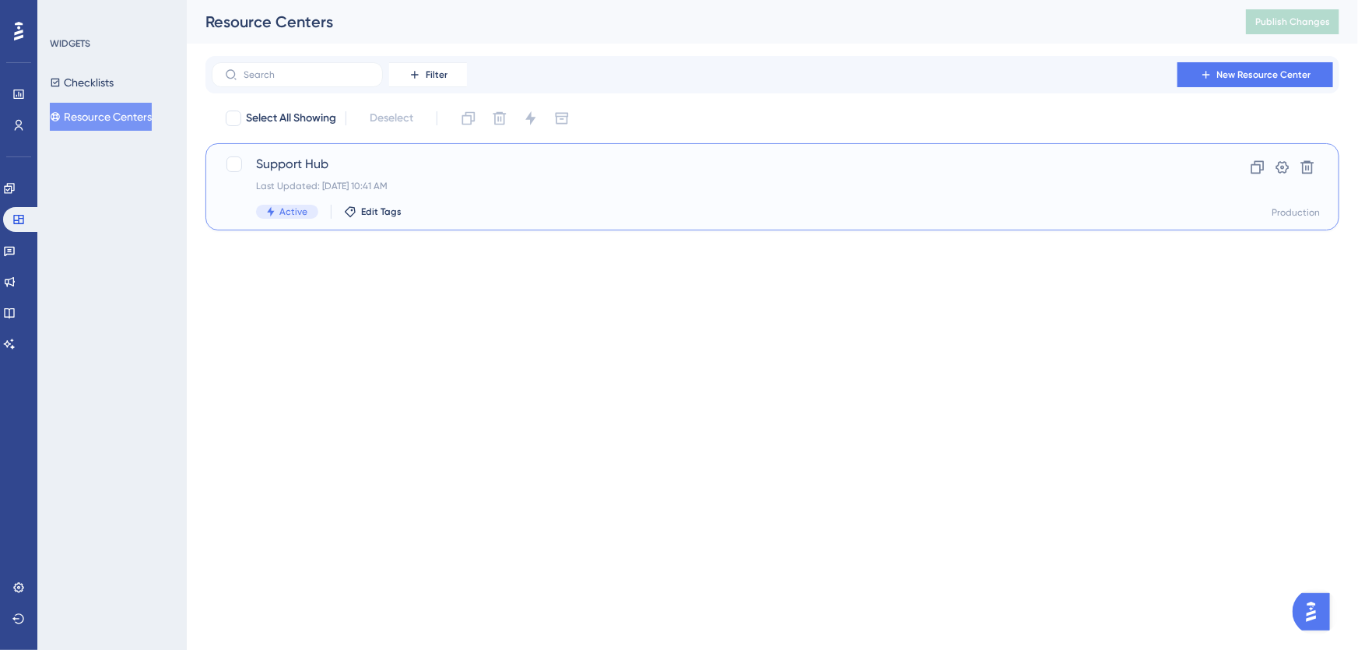
click at [407, 167] on span "Support Hub" at bounding box center [710, 164] width 908 height 19
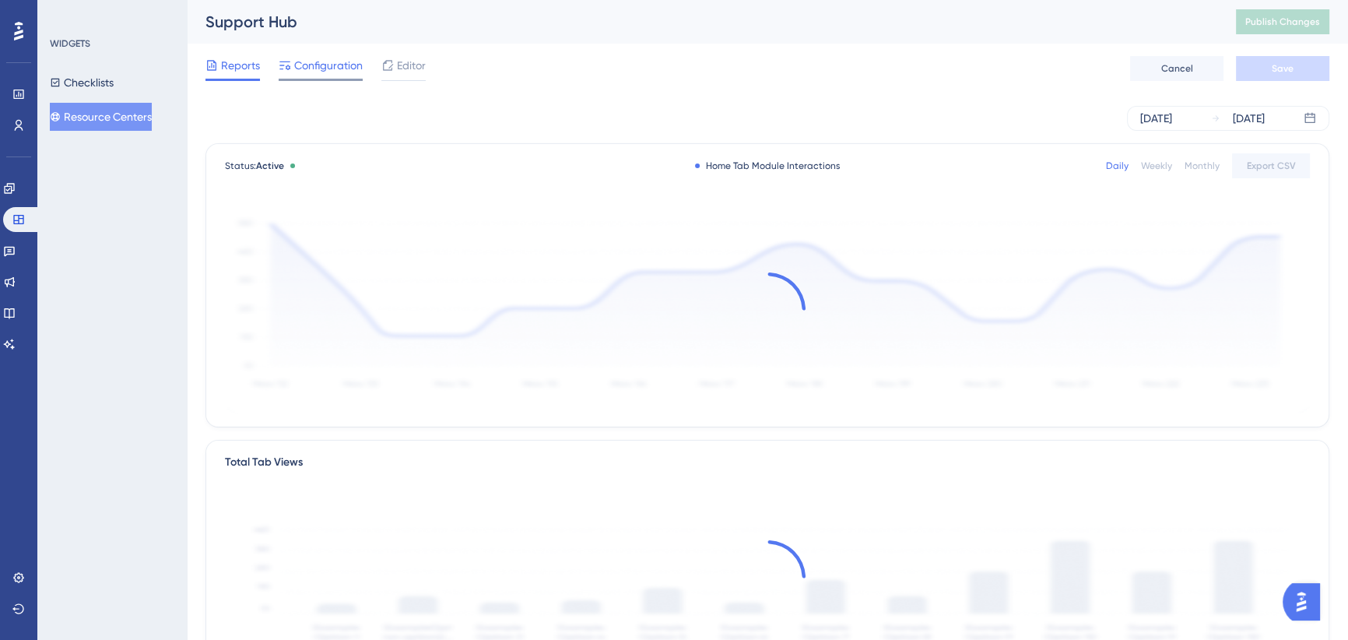
click at [334, 70] on span "Configuration" at bounding box center [328, 65] width 68 height 19
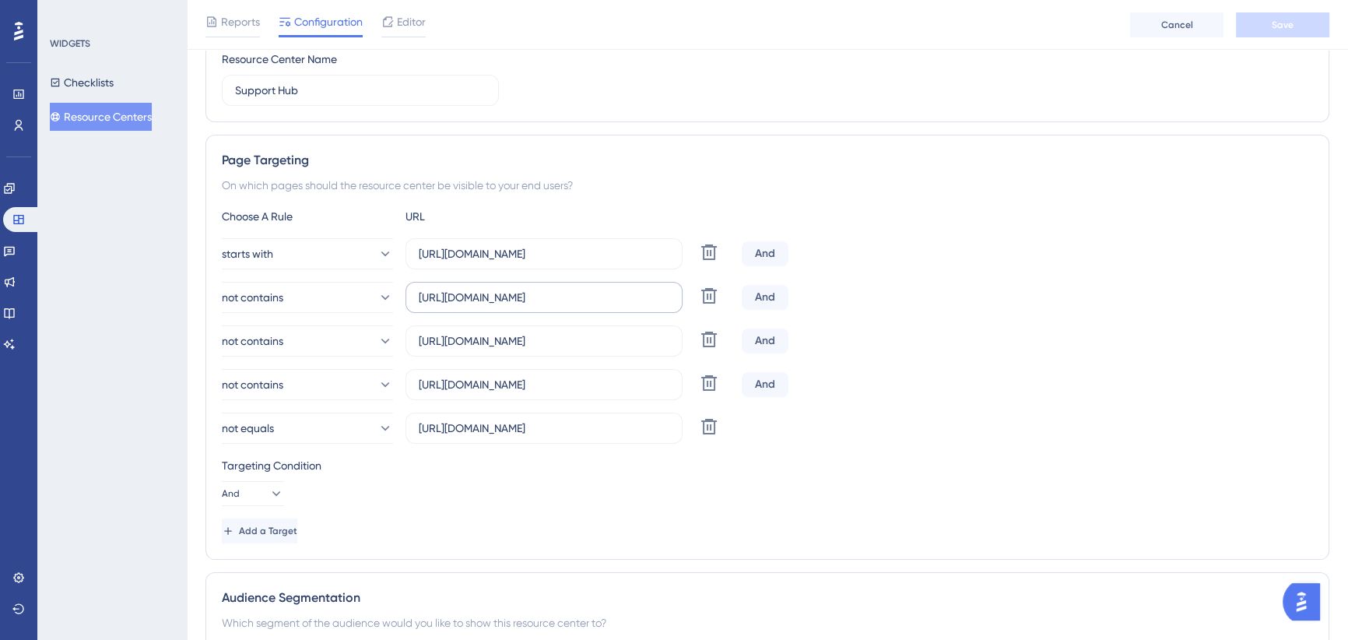
scroll to position [212, 0]
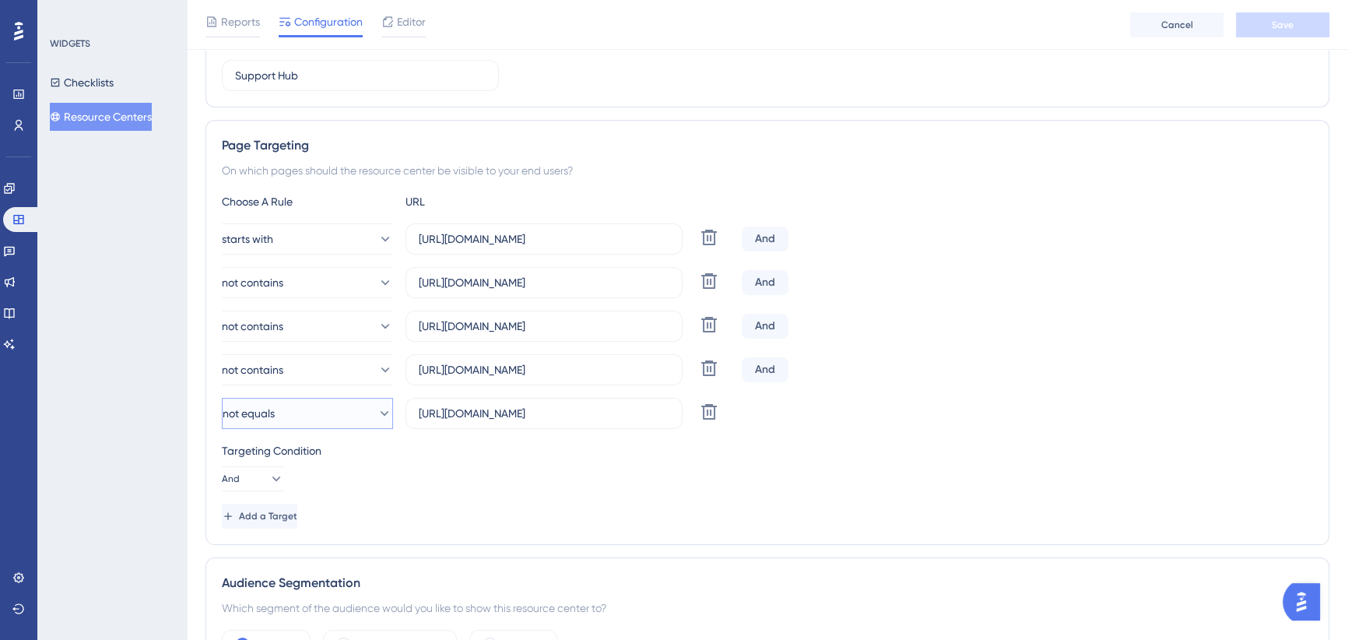
click at [346, 412] on button "not equals" at bounding box center [307, 413] width 171 height 31
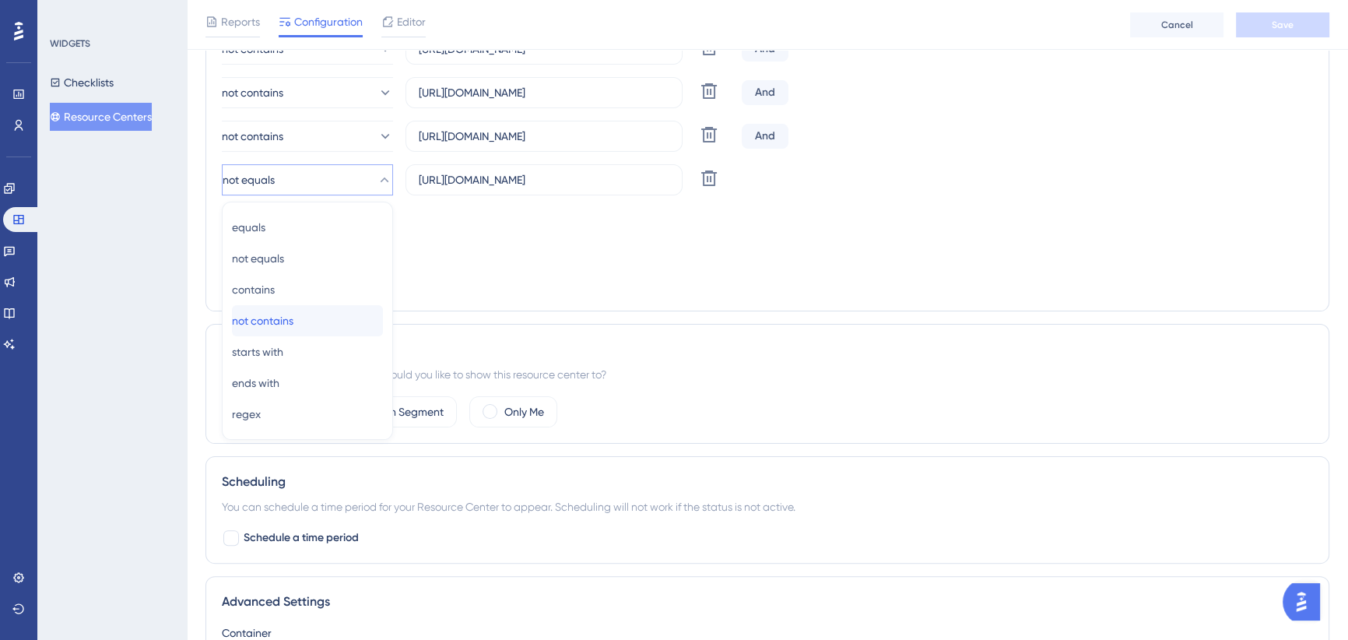
click at [290, 321] on span "not contains" at bounding box center [262, 320] width 61 height 19
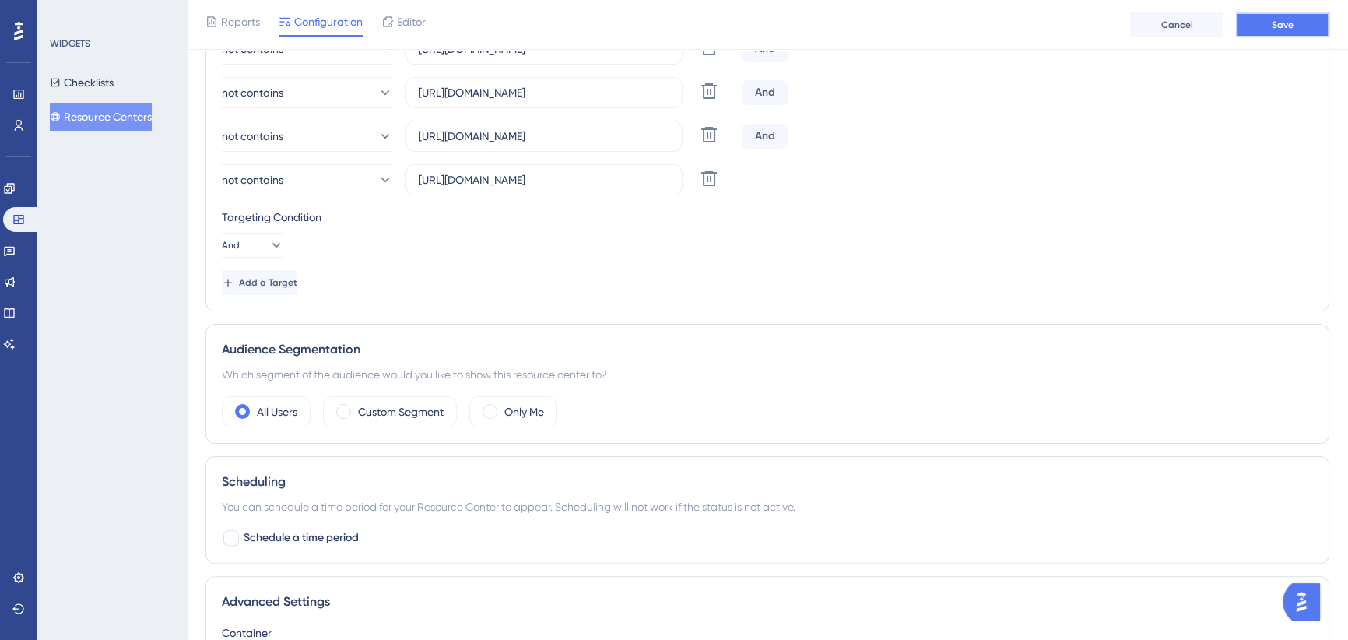
click at [1288, 32] on button "Save" at bounding box center [1282, 24] width 93 height 25
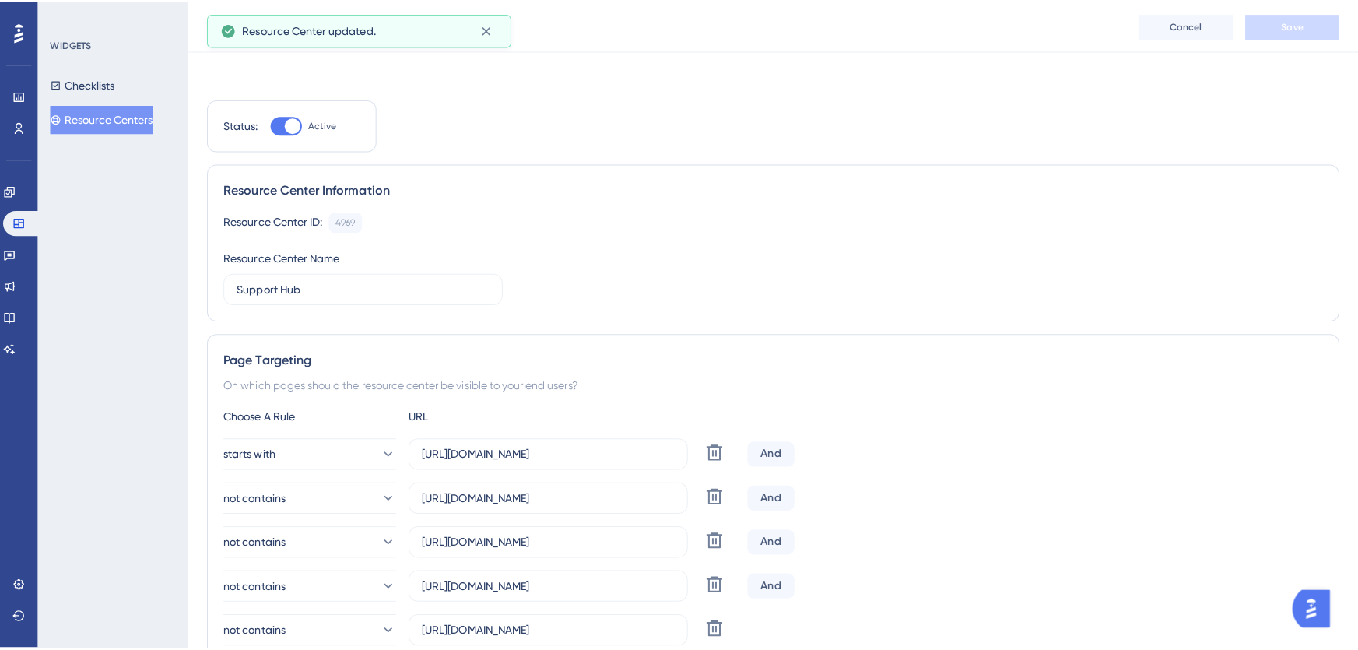
scroll to position [0, 0]
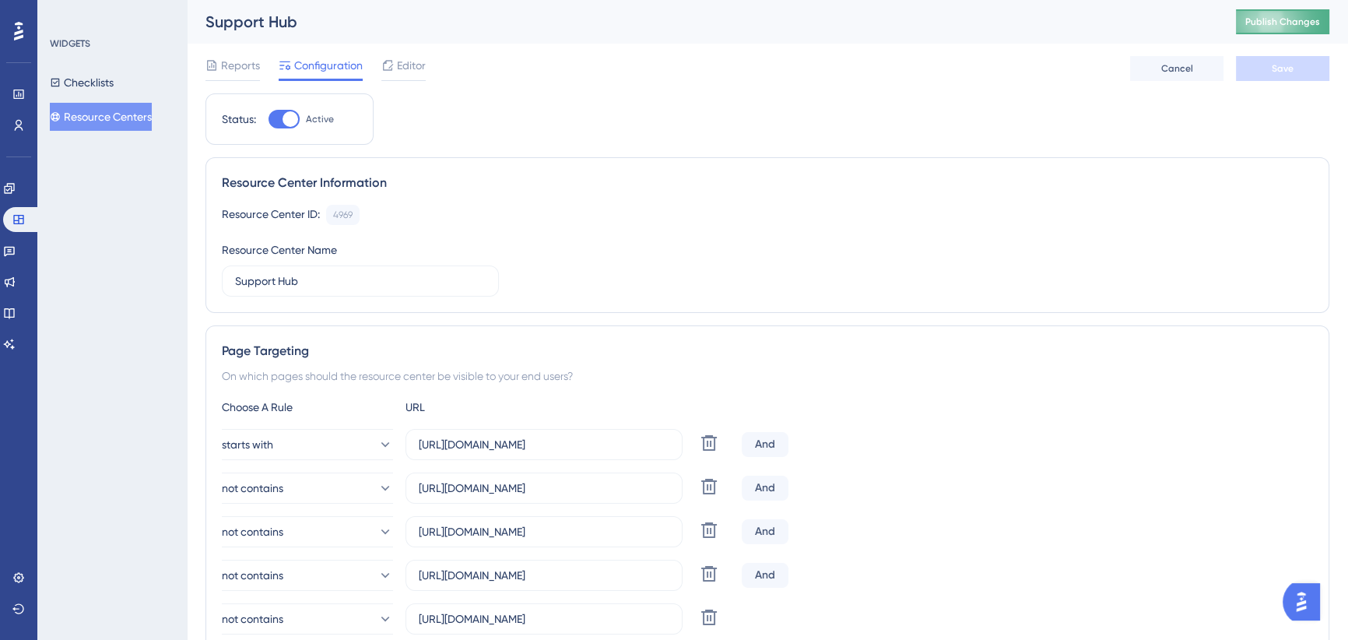
click at [1279, 23] on span "Publish Changes" at bounding box center [1282, 22] width 75 height 12
click at [93, 78] on button "Checklists" at bounding box center [82, 82] width 64 height 28
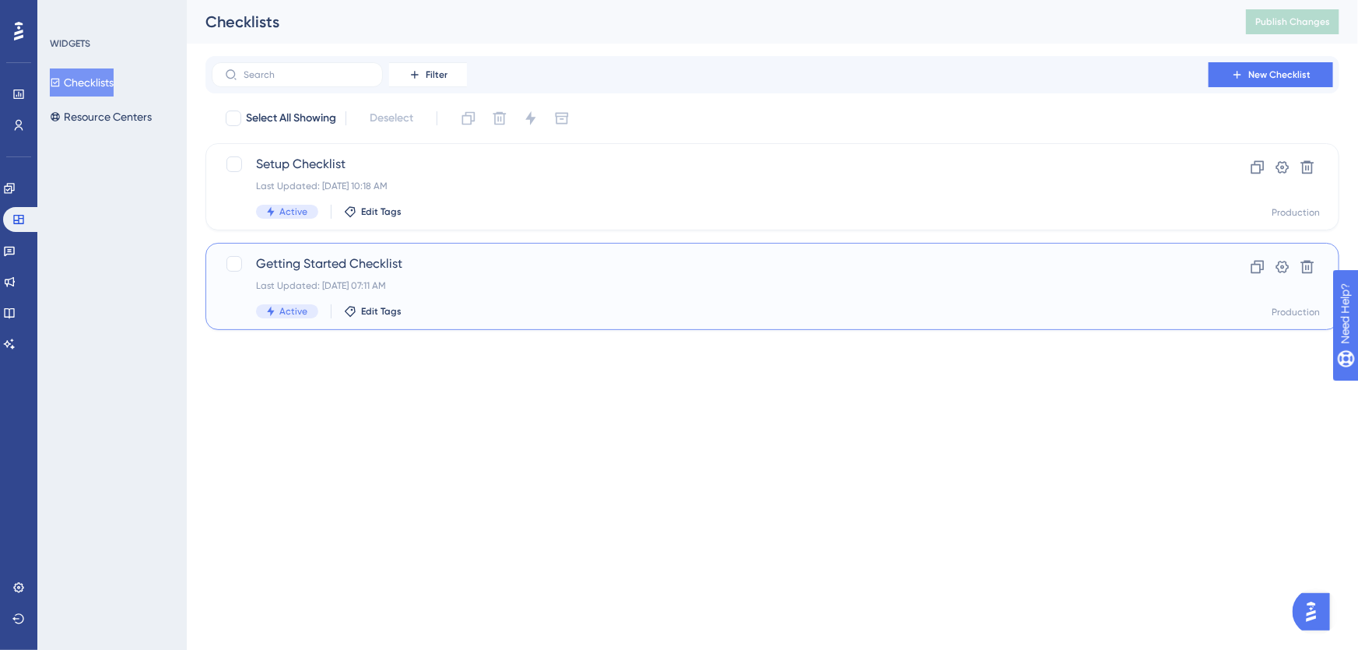
click at [462, 270] on span "Getting Started Checklist" at bounding box center [710, 263] width 908 height 19
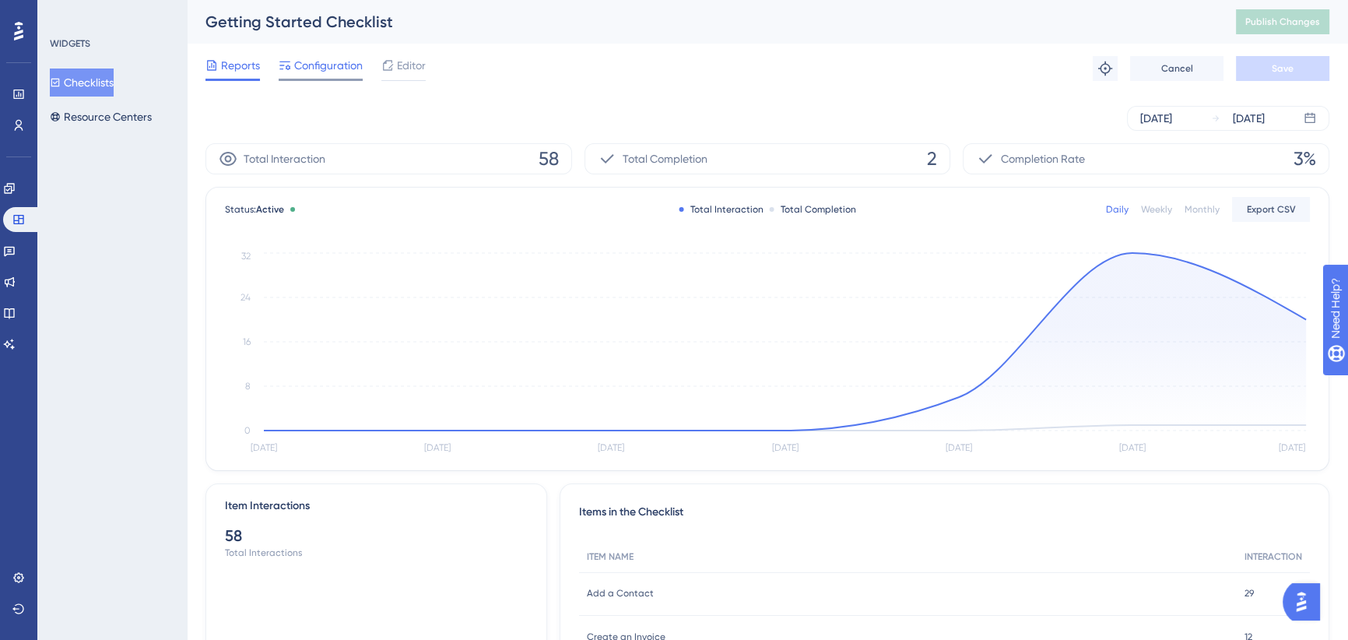
click at [302, 61] on span "Configuration" at bounding box center [328, 65] width 68 height 19
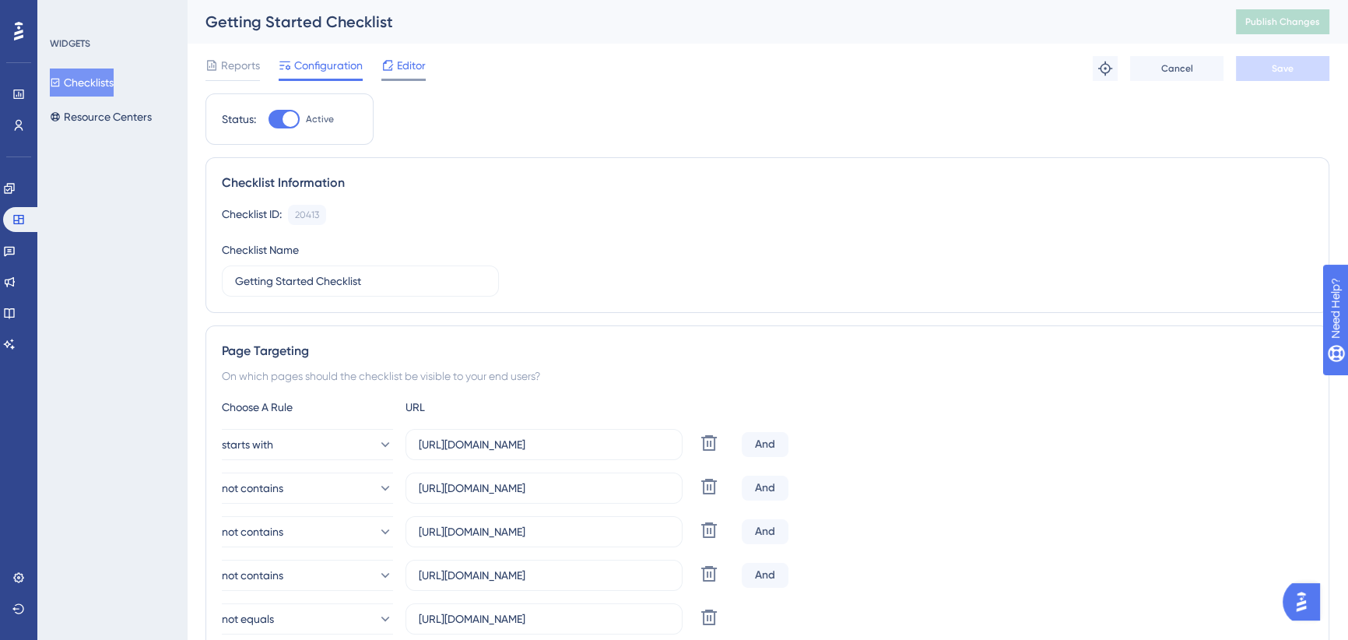
click at [407, 62] on span "Editor" at bounding box center [411, 65] width 29 height 19
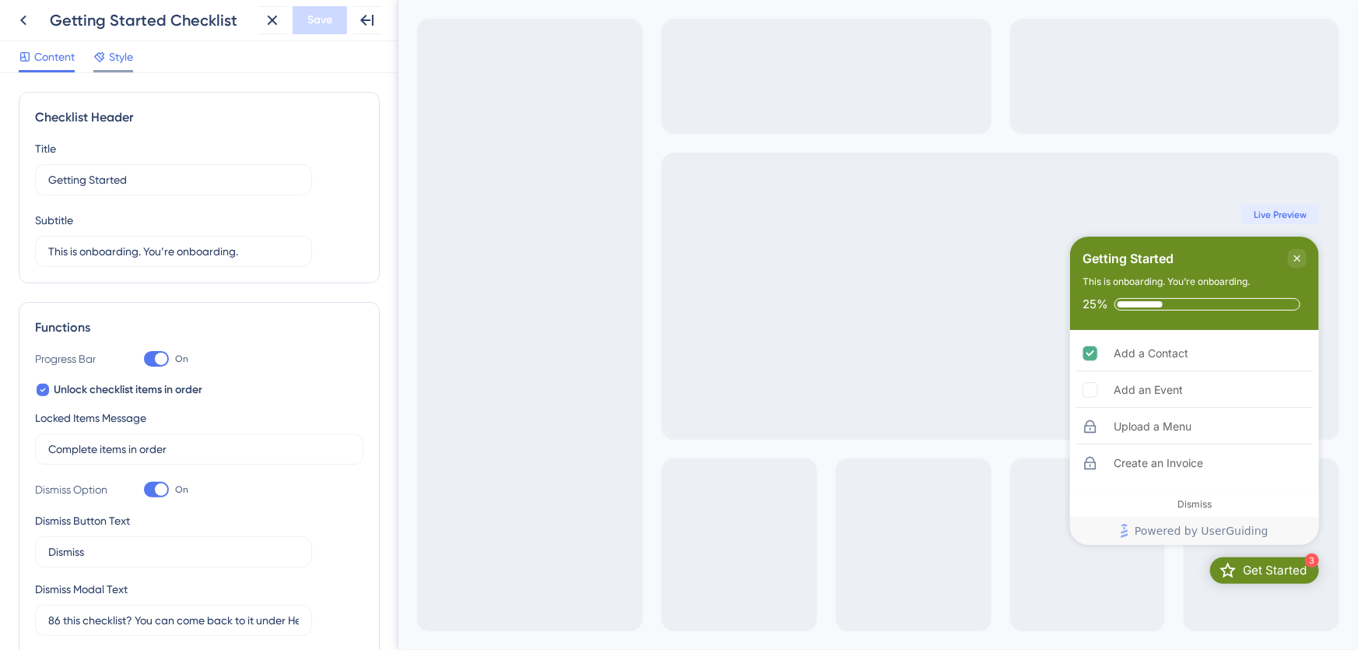
click at [119, 54] on span "Style" at bounding box center [121, 56] width 24 height 19
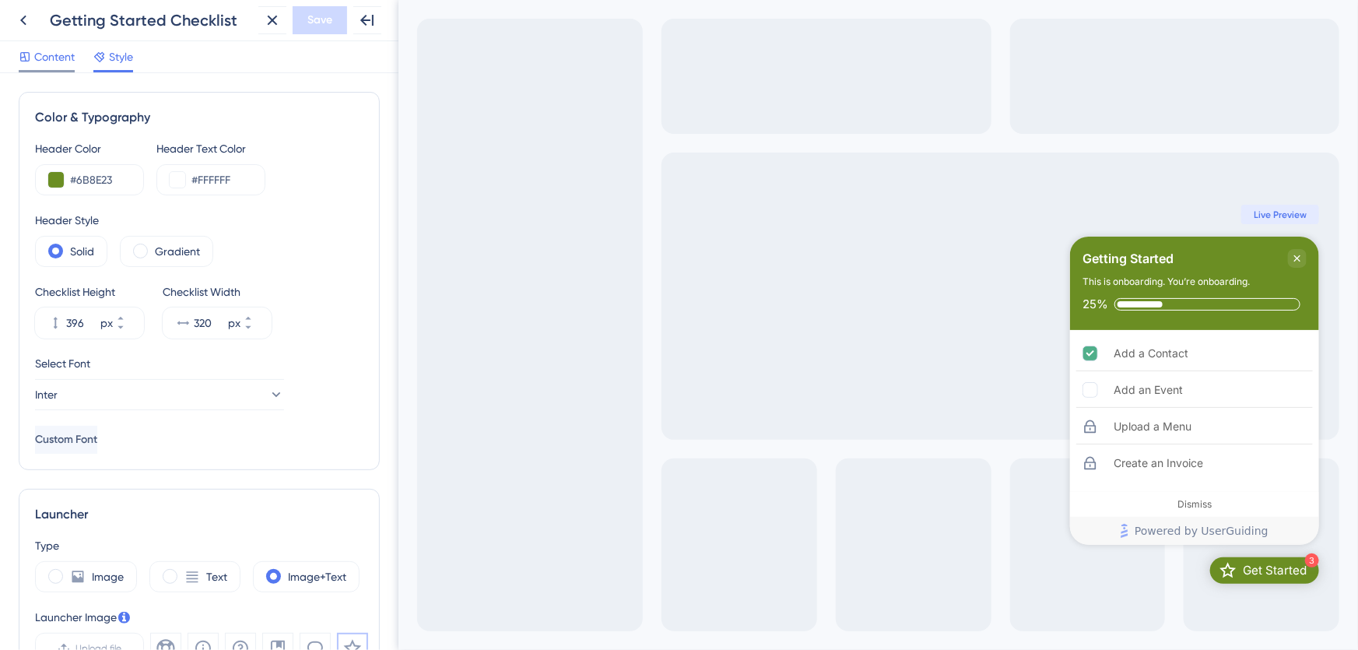
click at [52, 47] on span "Content" at bounding box center [54, 56] width 40 height 19
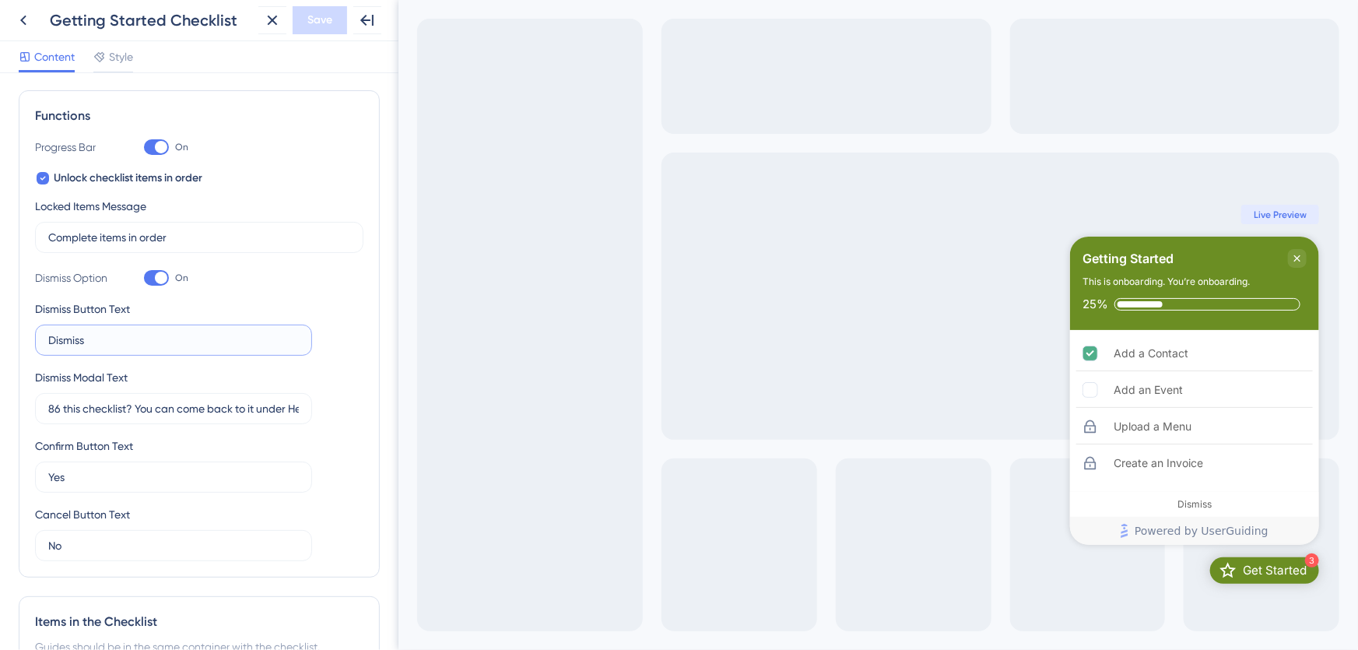
click at [79, 339] on input "Dismiss" at bounding box center [173, 340] width 251 height 17
type input "Finished"
click at [319, 25] on span "Save" at bounding box center [319, 20] width 25 height 19
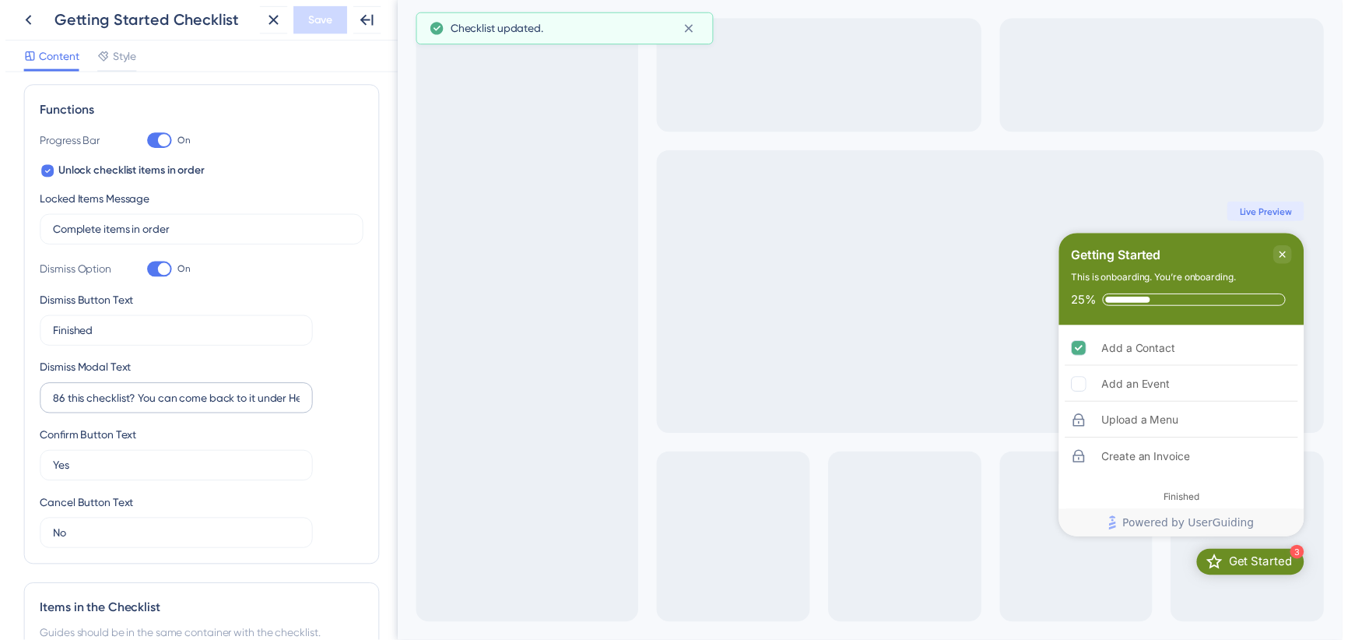
scroll to position [212, 0]
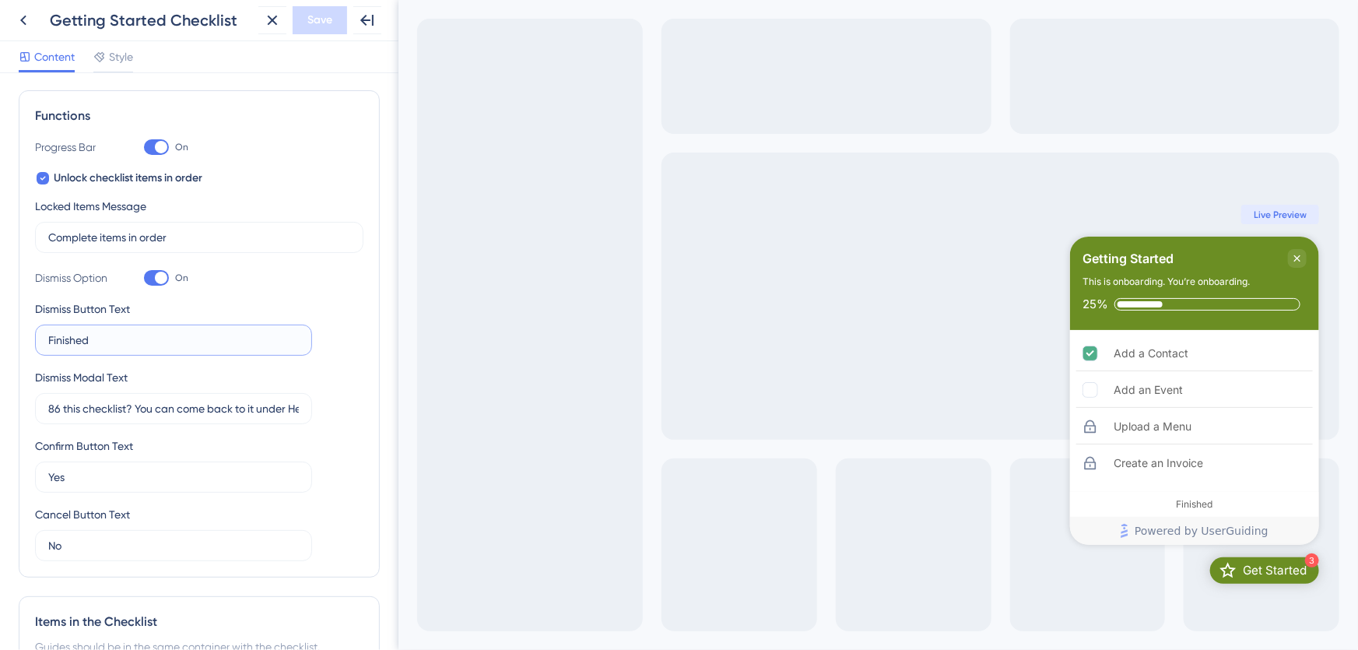
drag, startPoint x: 117, startPoint y: 342, endPoint x: 25, endPoint y: 342, distance: 91.8
click at [25, 342] on div "Functions Progress Bar On Unlock checklist items in order Locked Items Message …" at bounding box center [199, 333] width 361 height 487
click at [26, 23] on icon at bounding box center [23, 21] width 6 height 10
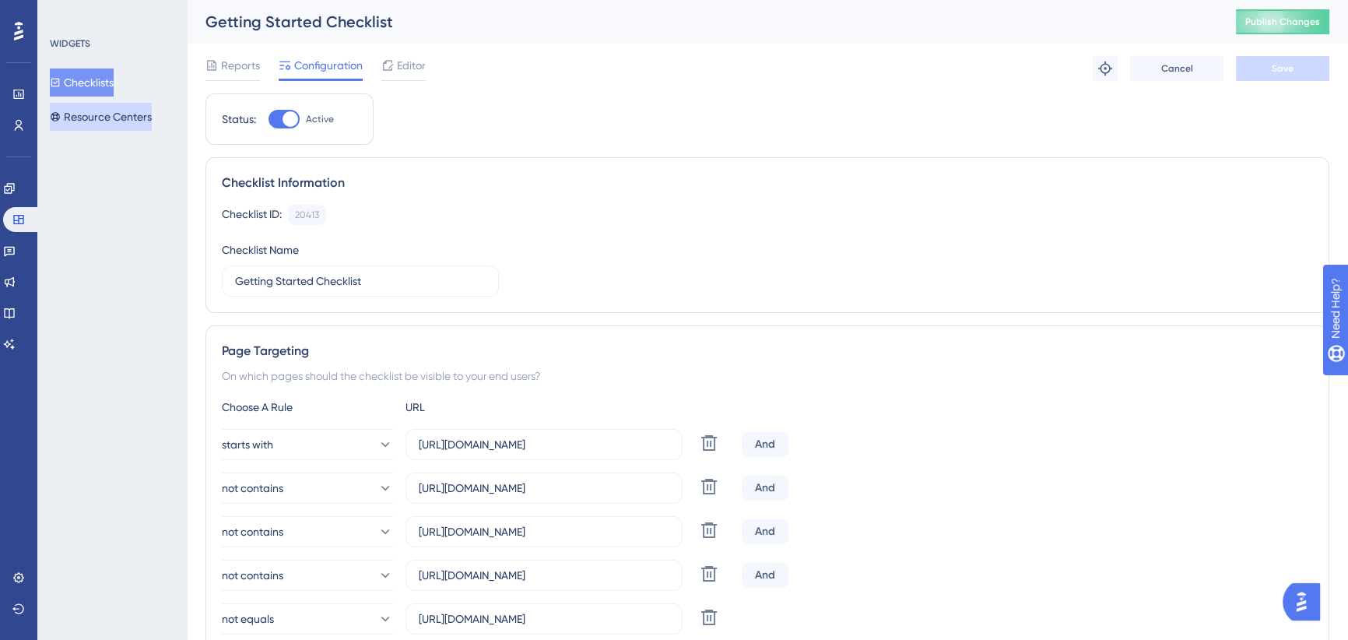
click at [100, 109] on button "Resource Centers" at bounding box center [101, 117] width 102 height 28
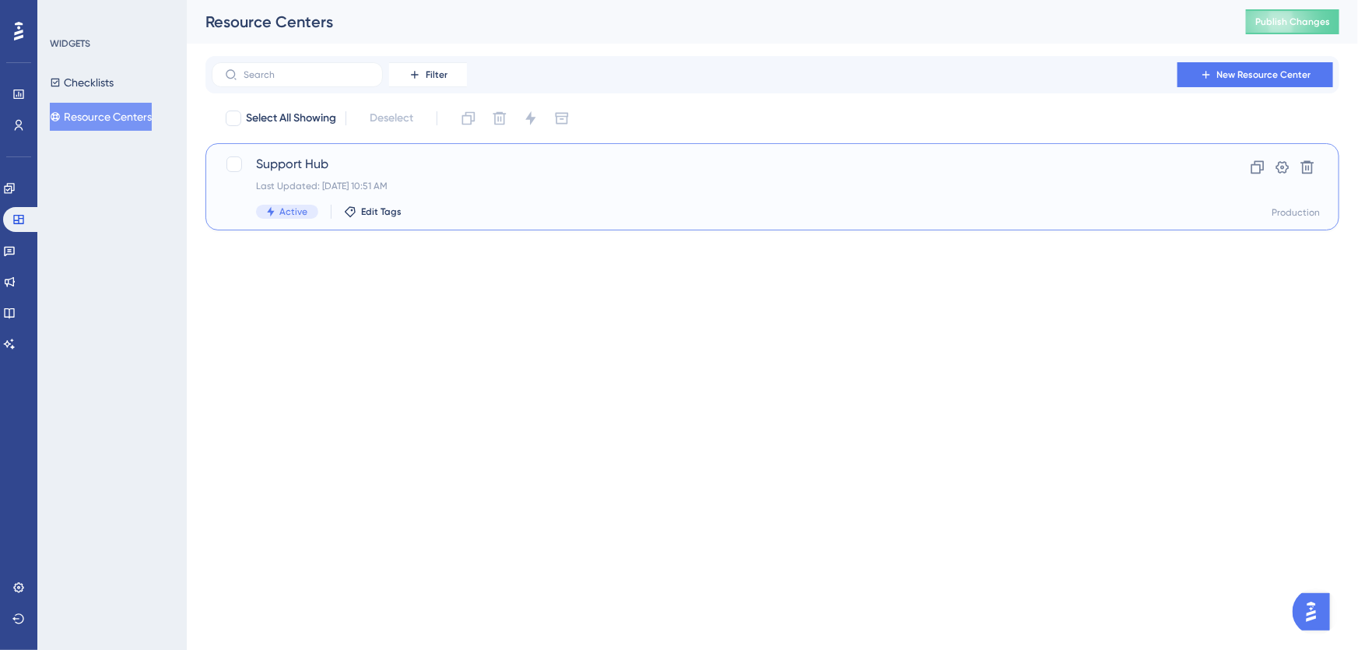
click at [446, 151] on div "Support Hub Last Updated: [DATE] 10:51 AM Active Edit Tags Clone Settings Delet…" at bounding box center [772, 186] width 1134 height 87
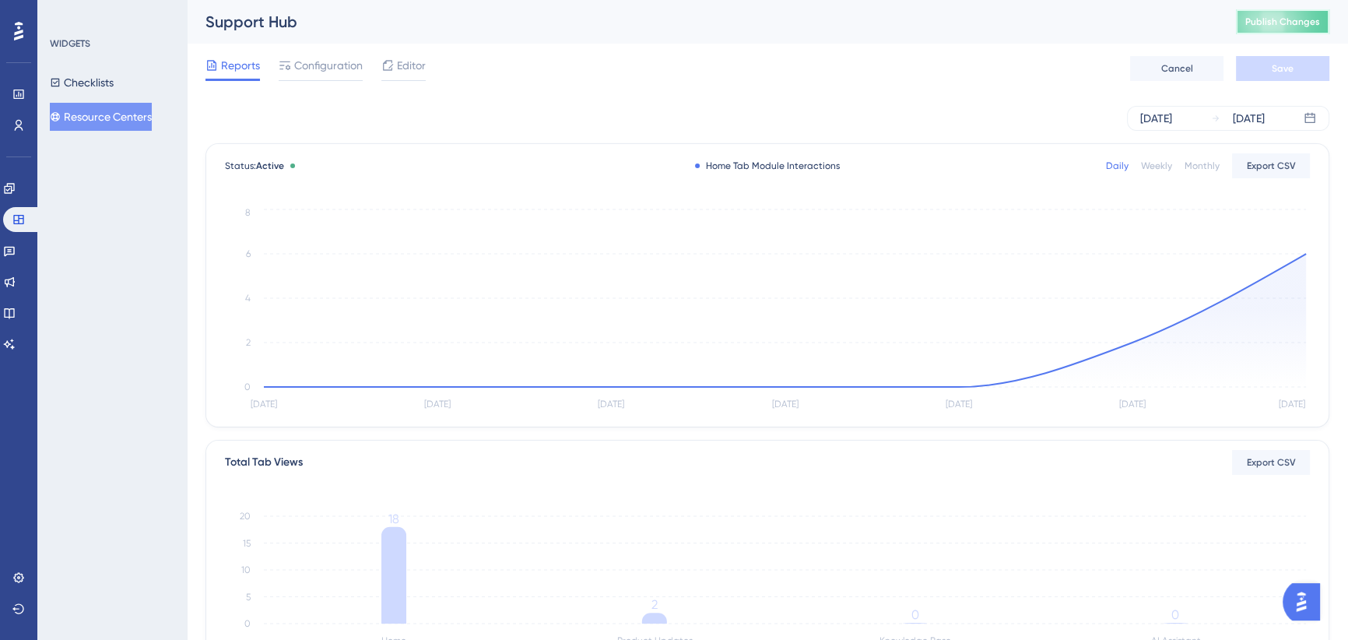
click at [1276, 23] on span "Publish Changes" at bounding box center [1282, 22] width 75 height 12
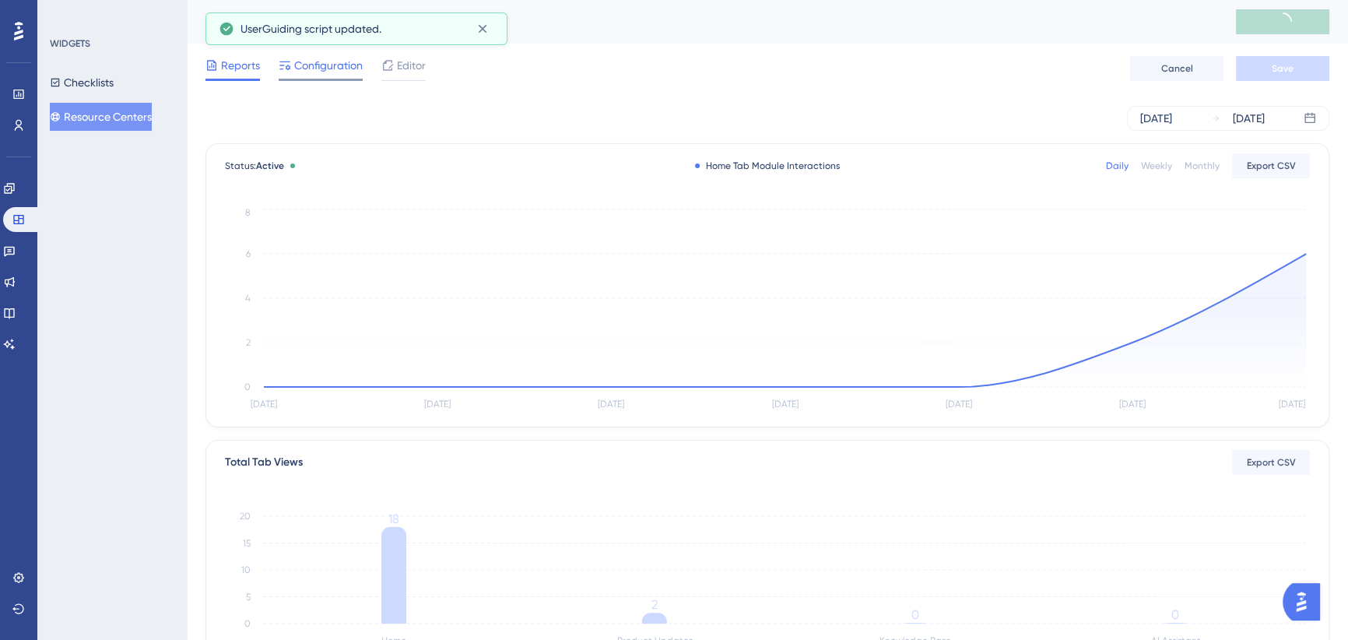
click at [331, 70] on span "Configuration" at bounding box center [328, 65] width 68 height 19
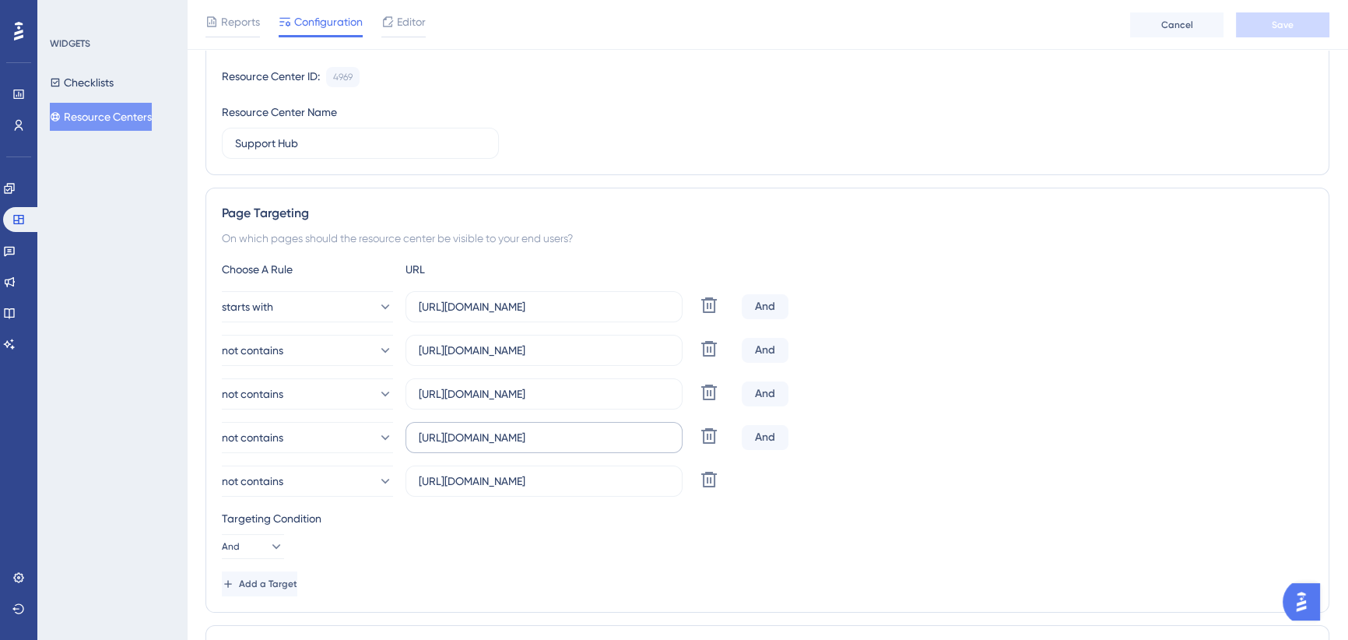
scroll to position [212, 0]
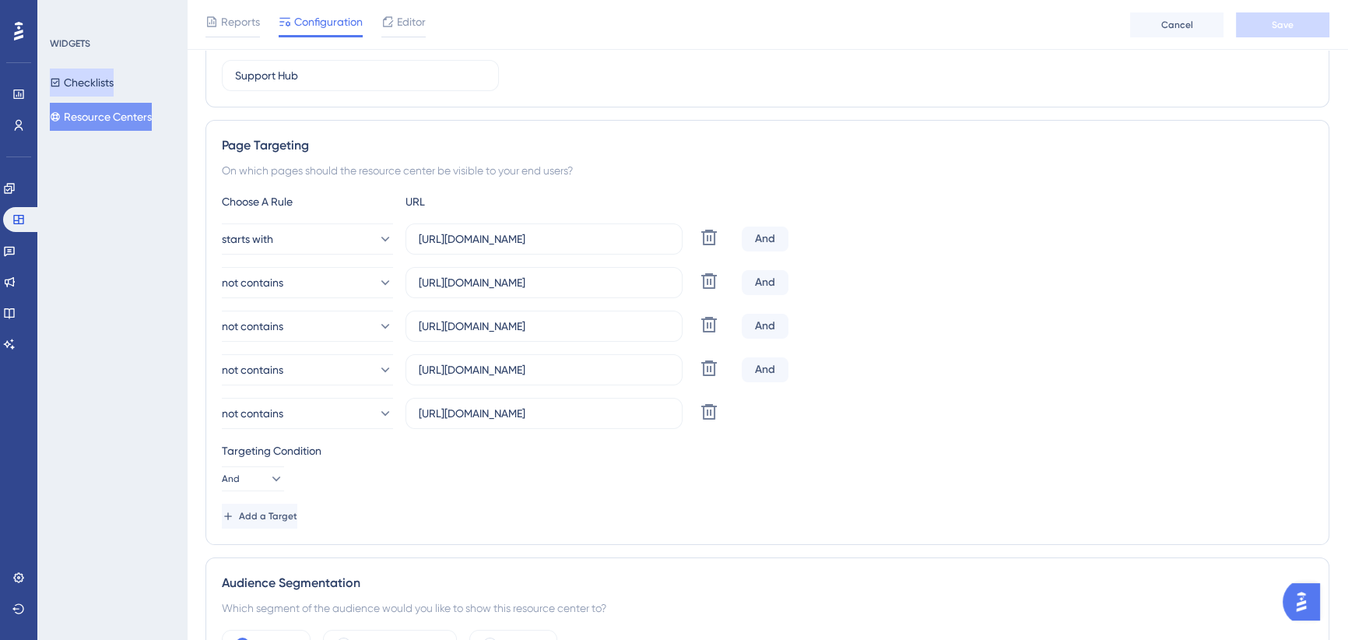
click at [93, 87] on button "Checklists" at bounding box center [82, 82] width 64 height 28
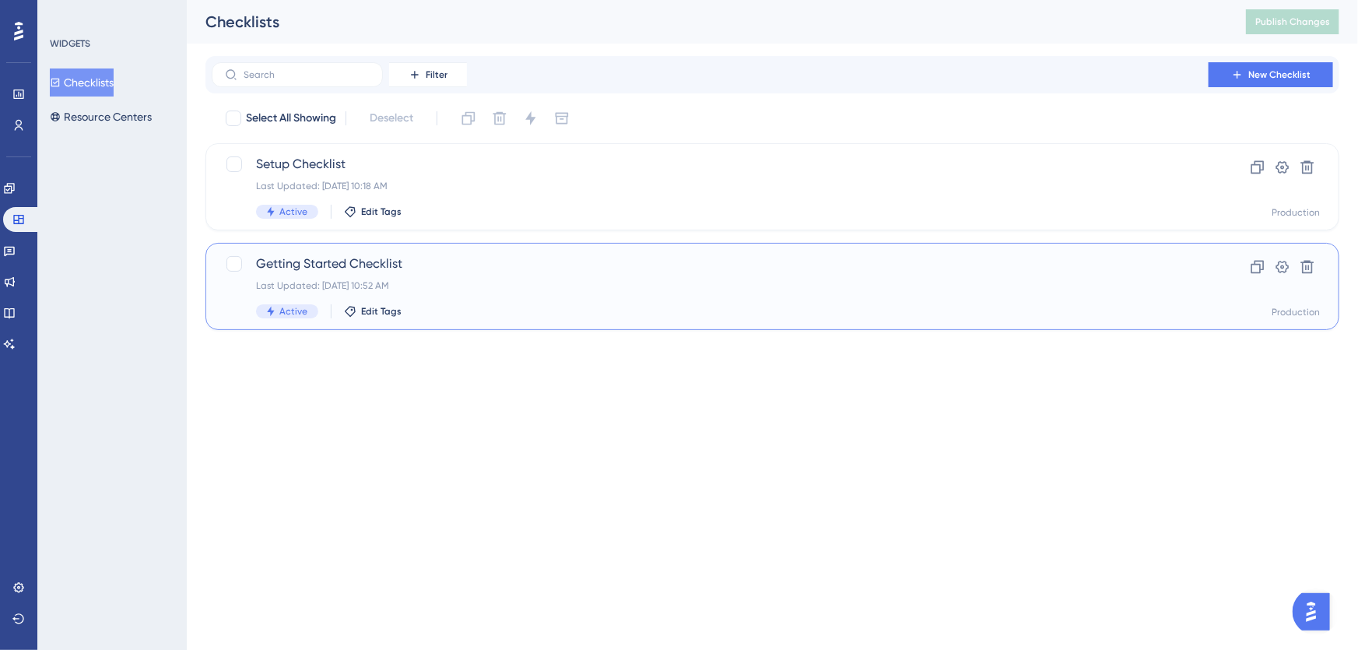
click at [465, 265] on span "Getting Started Checklist" at bounding box center [710, 263] width 908 height 19
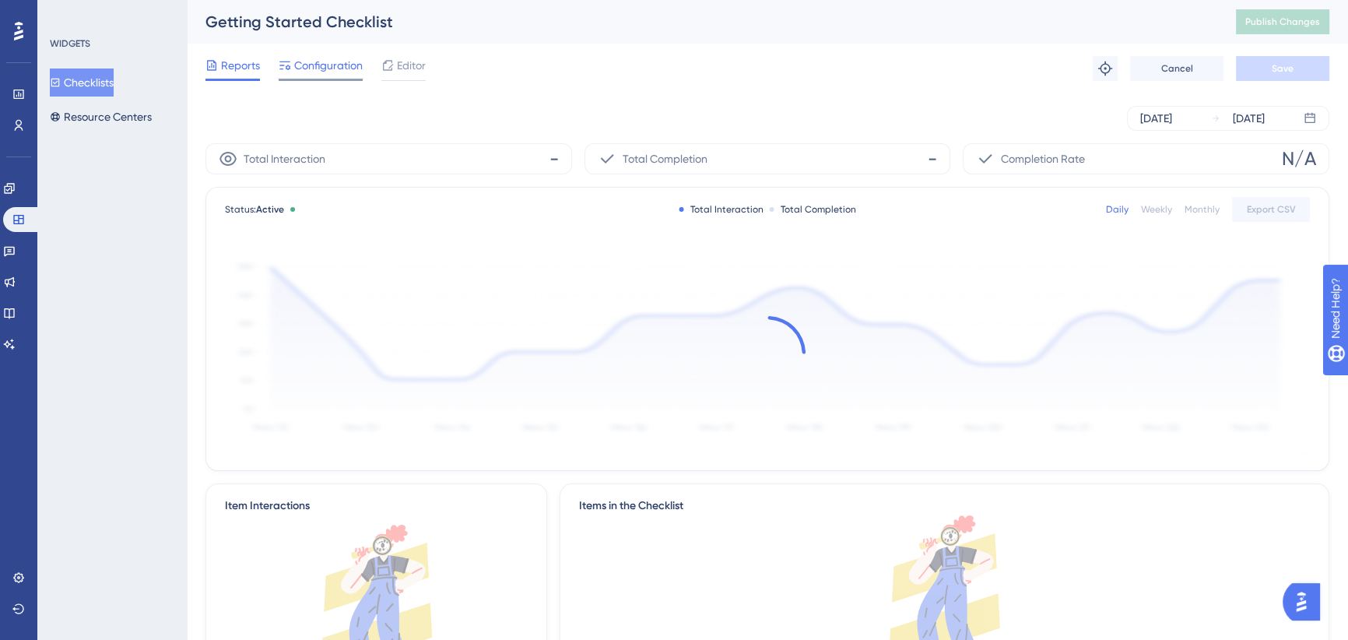
click at [326, 61] on span "Configuration" at bounding box center [328, 65] width 68 height 19
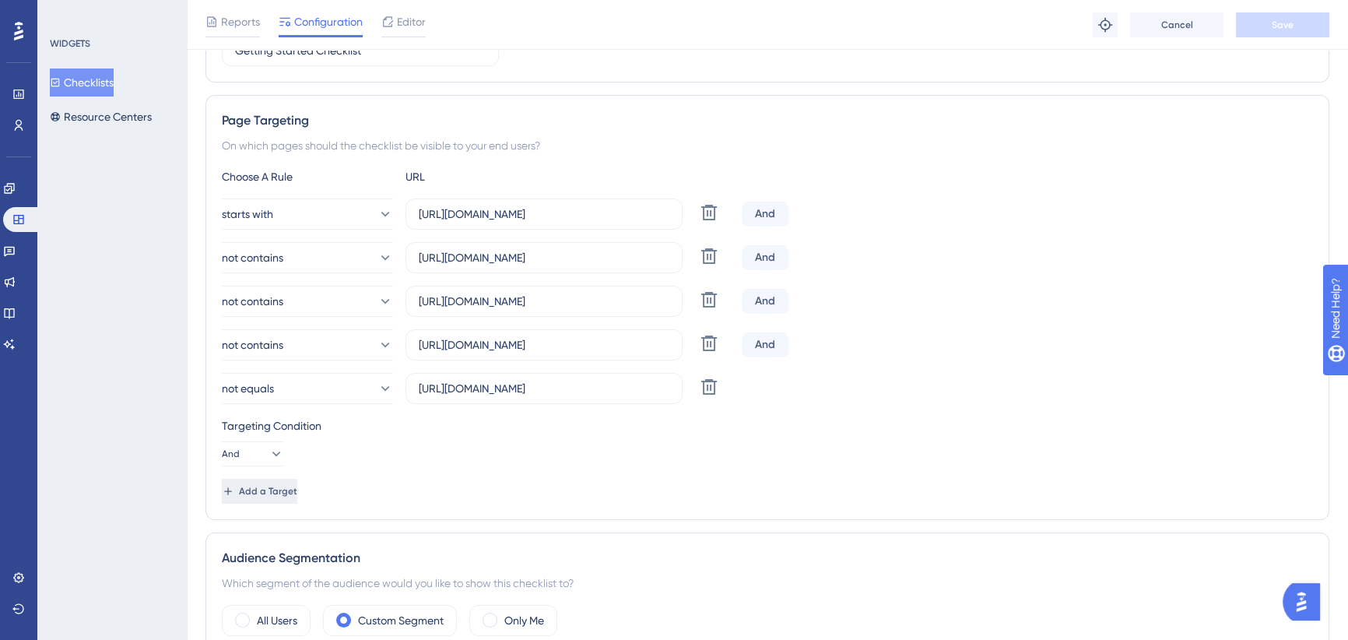
scroll to position [353, 0]
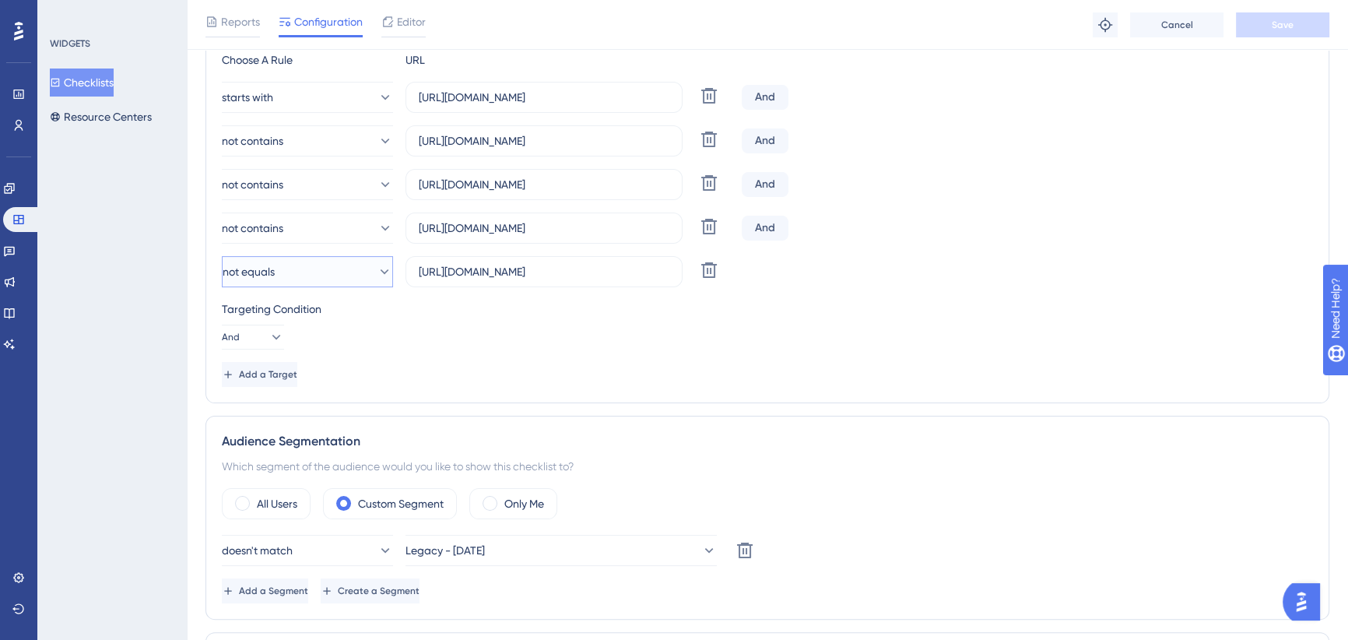
click at [299, 263] on button "not equals" at bounding box center [307, 271] width 171 height 31
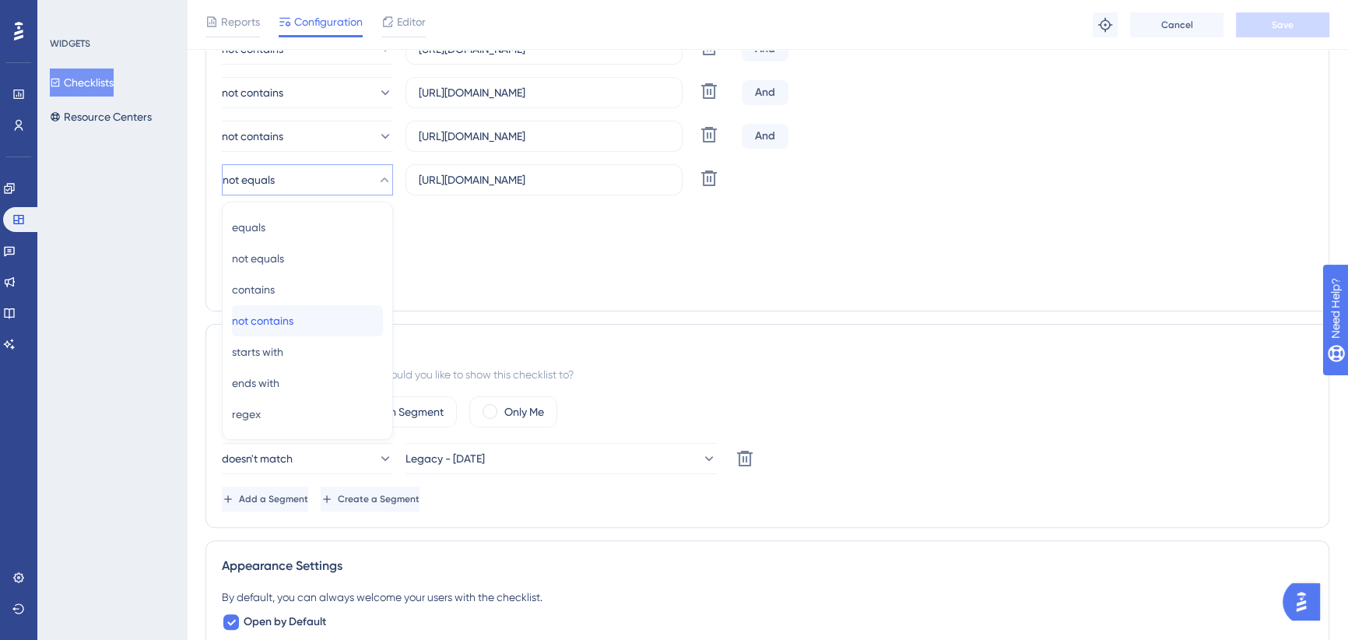
click at [290, 314] on span "not contains" at bounding box center [262, 320] width 61 height 19
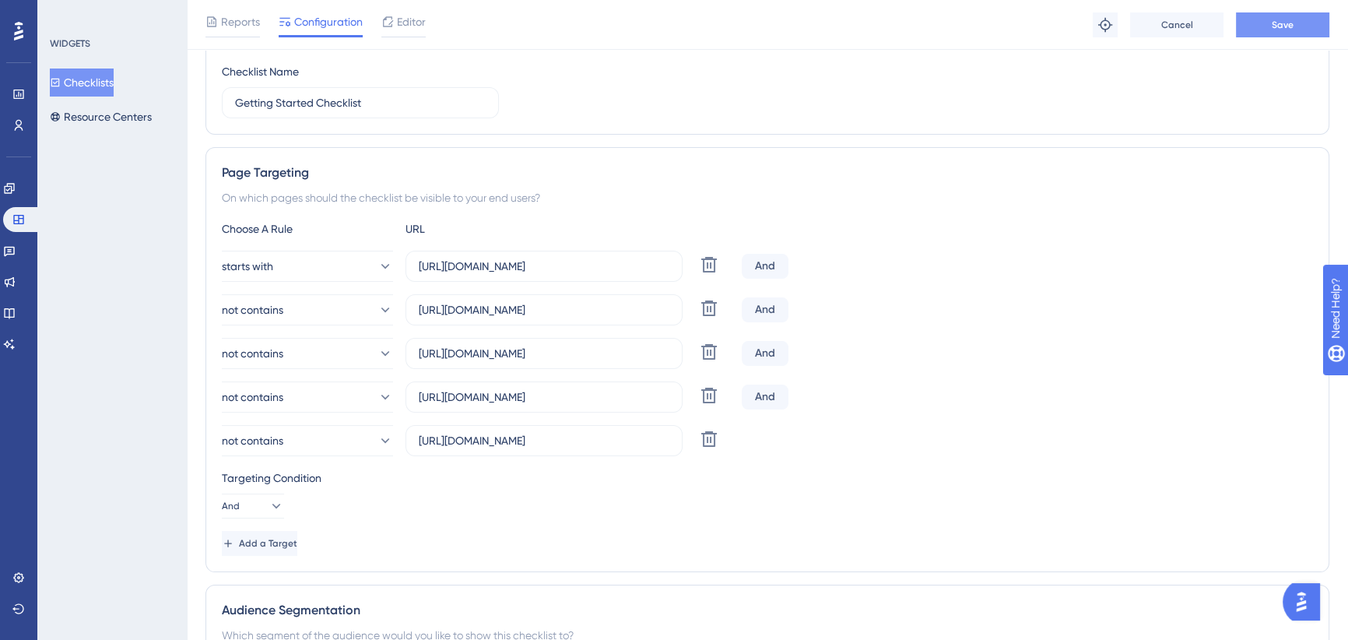
scroll to position [163, 0]
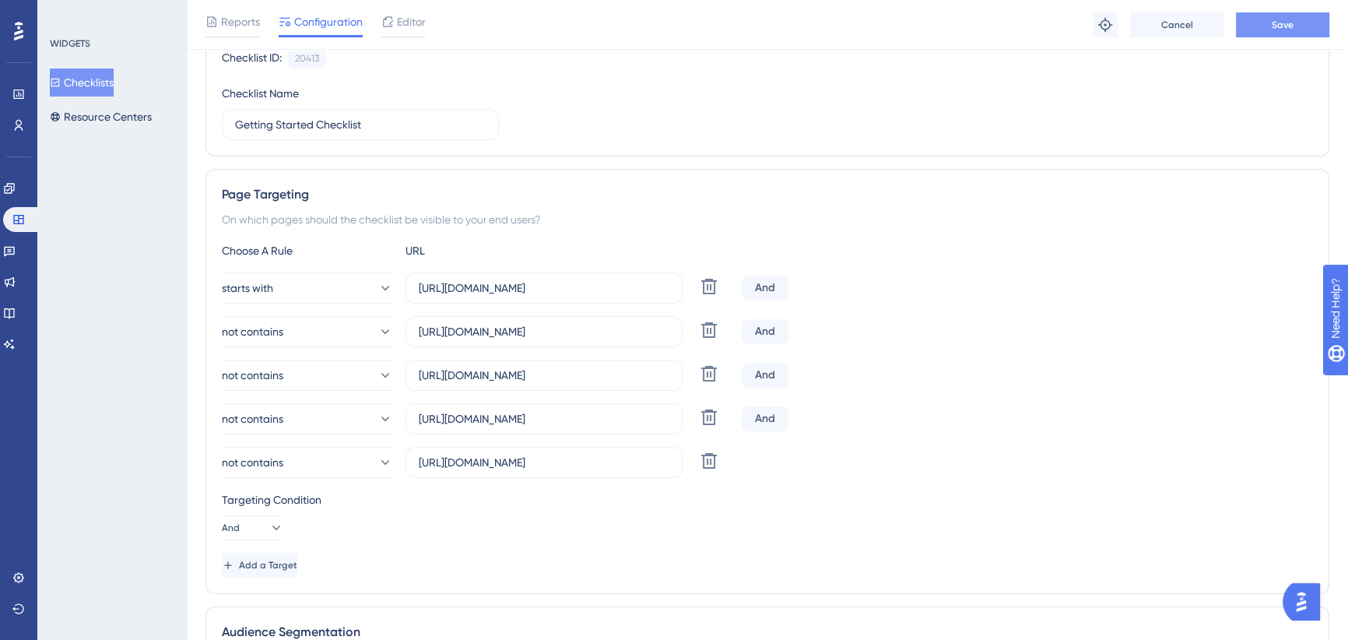
click at [1272, 19] on span "Save" at bounding box center [1283, 25] width 22 height 12
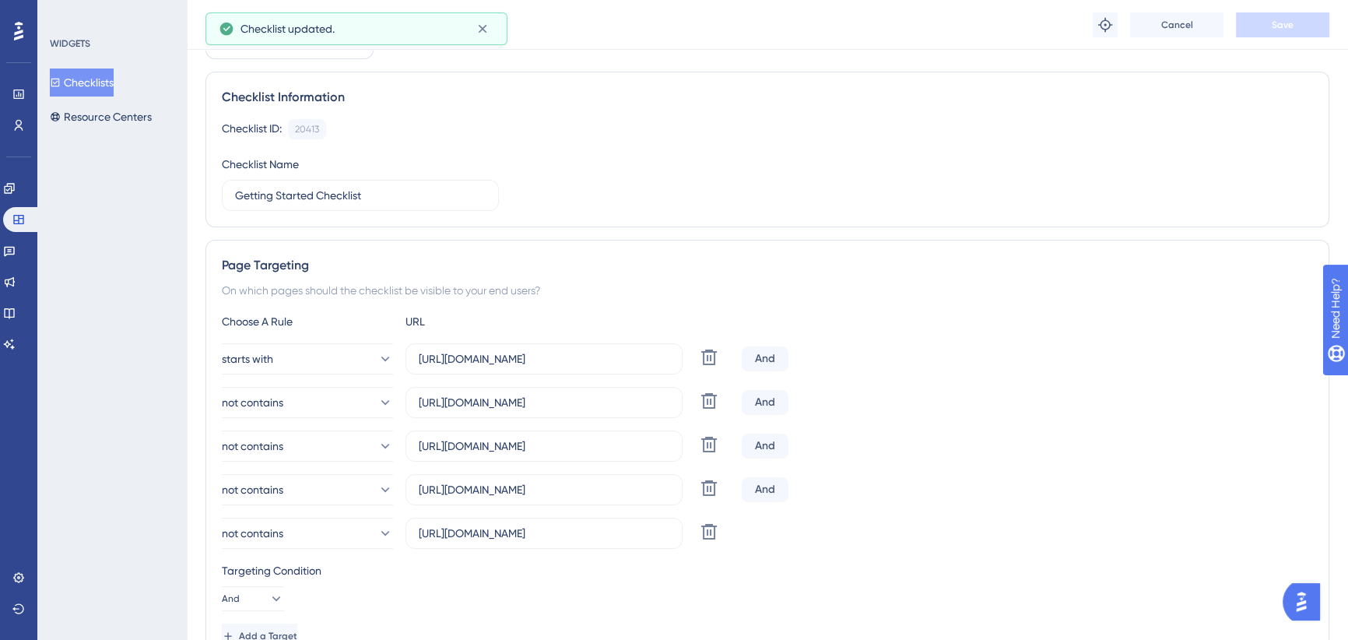
scroll to position [0, 0]
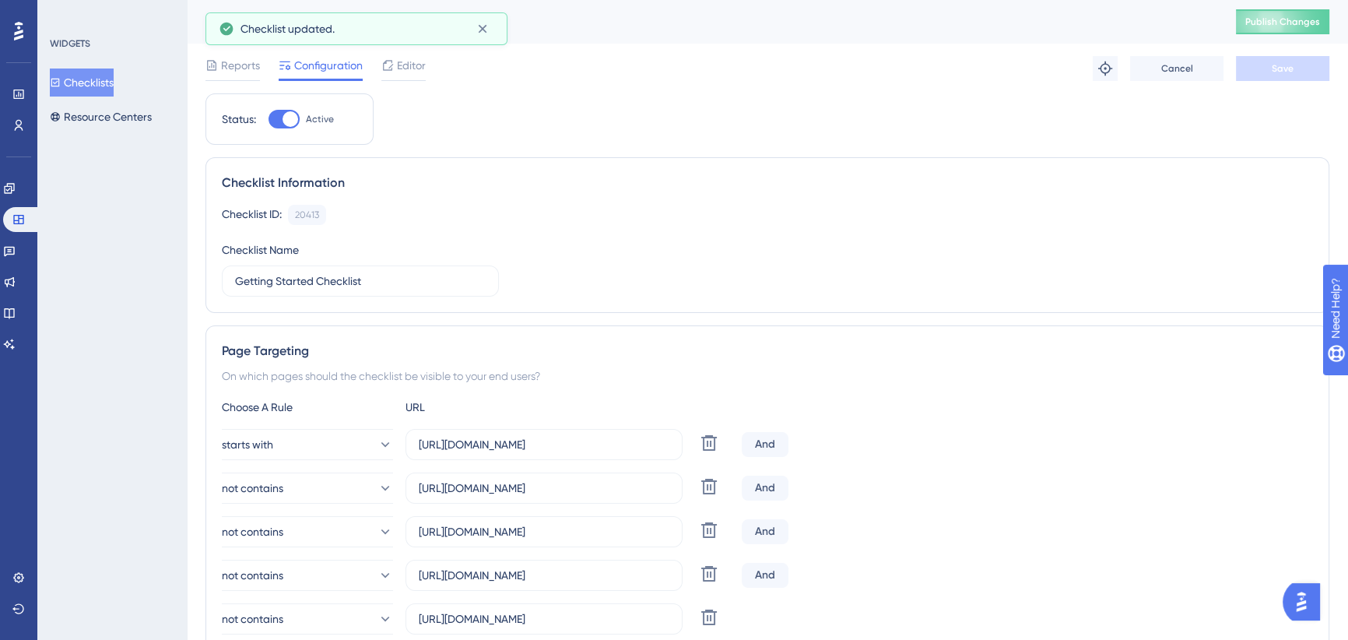
click at [114, 82] on button "Checklists" at bounding box center [82, 82] width 64 height 28
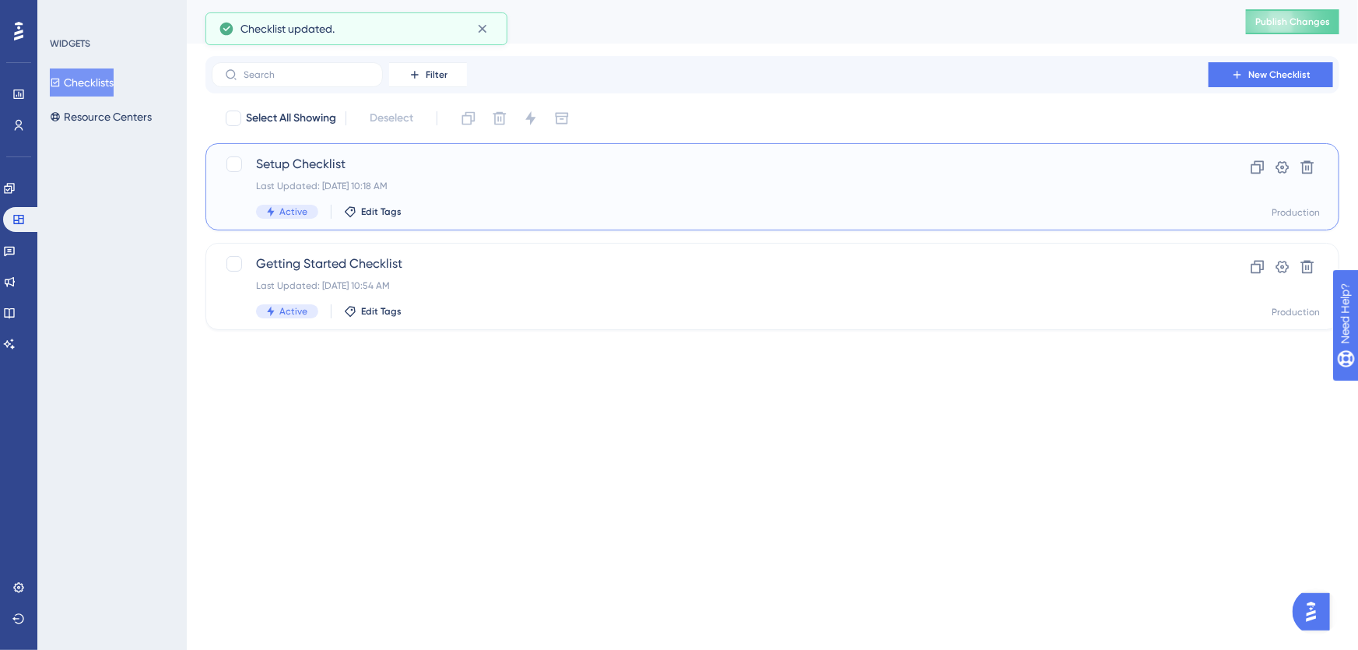
click at [507, 175] on div "Setup Checklist Last Updated: [DATE] 10:18 AM Active Edit Tags" at bounding box center [710, 187] width 908 height 64
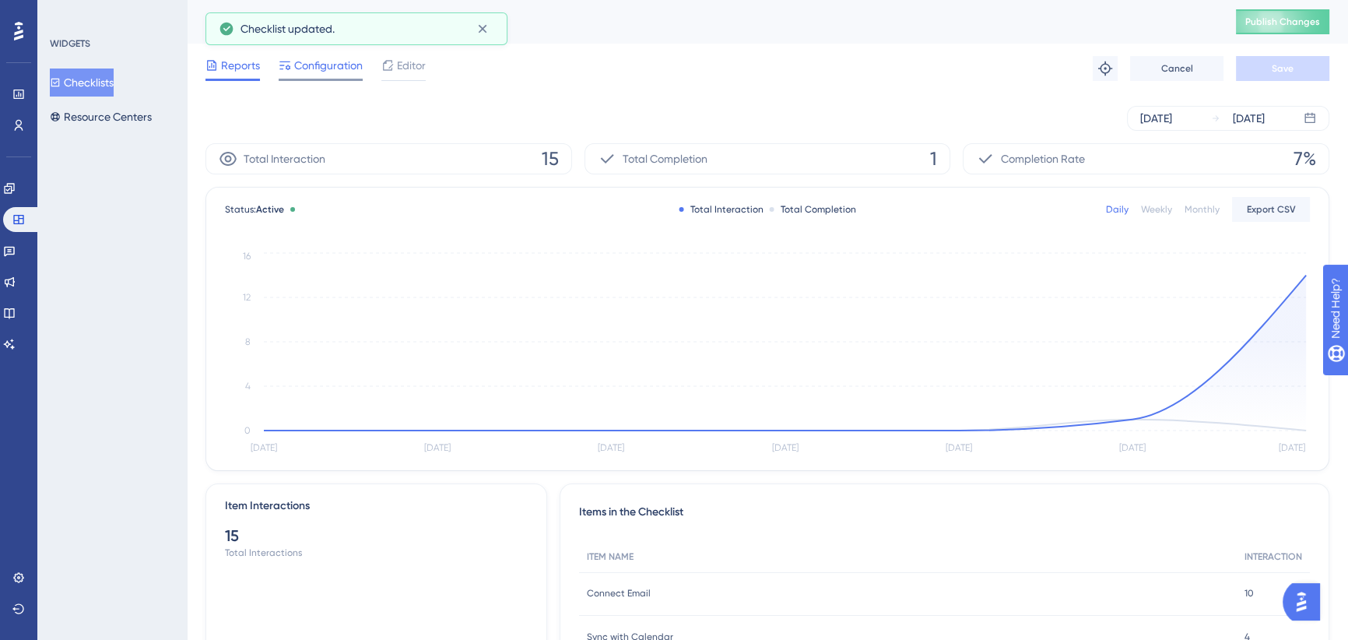
click at [328, 66] on span "Configuration" at bounding box center [328, 65] width 68 height 19
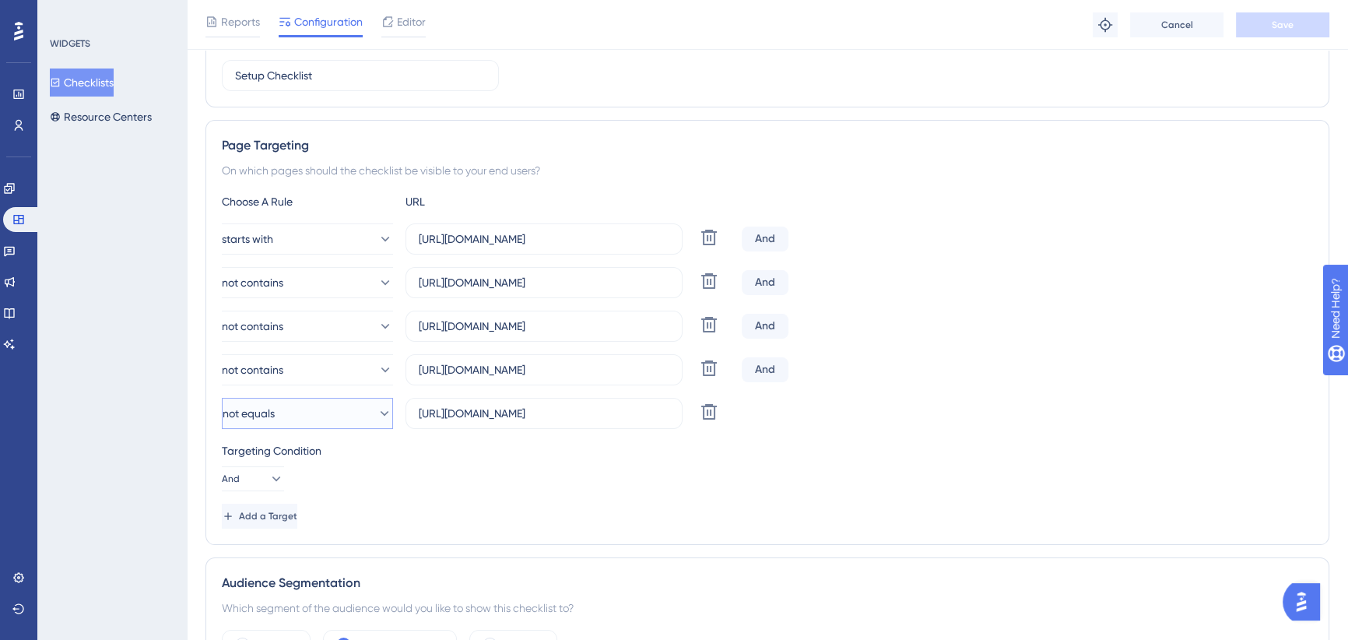
click at [311, 410] on button "not equals" at bounding box center [307, 413] width 171 height 31
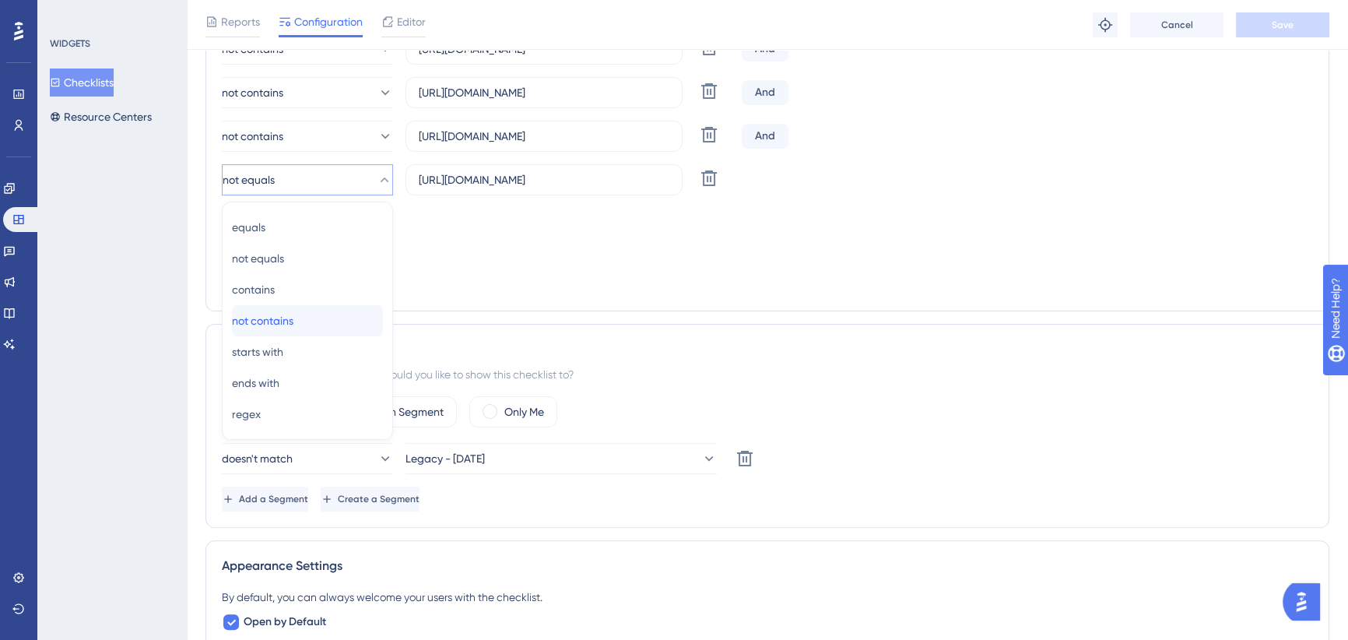
click at [293, 317] on span "not contains" at bounding box center [262, 320] width 61 height 19
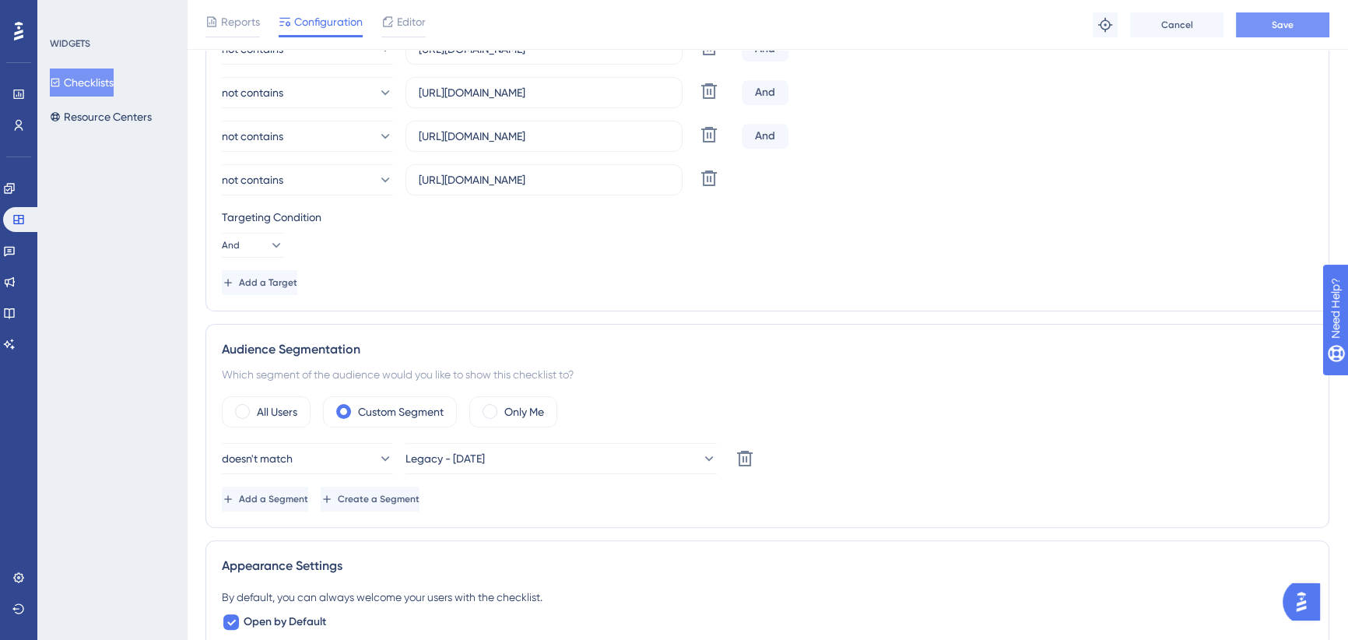
click at [1284, 19] on span "Save" at bounding box center [1283, 25] width 22 height 12
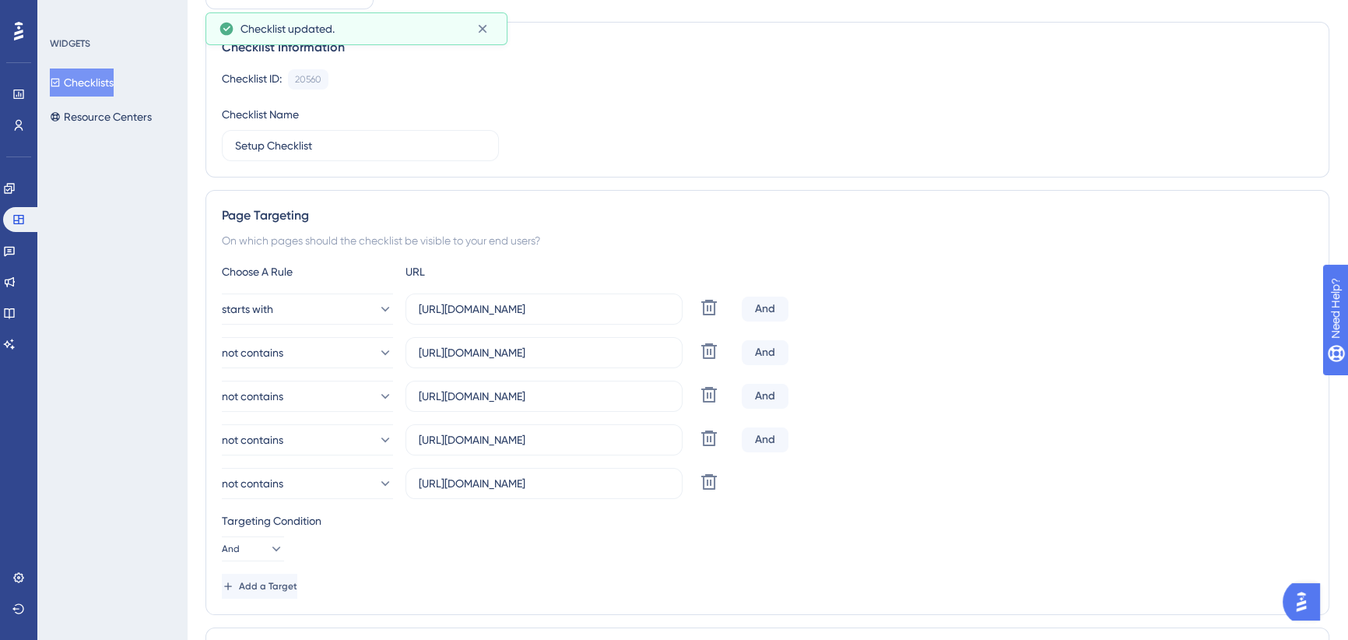
scroll to position [21, 0]
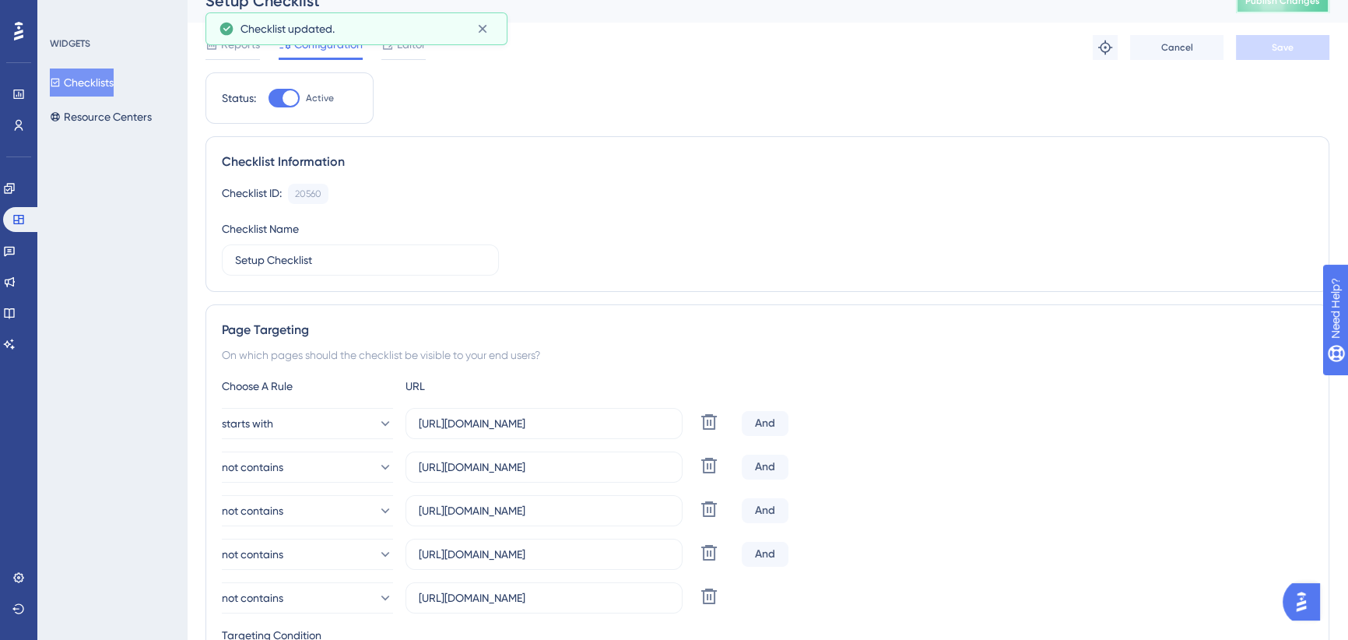
click at [1270, 7] on button "Publish Changes" at bounding box center [1282, 0] width 93 height 25
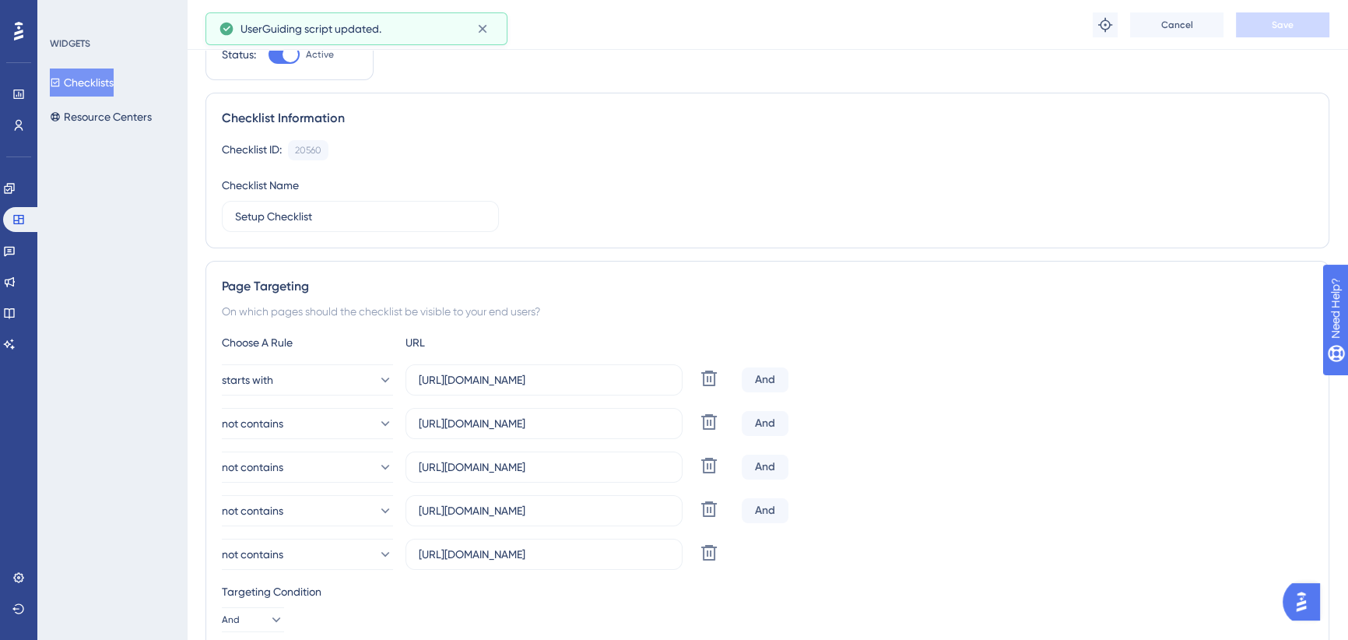
scroll to position [0, 0]
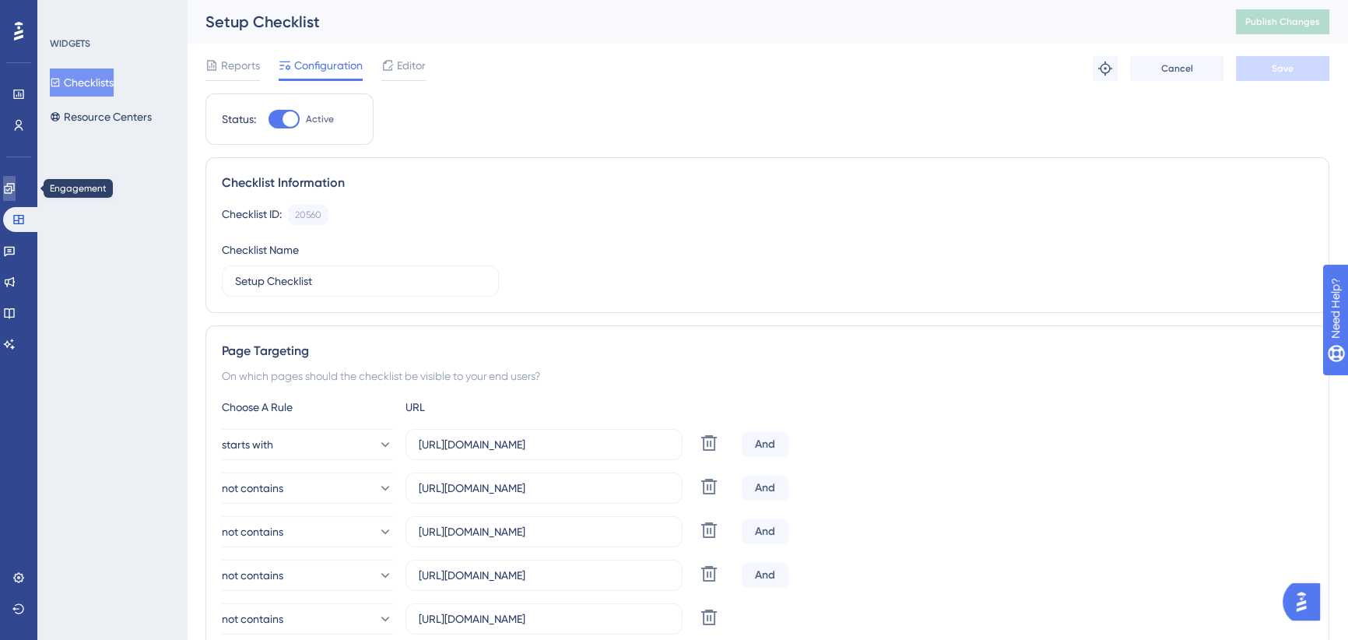
click at [16, 191] on icon at bounding box center [9, 188] width 12 height 12
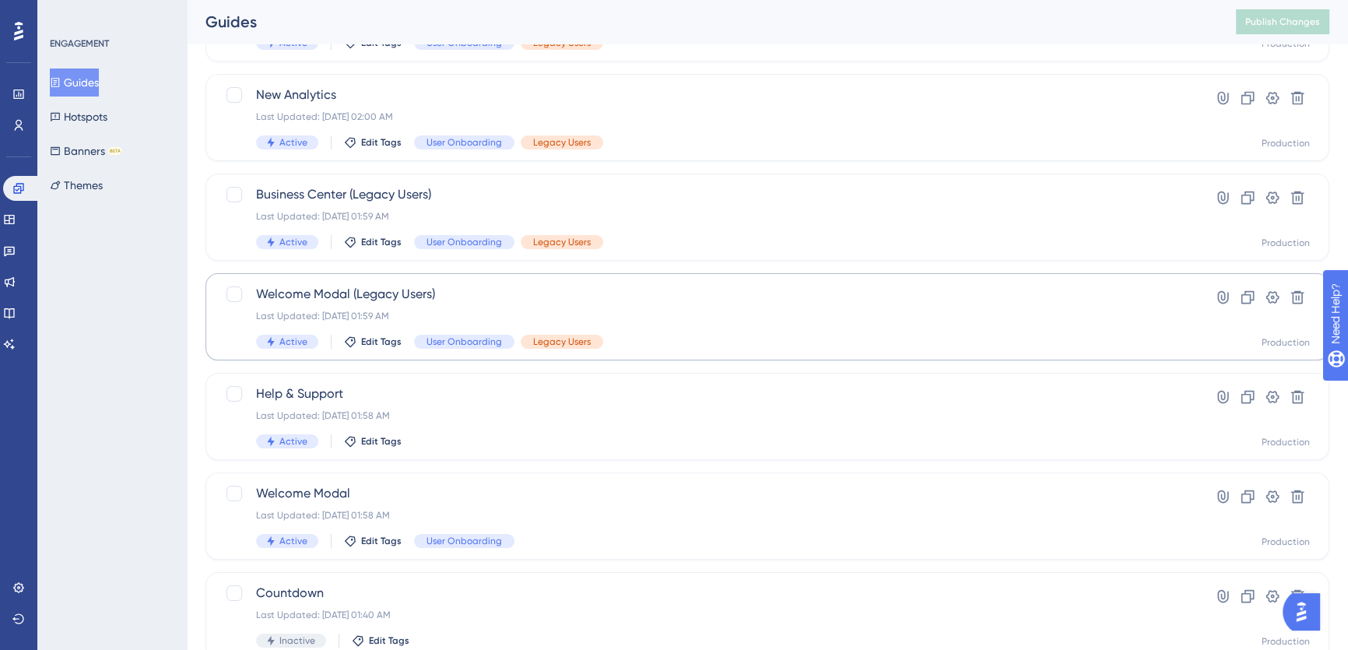
scroll to position [212, 0]
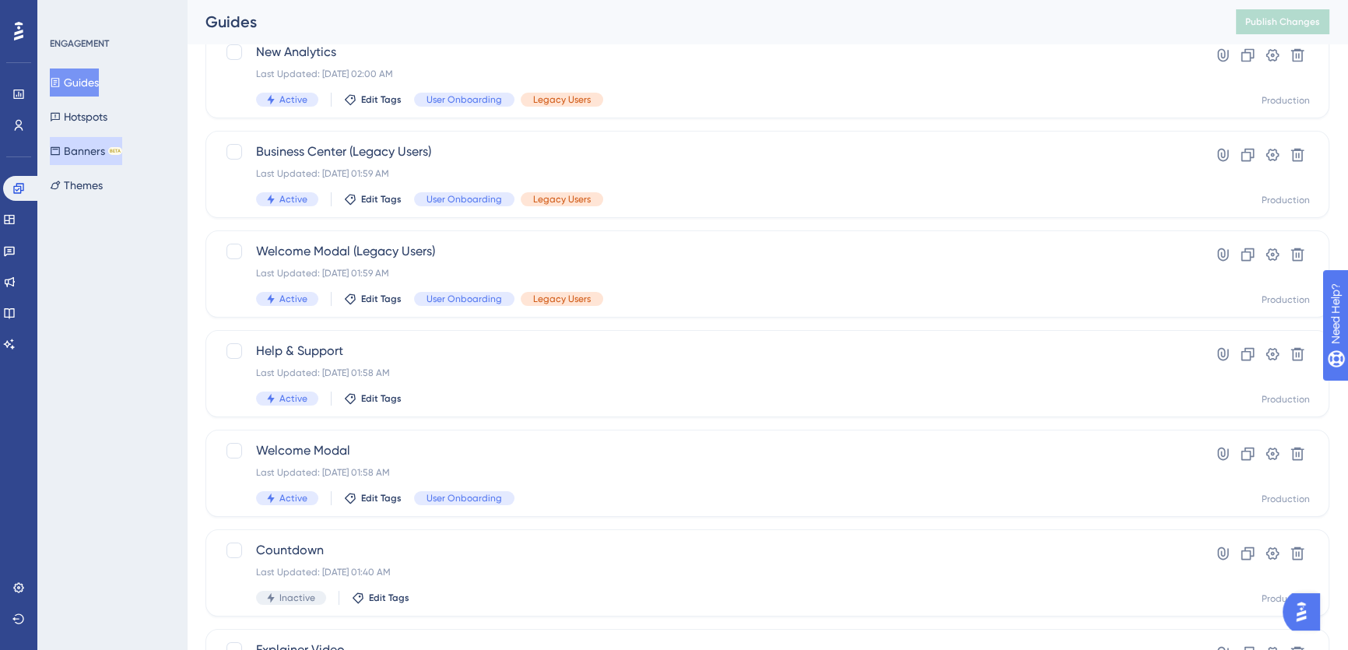
click at [114, 156] on button "Banners BETA" at bounding box center [86, 151] width 72 height 28
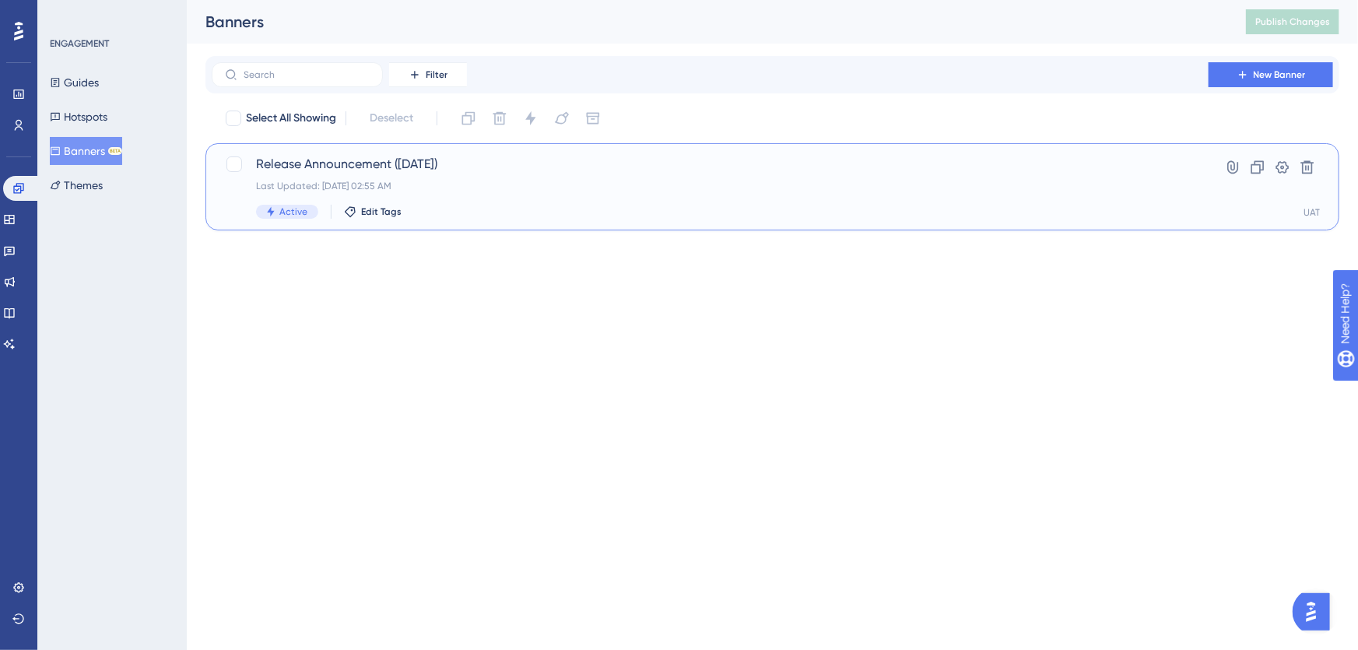
click at [474, 165] on span "Release Announcement ([DATE])" at bounding box center [710, 164] width 908 height 19
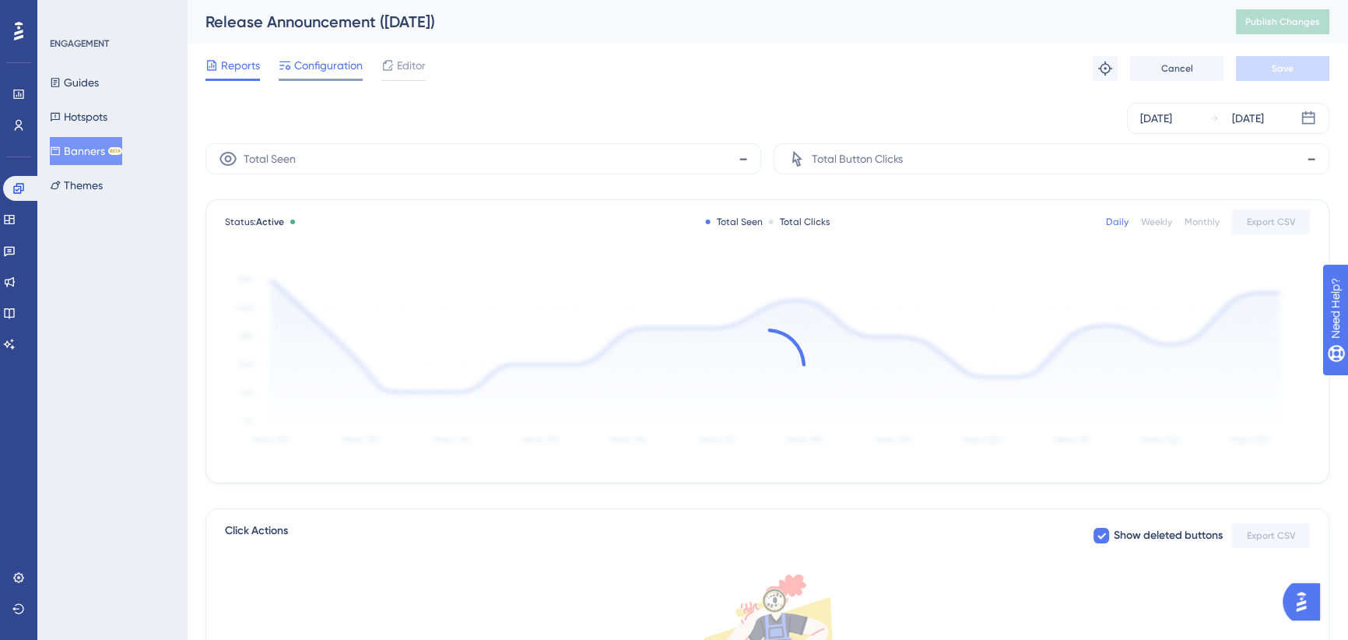
click at [326, 71] on span "Configuration" at bounding box center [328, 65] width 68 height 19
